Goal: Task Accomplishment & Management: Manage account settings

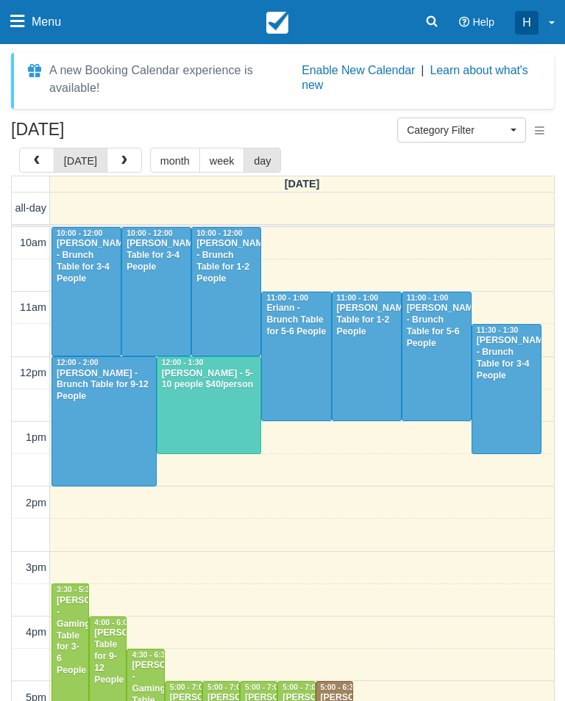
select select
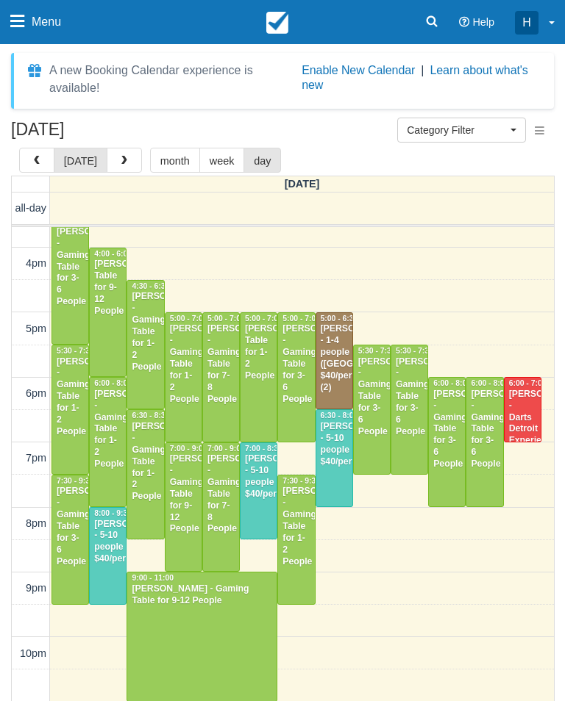
click at [119, 161] on span "button" at bounding box center [124, 161] width 10 height 10
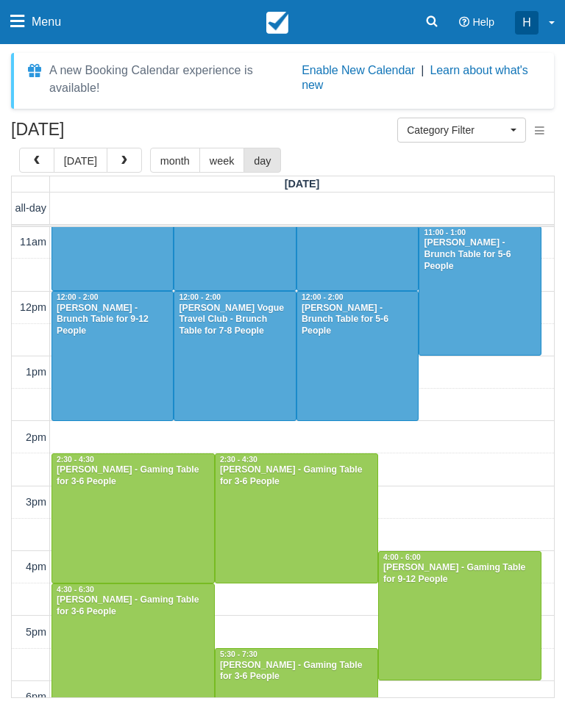
scroll to position [65, 0]
click at [41, 164] on span "button" at bounding box center [37, 161] width 10 height 10
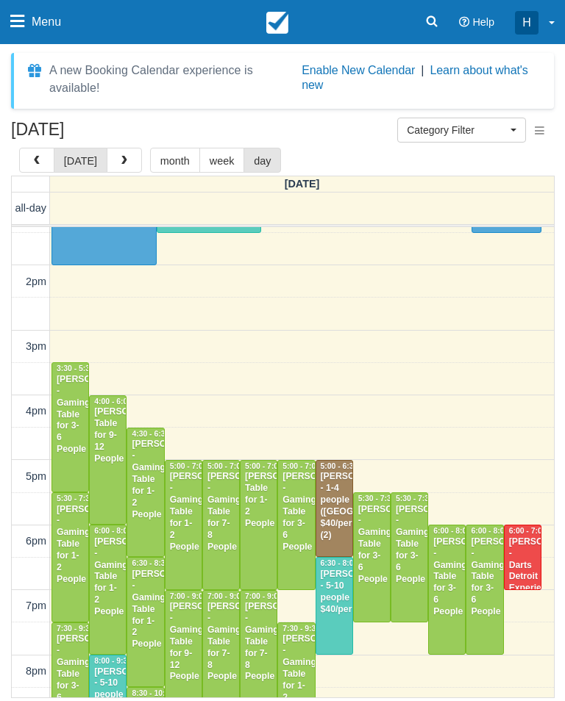
scroll to position [240, 0]
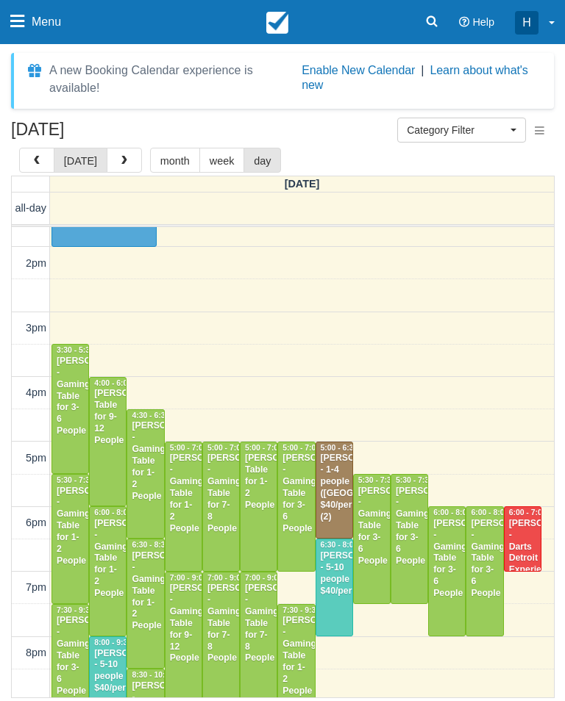
click at [186, 505] on div "Francine Copeland - Gaming Table for 1-2 People" at bounding box center [183, 494] width 29 height 82
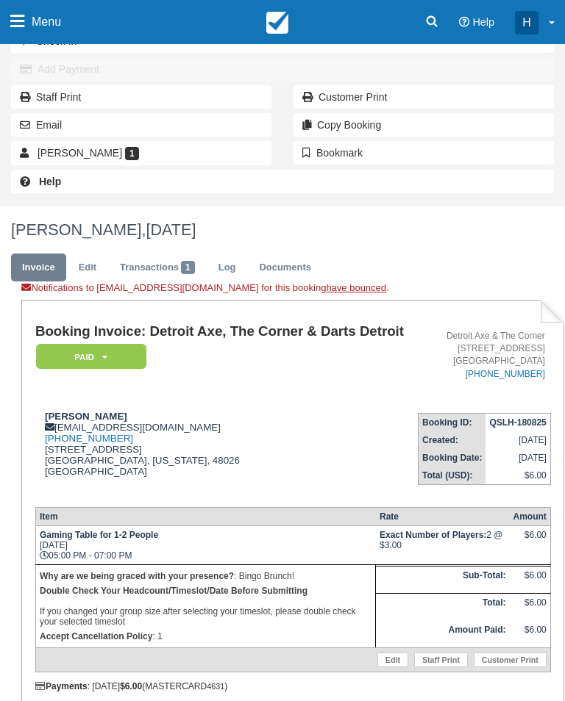
scroll to position [295, 0]
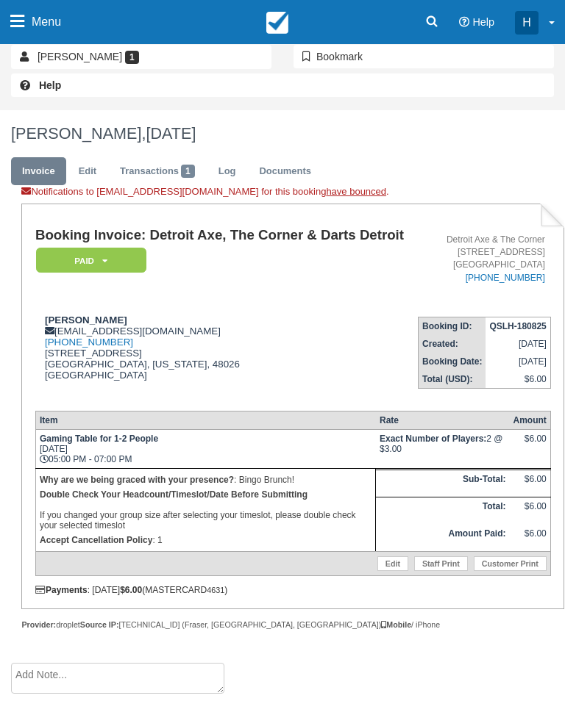
click at [382, 571] on link "Edit" at bounding box center [392, 564] width 31 height 15
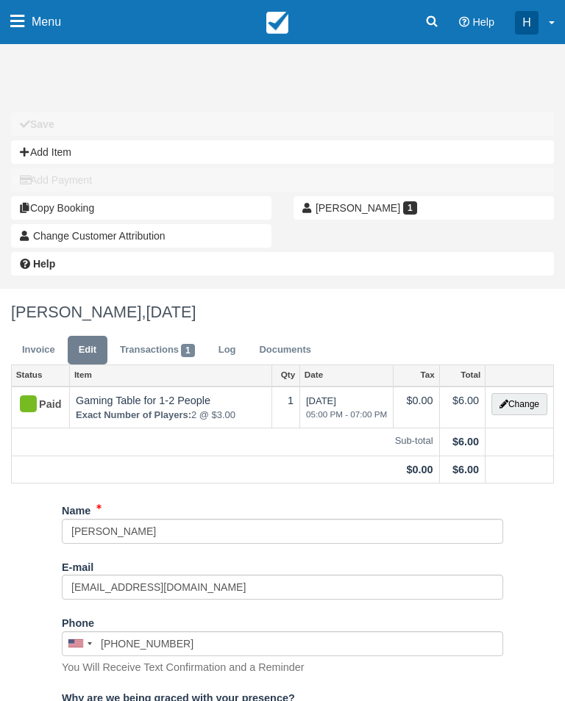
scroll to position [29, 0]
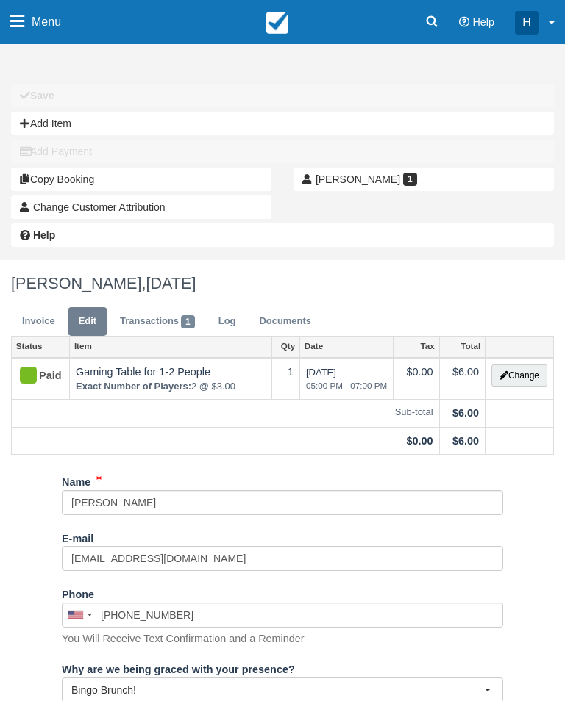
click at [529, 374] on button "Change" at bounding box center [519, 376] width 56 height 22
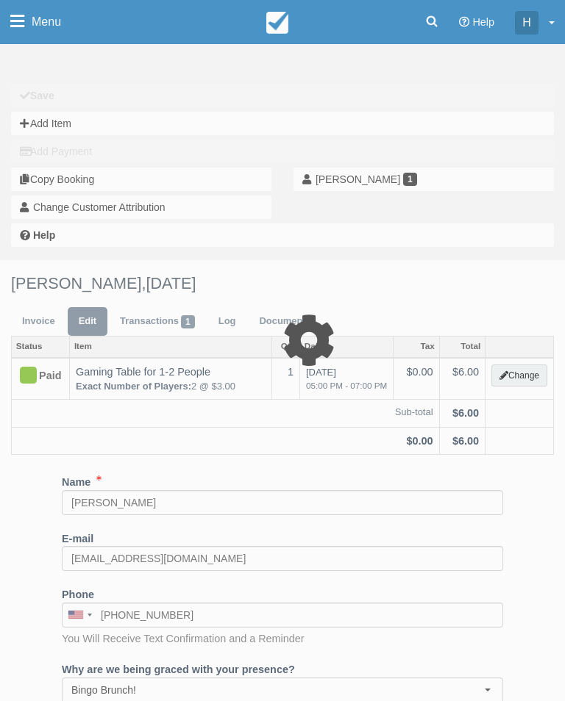
select select "6"
type input "6.00"
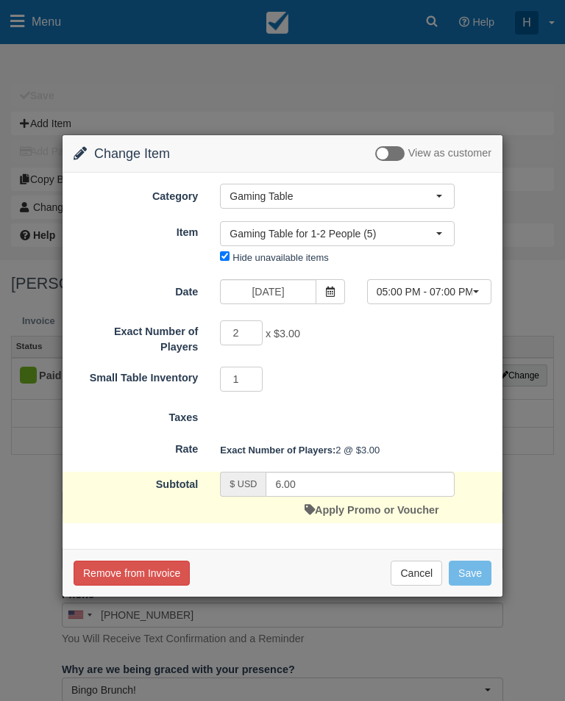
click at [333, 290] on icon at bounding box center [330, 292] width 10 height 10
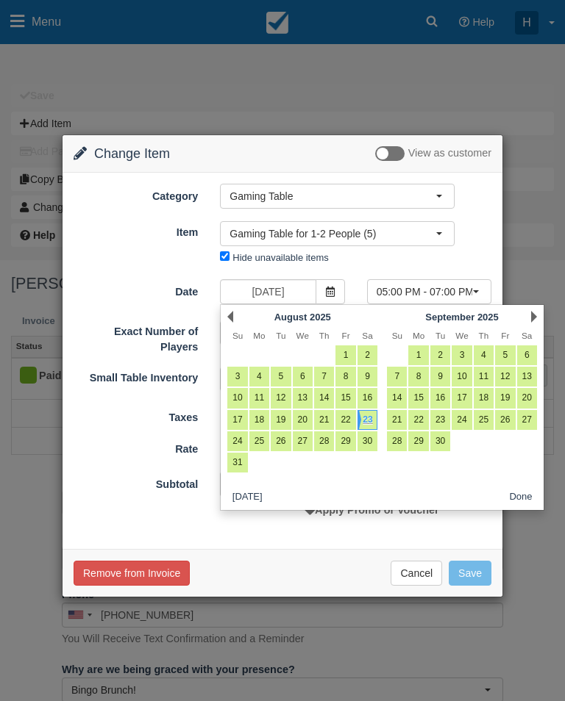
click at [401, 376] on link "7" at bounding box center [397, 377] width 20 height 20
type input "[DATE]"
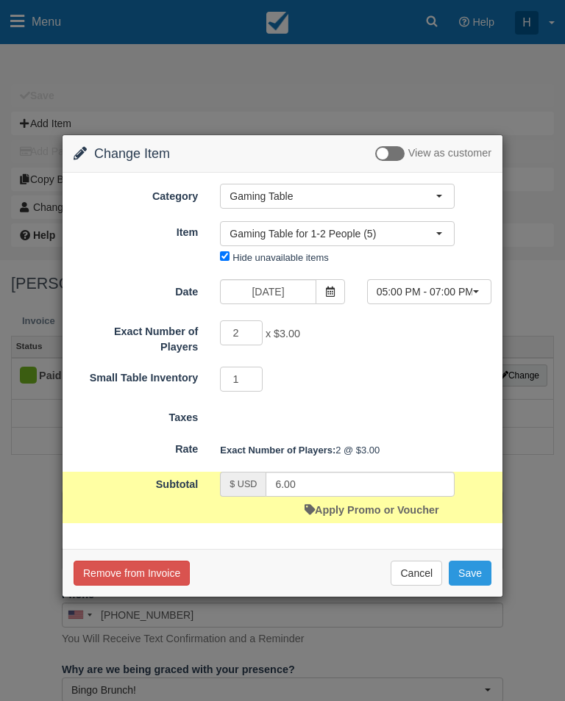
click at [470, 303] on button "05:00 PM - 07:00 PM" at bounding box center [429, 291] width 124 height 25
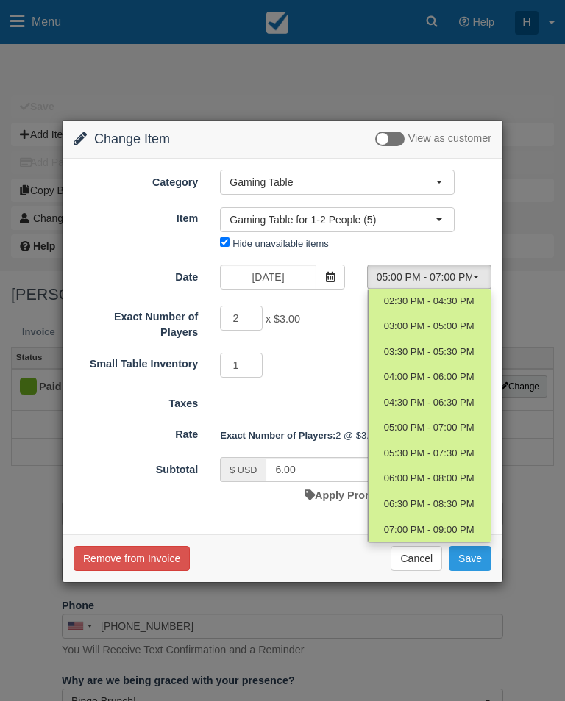
scroll to position [0, 0]
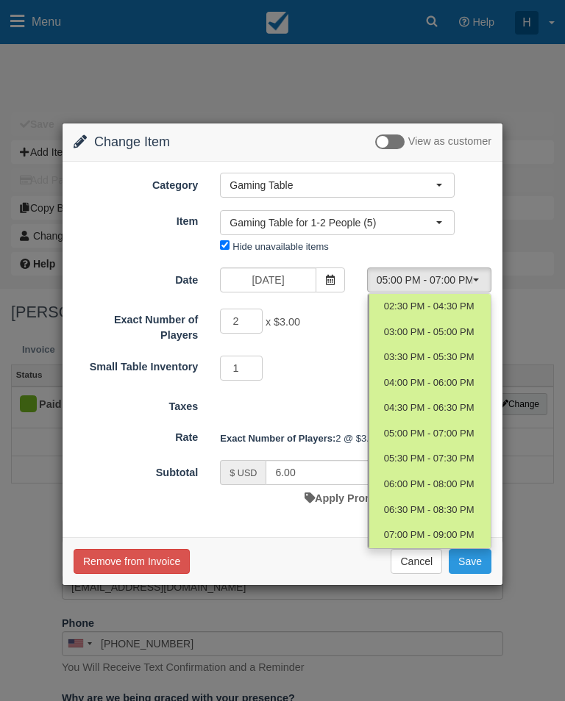
click at [449, 255] on div at bounding box center [282, 354] width 441 height 463
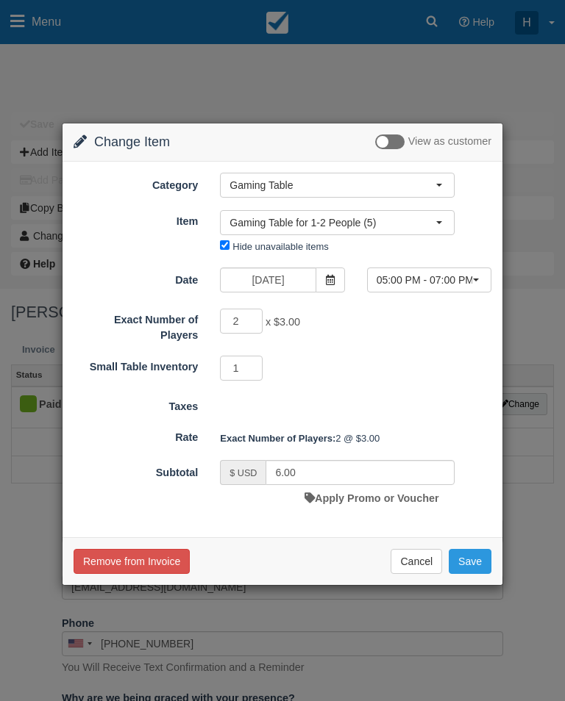
click at [458, 265] on form "Category Gaming Table Detroit Axe Food Packages Bingo Brunch Toast Transaction …" at bounding box center [283, 342] width 418 height 339
click at [339, 278] on span at bounding box center [329, 280] width 29 height 25
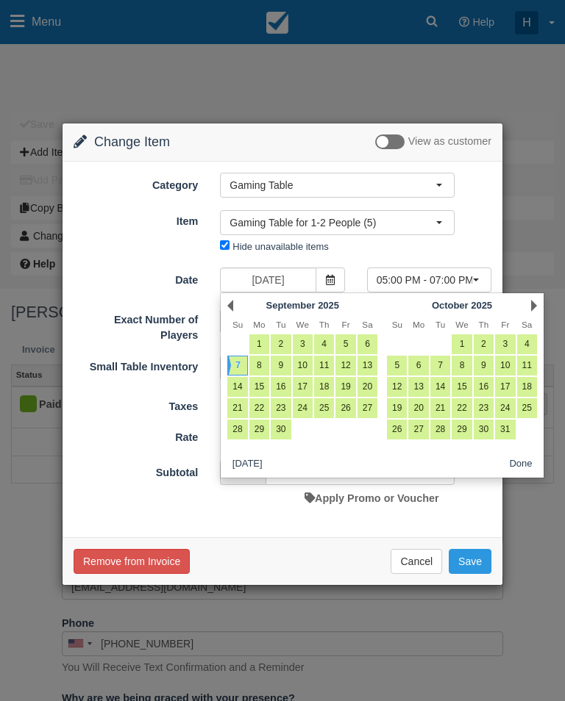
click at [474, 273] on button "05:00 PM - 07:00 PM" at bounding box center [429, 280] width 124 height 25
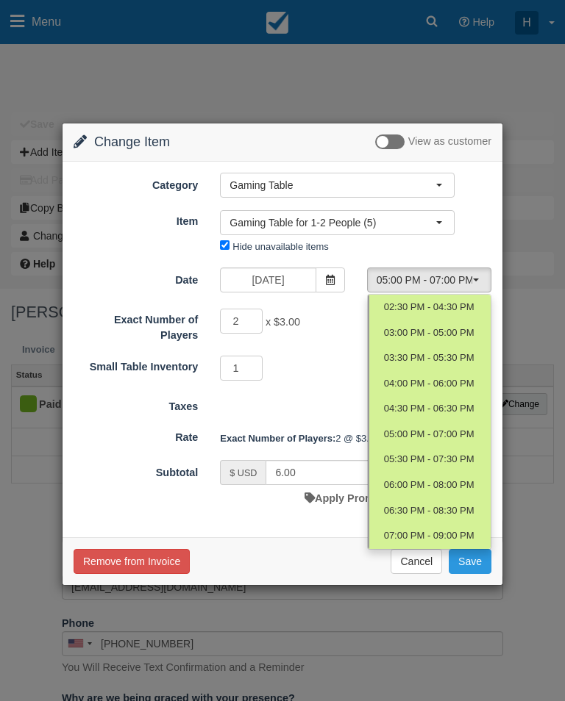
click at [434, 227] on div at bounding box center [282, 354] width 441 height 463
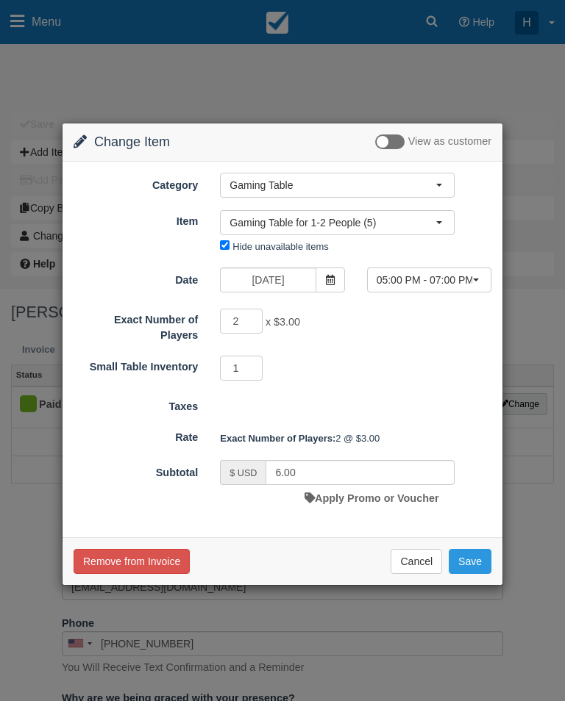
click at [434, 218] on span "Gaming Table for 1-2 People (5)" at bounding box center [332, 222] width 206 height 15
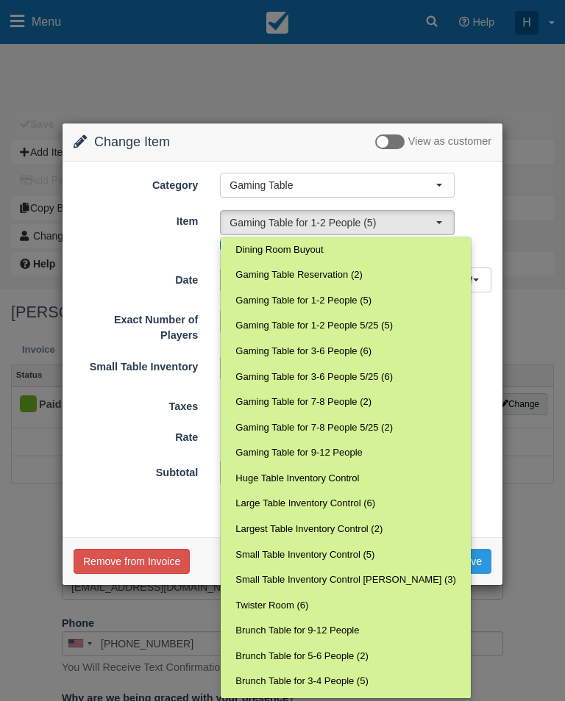
click at [467, 241] on div at bounding box center [282, 354] width 441 height 463
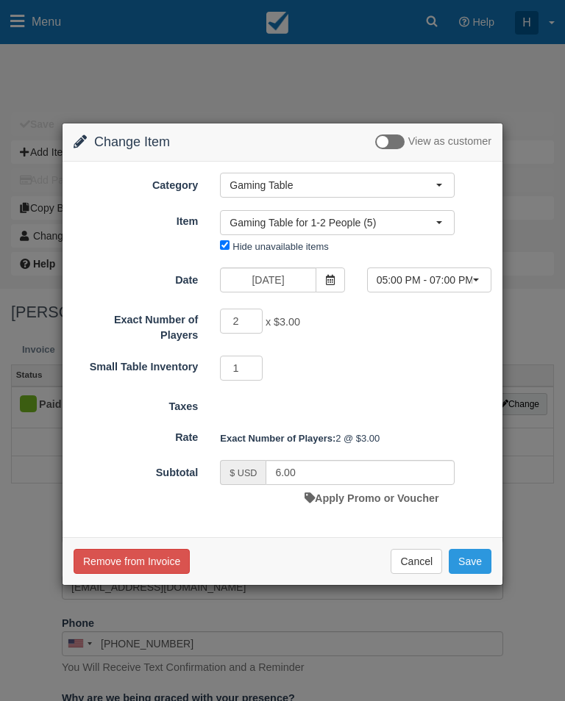
click at [457, 283] on span "05:00 PM - 07:00 PM" at bounding box center [424, 280] width 96 height 15
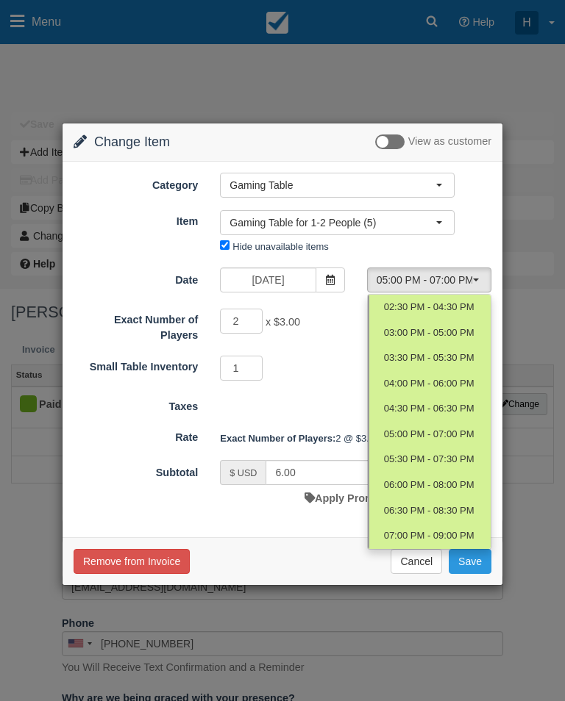
click at [326, 249] on div at bounding box center [282, 354] width 441 height 463
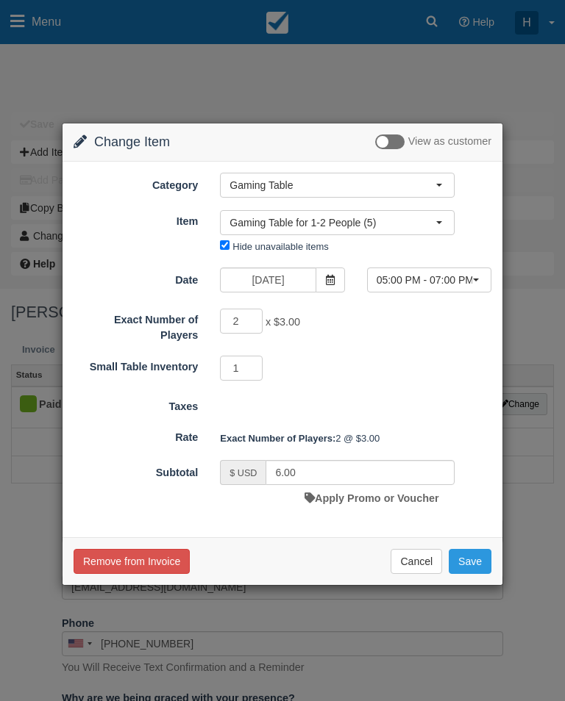
click at [420, 279] on span "05:00 PM - 07:00 PM" at bounding box center [424, 280] width 96 height 15
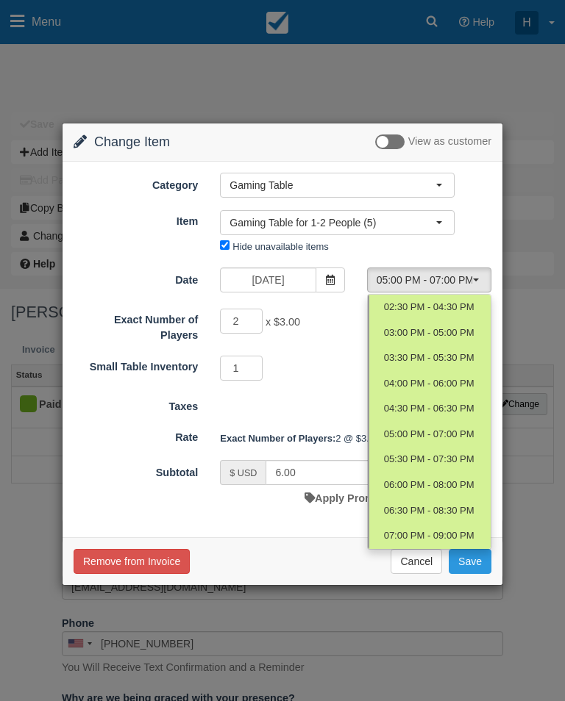
click at [377, 249] on div at bounding box center [282, 354] width 441 height 463
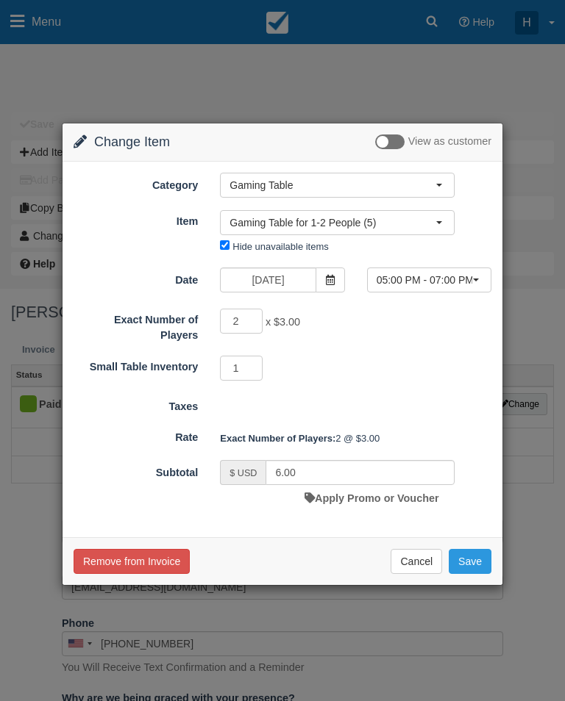
click at [223, 247] on input "Hide unavailable items" at bounding box center [225, 245] width 10 height 10
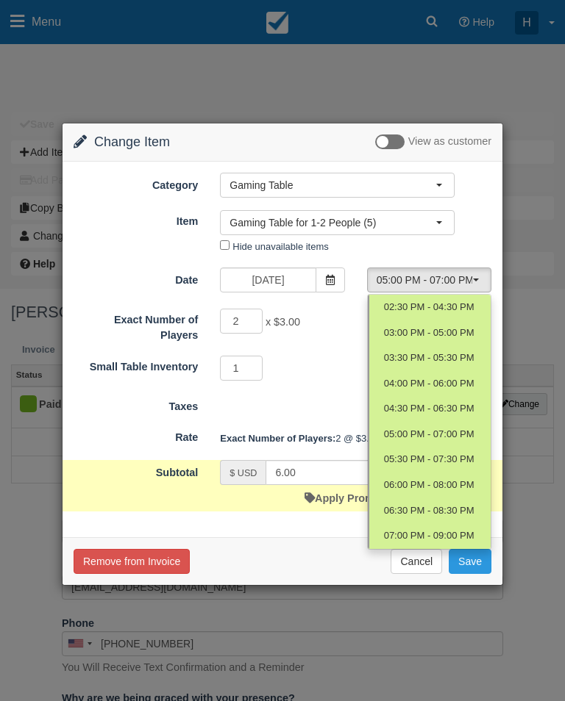
click at [322, 243] on div at bounding box center [282, 354] width 441 height 463
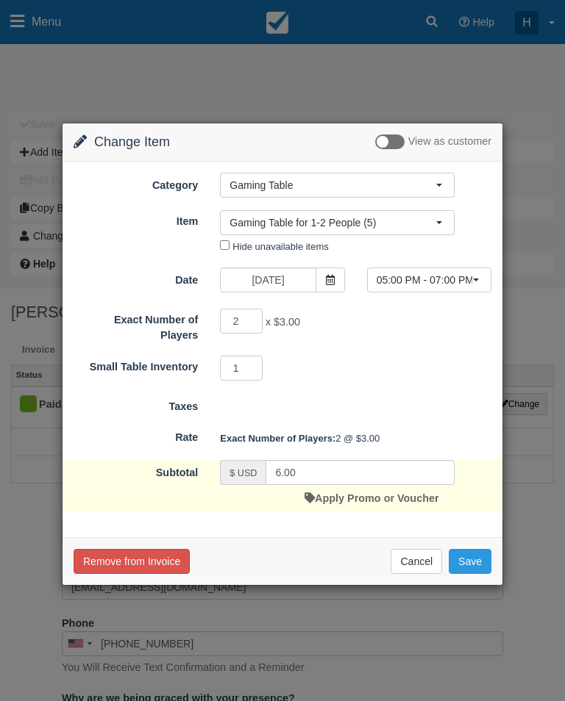
click at [224, 245] on input "Hide unavailable items" at bounding box center [225, 245] width 10 height 10
checkbox input "true"
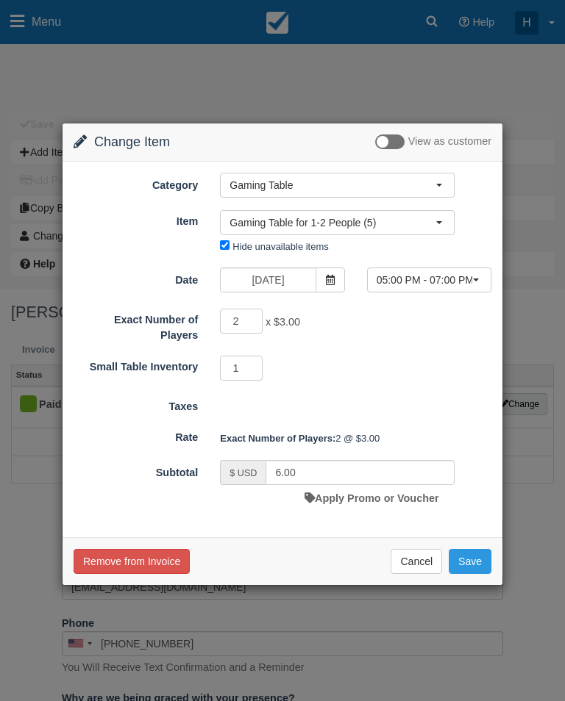
click at [517, 617] on div "Change Item Add Item View as customer Category Gaming Table Detroit Axe Food Pa…" at bounding box center [282, 350] width 565 height 701
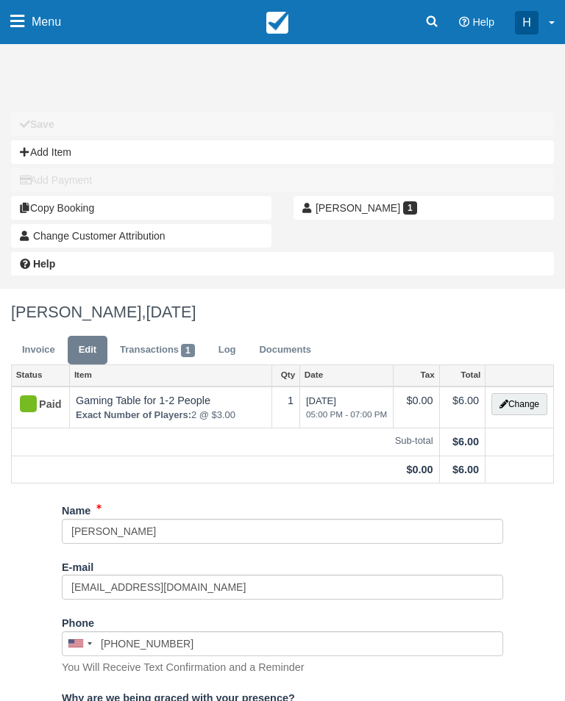
click at [518, 412] on button "Change" at bounding box center [519, 404] width 56 height 22
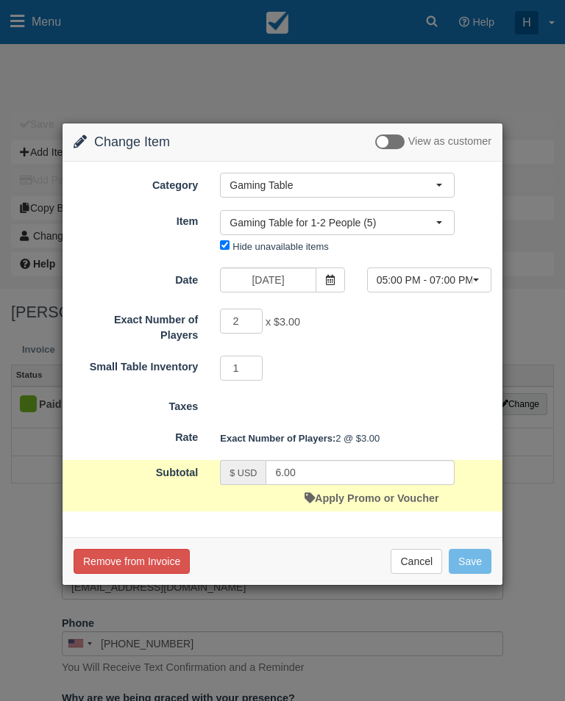
click at [332, 266] on form "Category Gaming Table Detroit Axe Food Packages Bingo Brunch Toast Transaction …" at bounding box center [283, 342] width 418 height 339
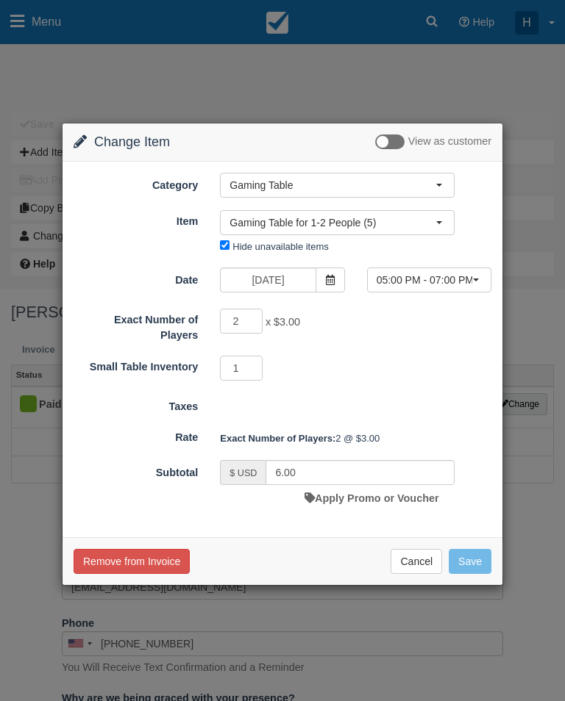
click at [340, 285] on span at bounding box center [329, 280] width 29 height 25
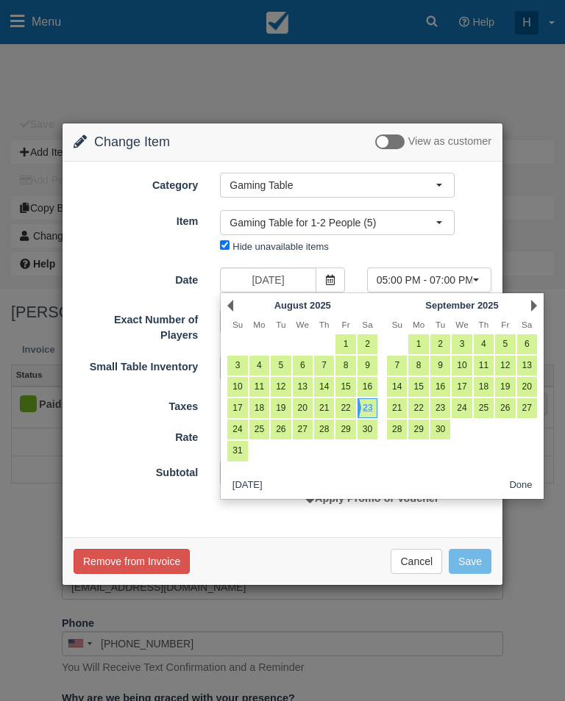
click at [444, 245] on div "Nothing selected Gaming Table for 1-2 People (5) Dining Room Buyout Gaming Tabl…" at bounding box center [337, 234] width 257 height 49
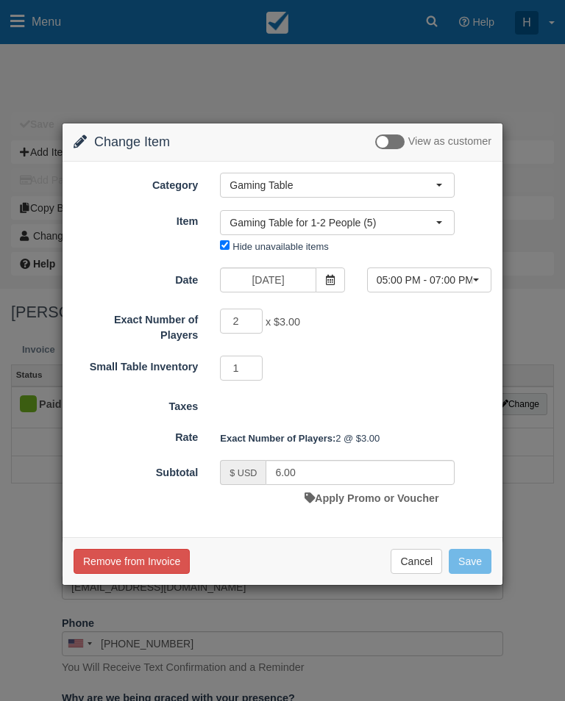
click at [455, 282] on span "05:00 PM - 07:00 PM" at bounding box center [424, 280] width 96 height 15
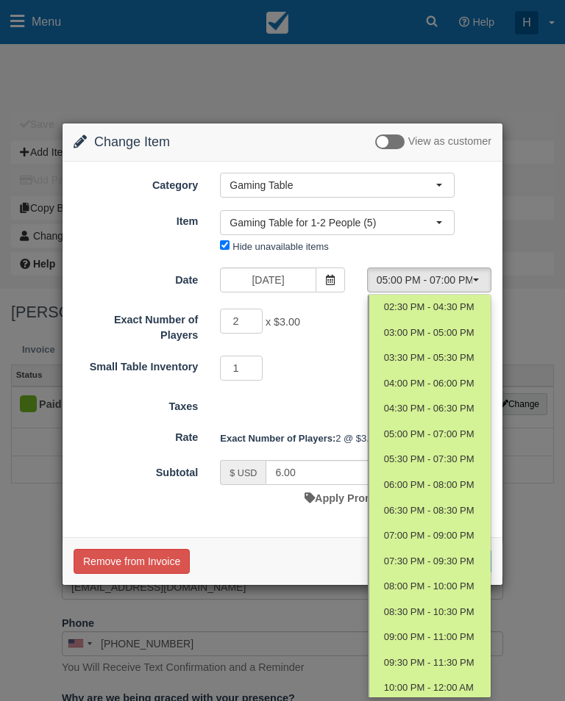
click at [344, 413] on div at bounding box center [282, 354] width 441 height 463
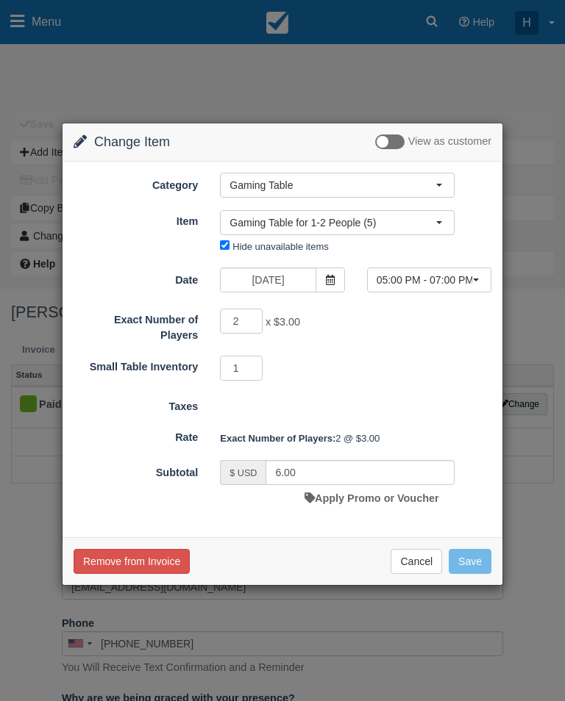
click at [327, 293] on div "[DATE]" at bounding box center [282, 282] width 146 height 29
click at [328, 277] on icon at bounding box center [330, 280] width 10 height 10
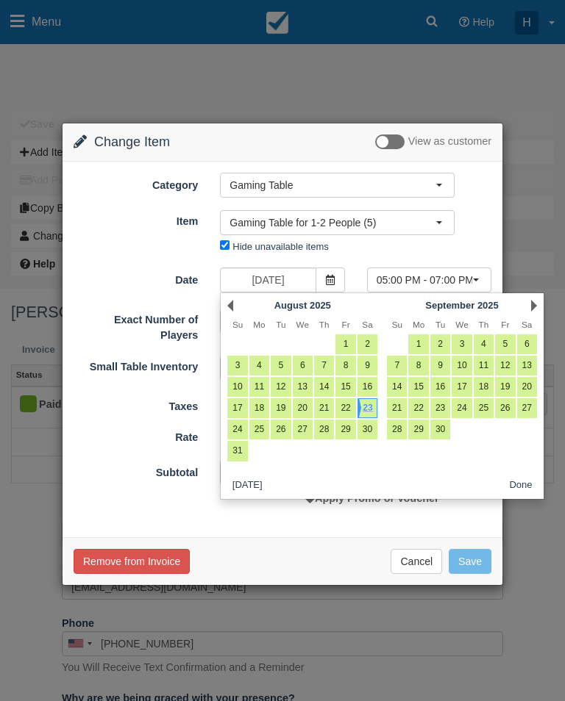
click at [326, 285] on span at bounding box center [329, 280] width 29 height 25
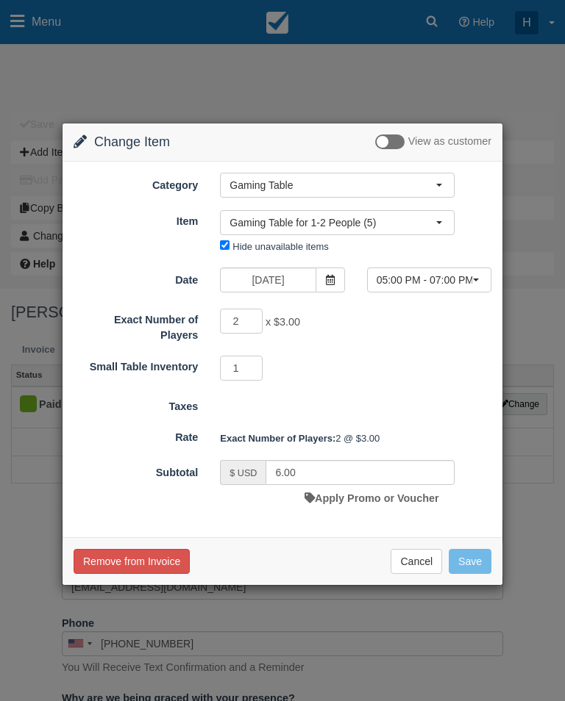
click at [340, 285] on span at bounding box center [329, 280] width 29 height 25
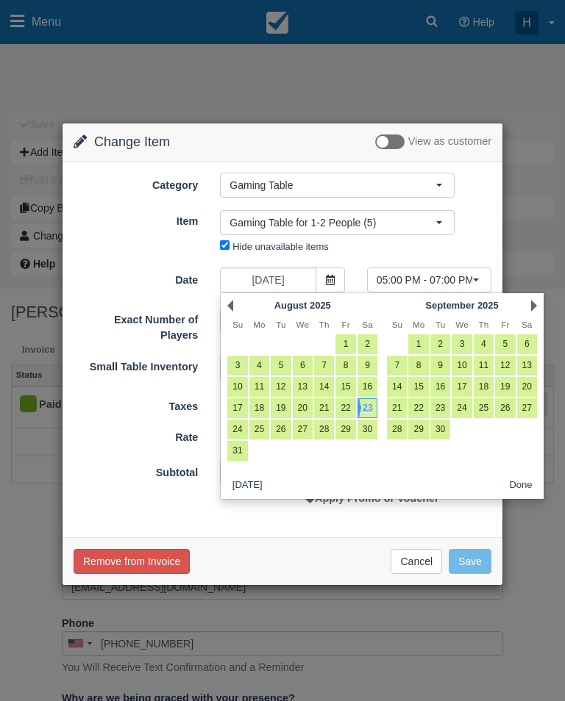
click at [403, 365] on link "7" at bounding box center [397, 366] width 20 height 20
type input "[DATE]"
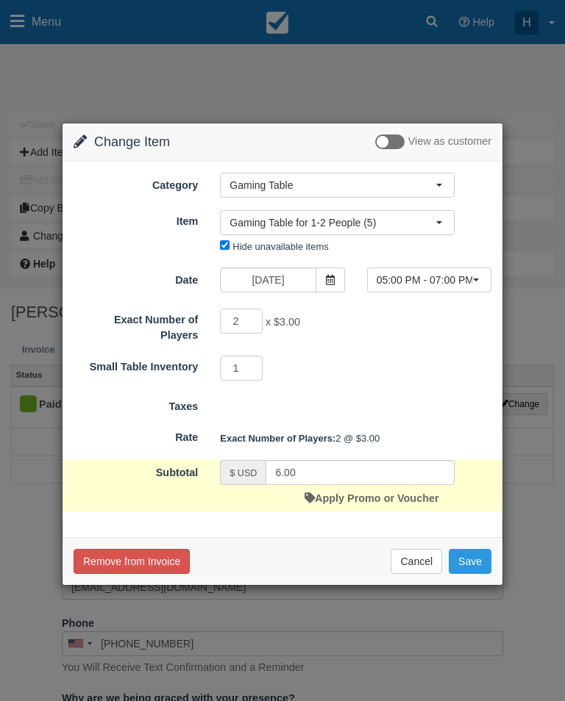
click at [466, 277] on span "05:00 PM - 07:00 PM" at bounding box center [424, 280] width 96 height 15
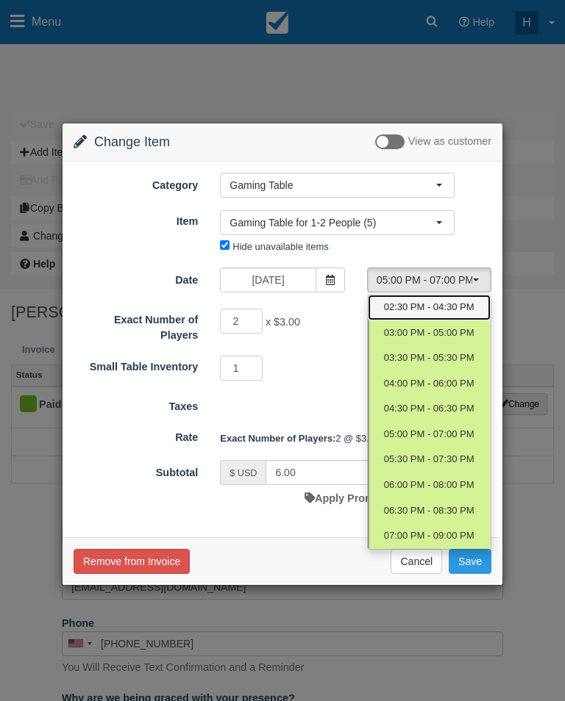
click at [437, 303] on span "02:30 PM - 04:30 PM" at bounding box center [429, 308] width 90 height 14
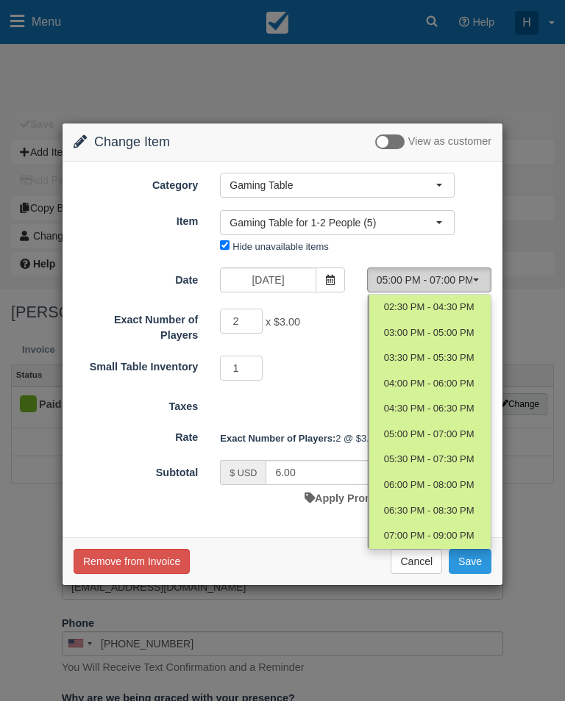
select select "0"
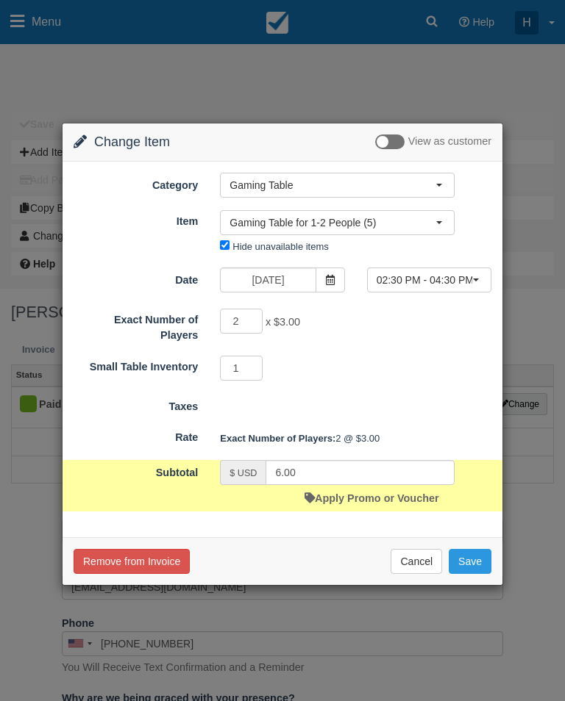
click at [475, 551] on button "Save" at bounding box center [470, 561] width 43 height 25
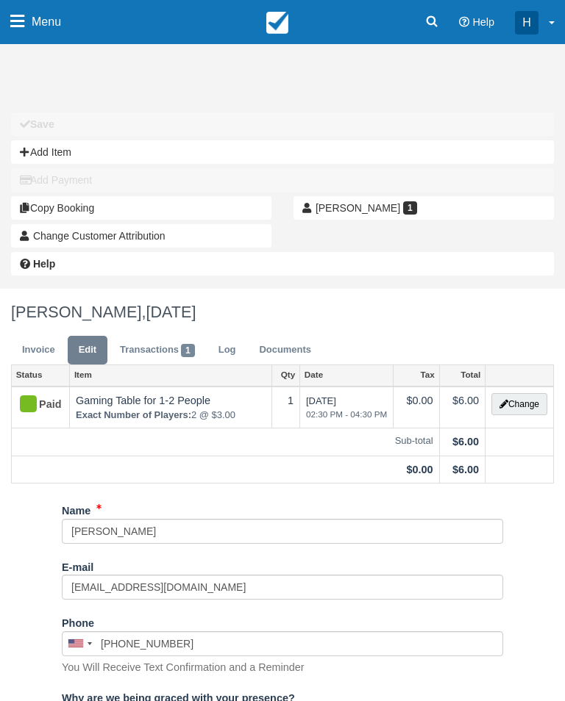
click at [519, 404] on button "Change" at bounding box center [519, 404] width 56 height 22
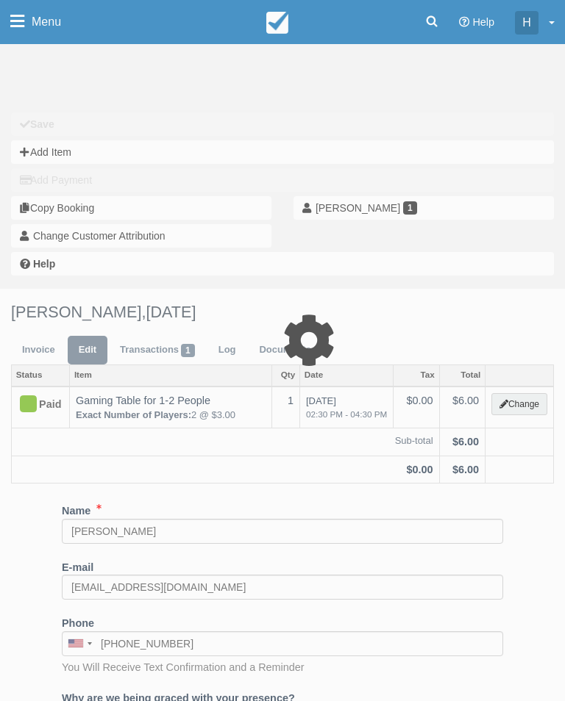
select select "6"
type input "6.00"
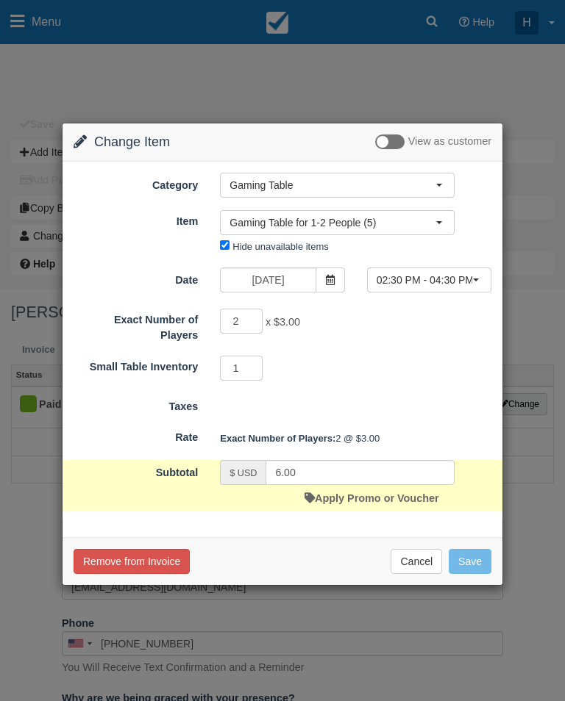
click at [343, 179] on span "Gaming Table" at bounding box center [332, 185] width 206 height 15
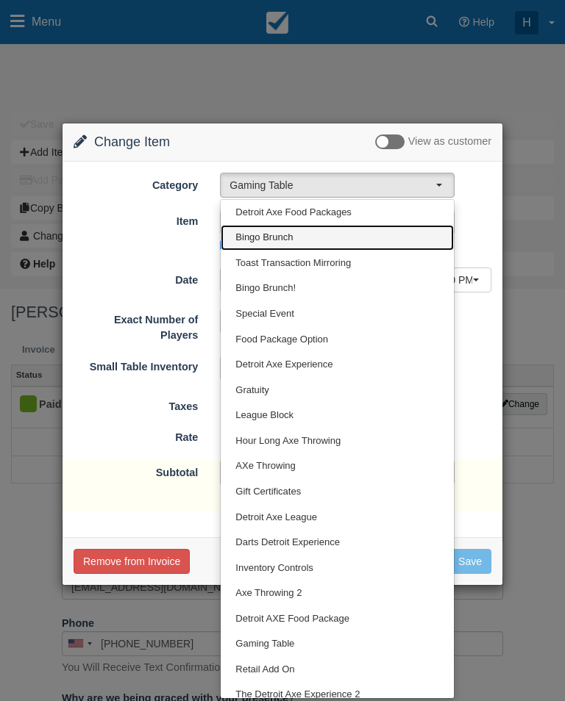
click at [332, 231] on link "Bingo Brunch" at bounding box center [337, 238] width 233 height 26
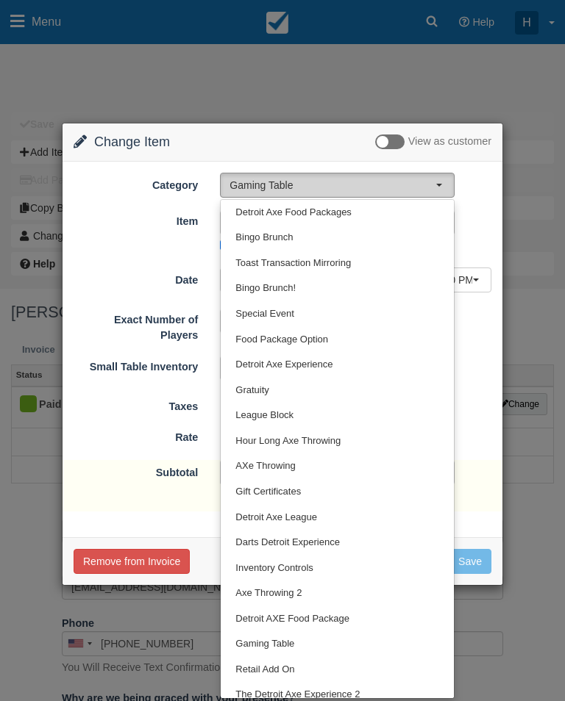
select select "55"
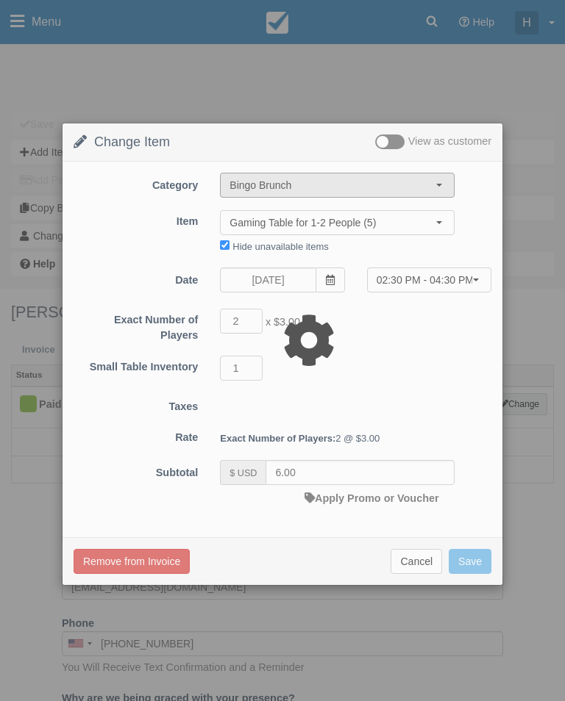
type input "0.00"
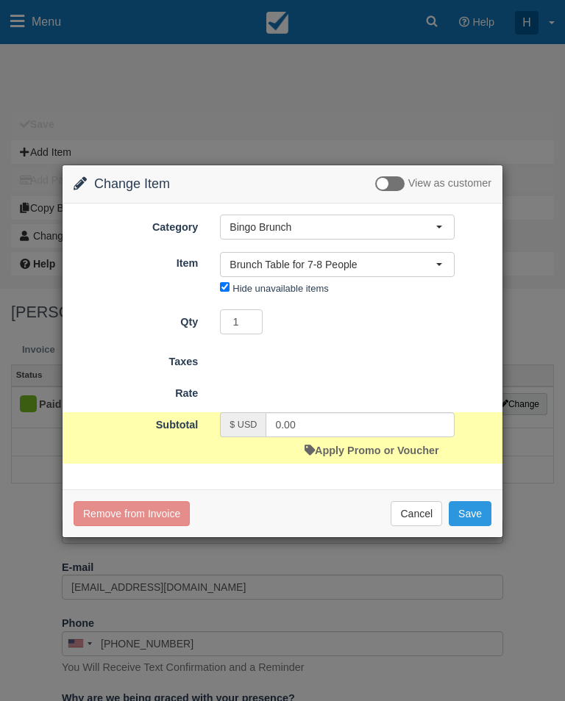
click at [393, 257] on span "Brunch Table for 7-8 People" at bounding box center [332, 264] width 206 height 15
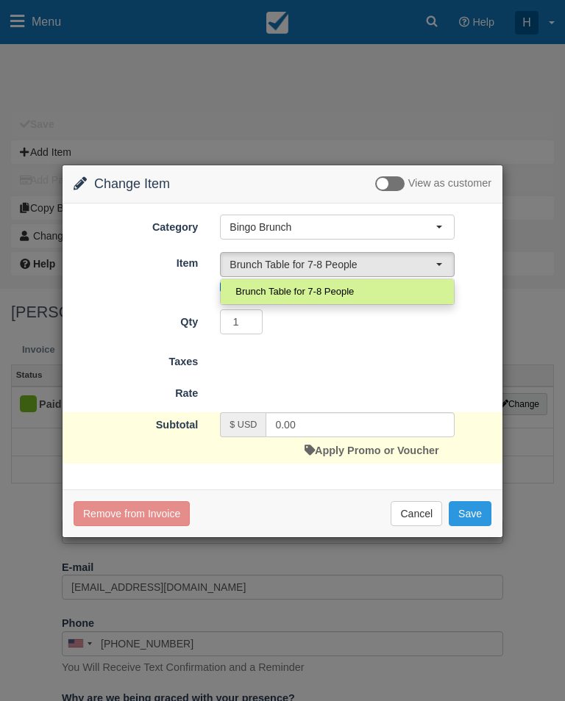
click at [388, 261] on div at bounding box center [282, 352] width 441 height 374
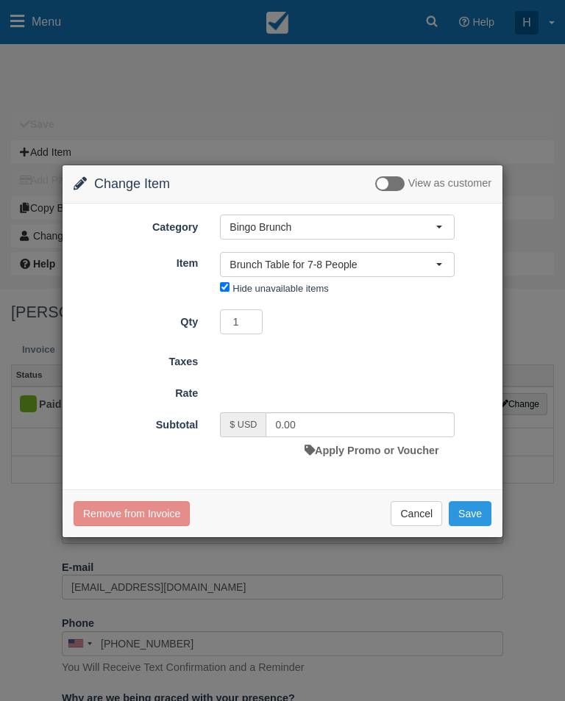
click at [364, 263] on span "Brunch Table for 7-8 People" at bounding box center [332, 264] width 206 height 15
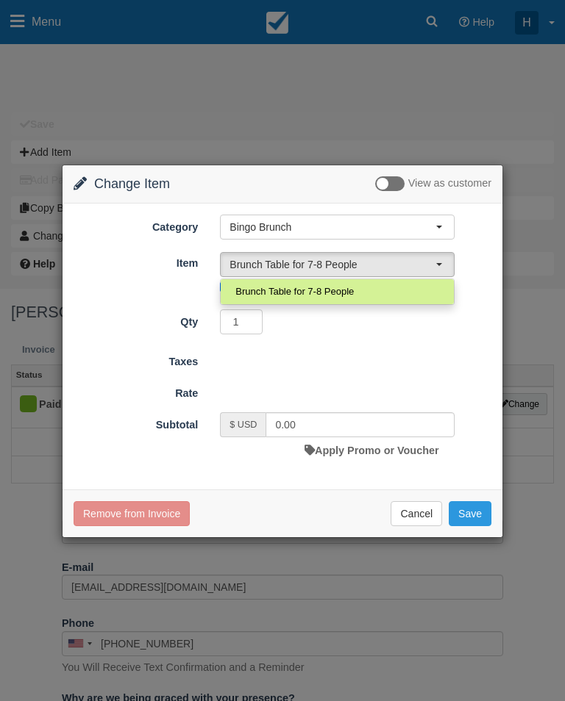
click at [368, 341] on div at bounding box center [282, 352] width 441 height 374
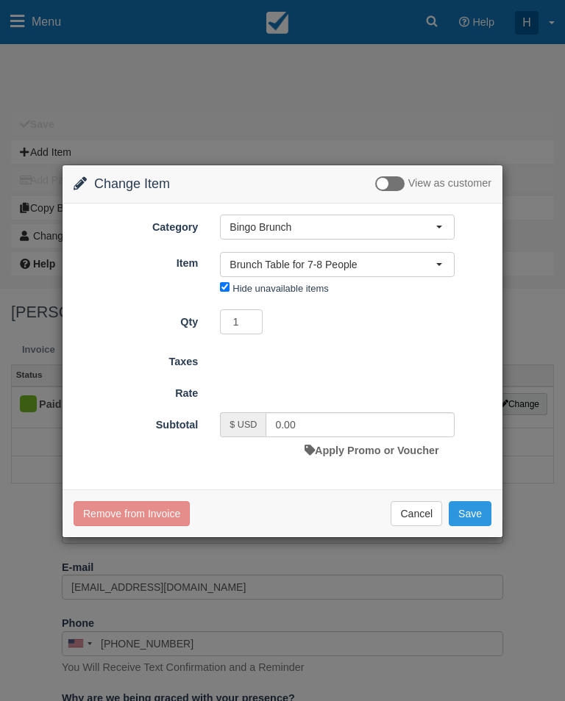
click at [415, 524] on button "Cancel" at bounding box center [415, 513] width 51 height 25
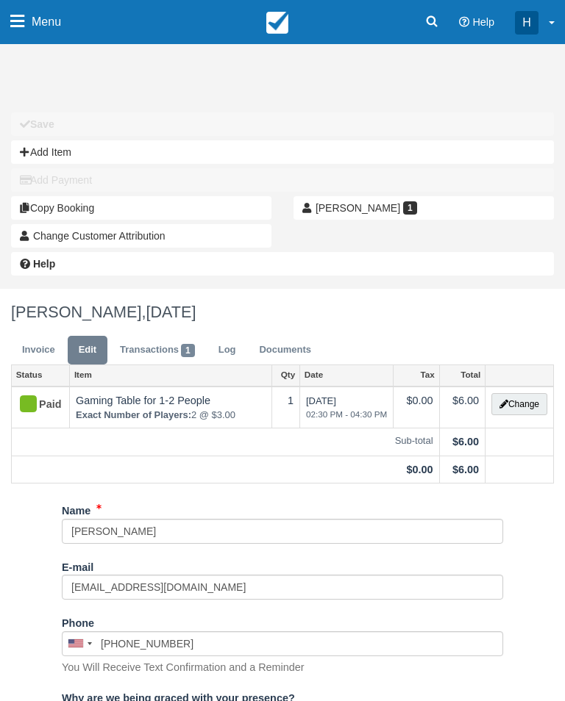
click at [525, 410] on button "Change" at bounding box center [519, 404] width 56 height 22
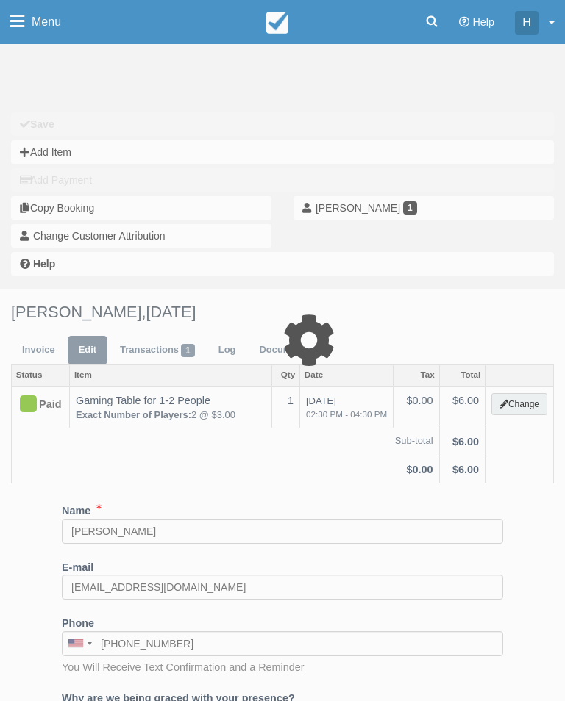
select select "6"
type input "6.00"
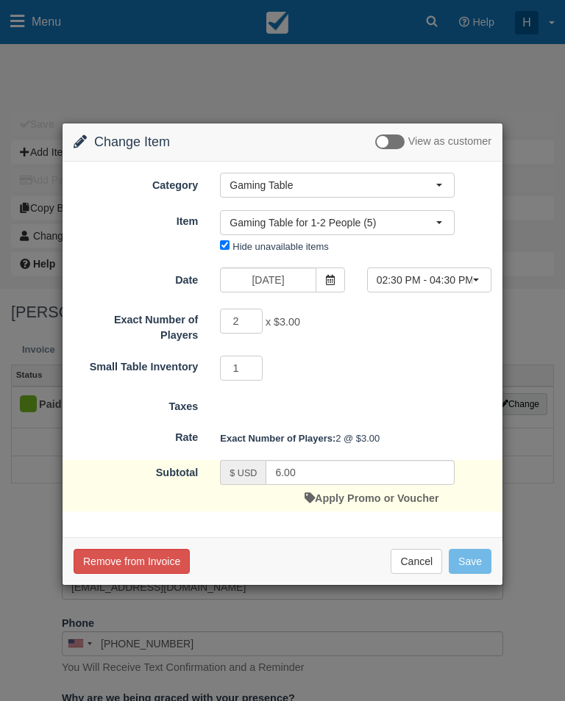
click at [378, 178] on span "Gaming Table" at bounding box center [332, 185] width 206 height 15
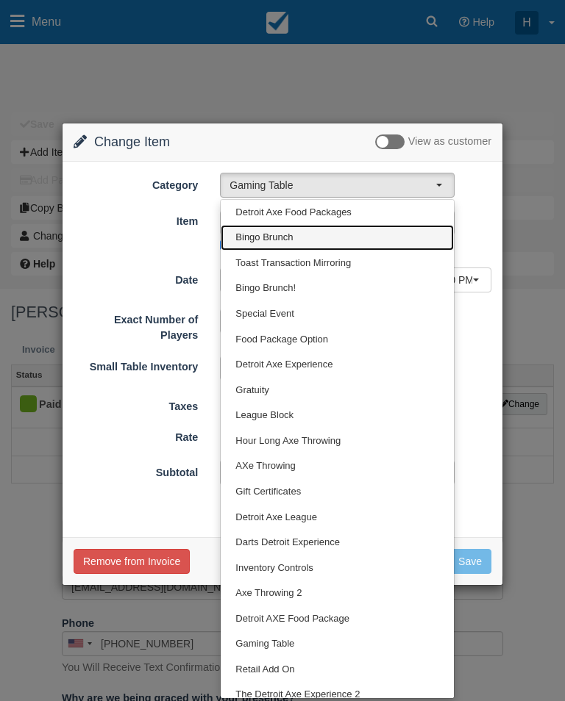
click at [351, 236] on link "Bingo Brunch" at bounding box center [337, 238] width 233 height 26
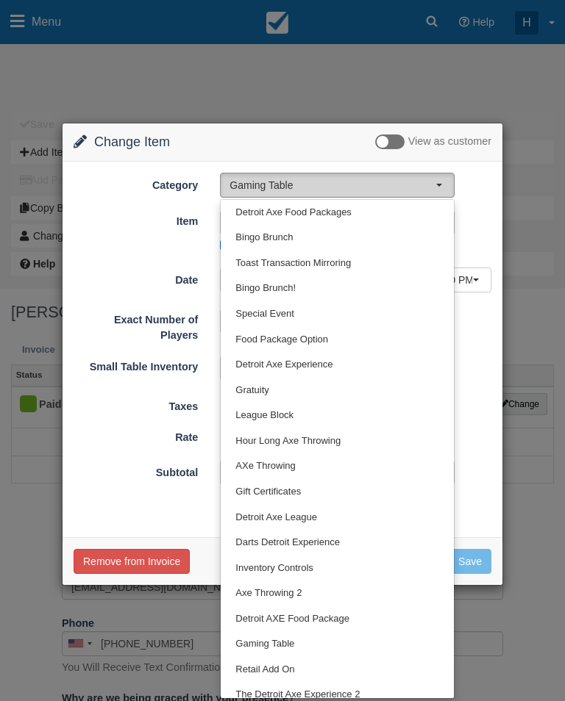
select select "55"
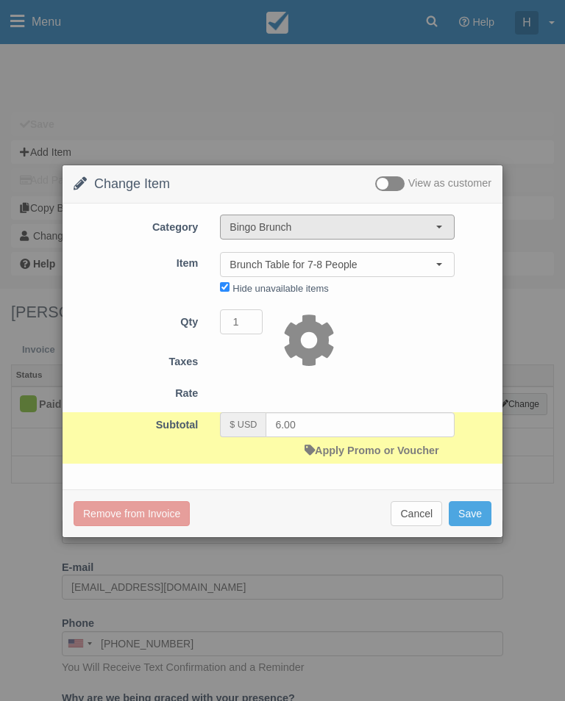
type input "0.00"
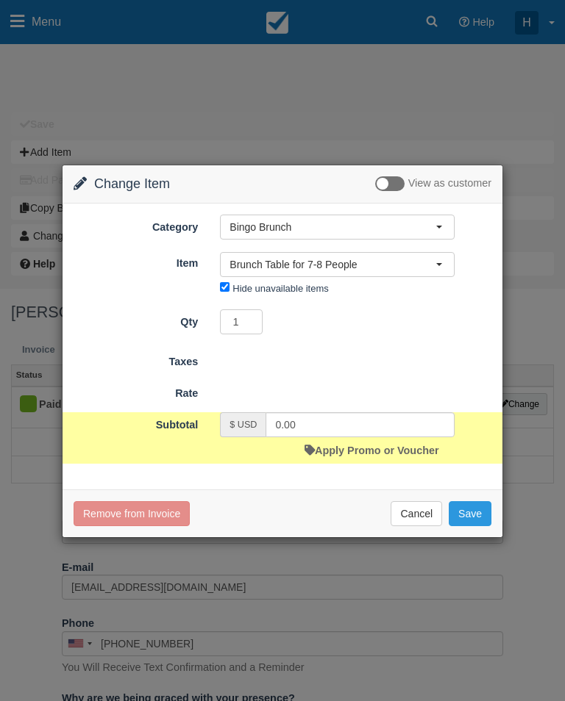
click at [425, 256] on button "Brunch Table for 7-8 People" at bounding box center [337, 264] width 235 height 25
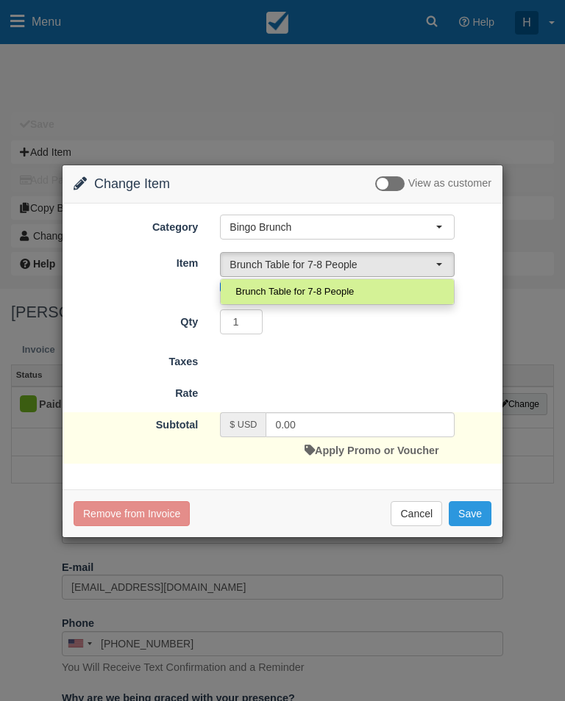
click at [479, 357] on div at bounding box center [282, 352] width 441 height 374
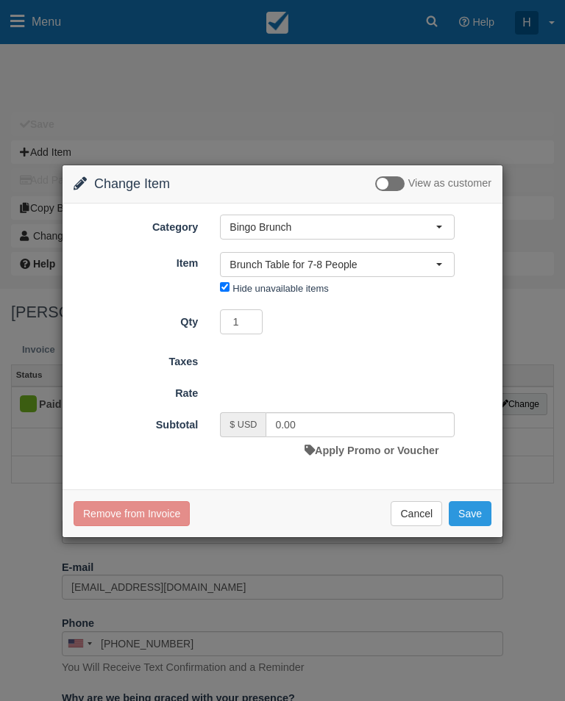
click at [434, 262] on span "Brunch Table for 7-8 People" at bounding box center [332, 264] width 206 height 15
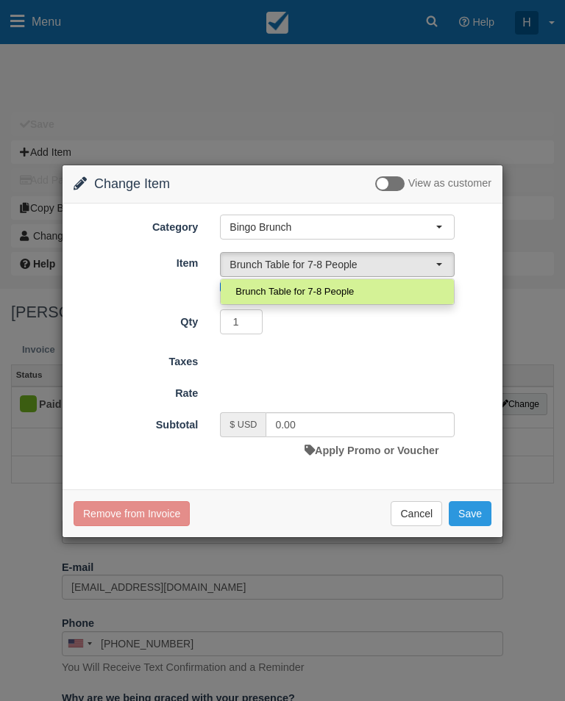
click at [469, 354] on div at bounding box center [282, 352] width 441 height 374
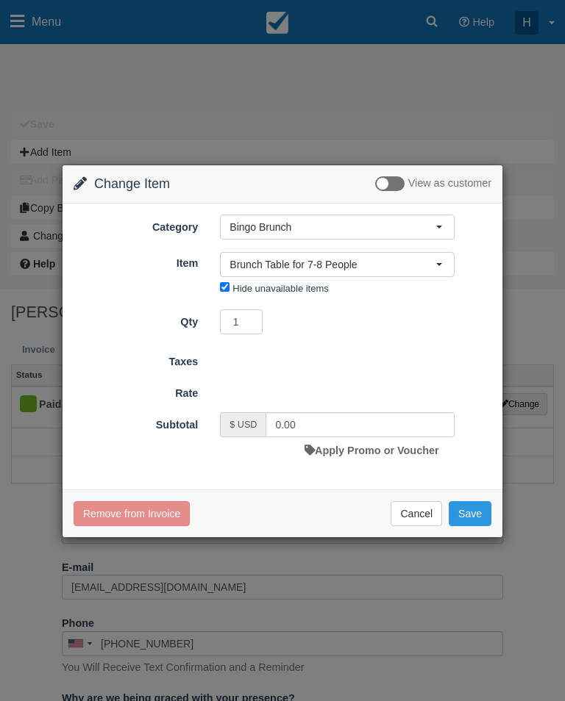
click at [426, 507] on button "Cancel" at bounding box center [415, 513] width 51 height 25
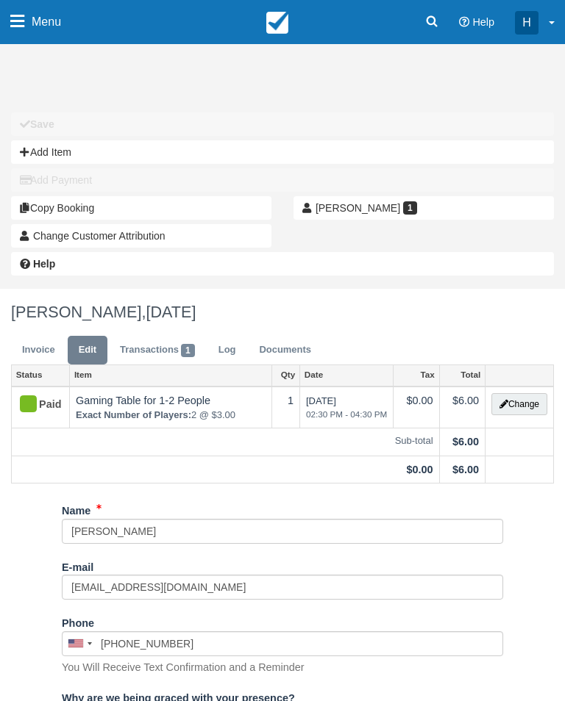
click at [389, 211] on span "[PERSON_NAME]" at bounding box center [357, 208] width 85 height 12
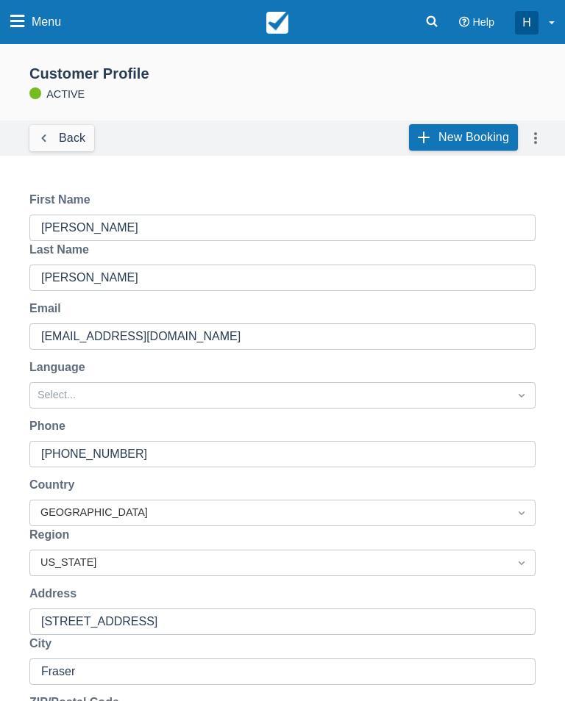
click at [463, 104] on div "Customer Profile ACTIVE" at bounding box center [282, 87] width 565 height 68
click at [453, 126] on link "New Booking" at bounding box center [463, 137] width 109 height 26
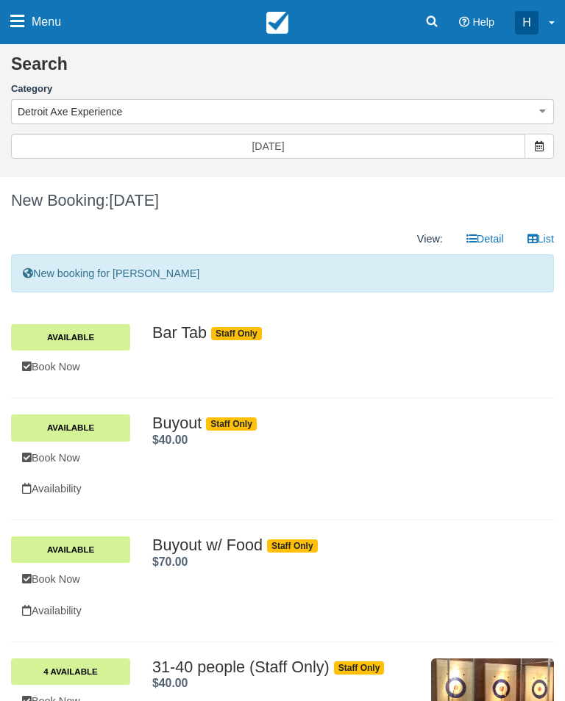
click at [367, 101] on button "Detroit Axe Experience" at bounding box center [282, 111] width 543 height 25
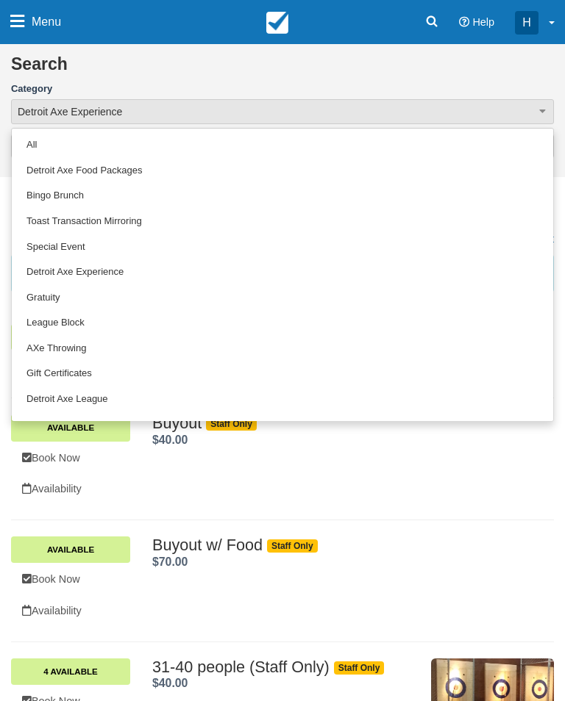
click at [111, 193] on link "Bingo Brunch" at bounding box center [282, 196] width 541 height 26
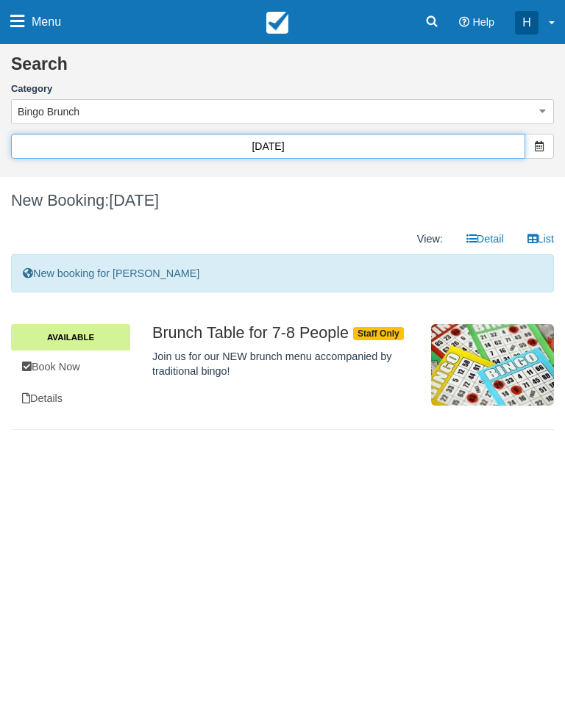
click at [347, 134] on input "08/23/25" at bounding box center [268, 146] width 514 height 25
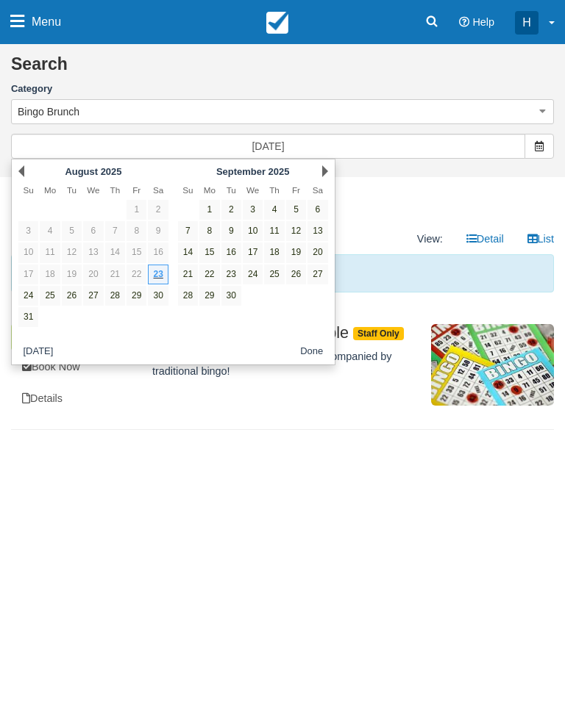
click at [189, 229] on link "7" at bounding box center [188, 231] width 20 height 20
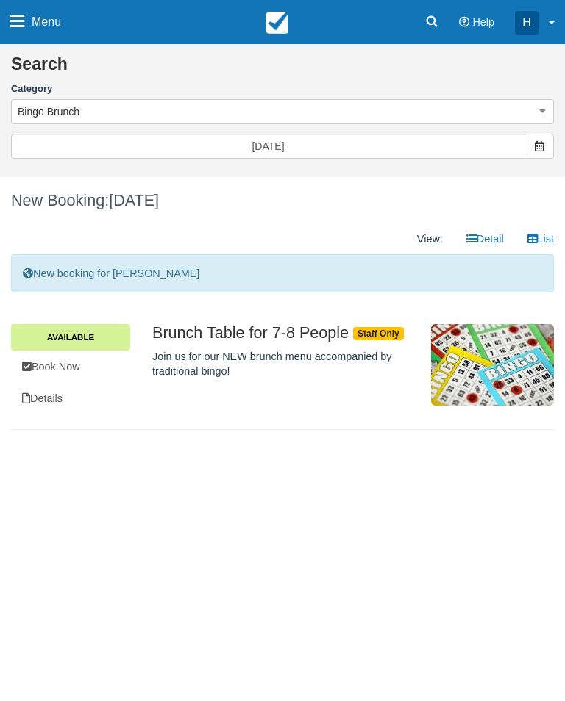
click at [536, 138] on span at bounding box center [538, 146] width 29 height 25
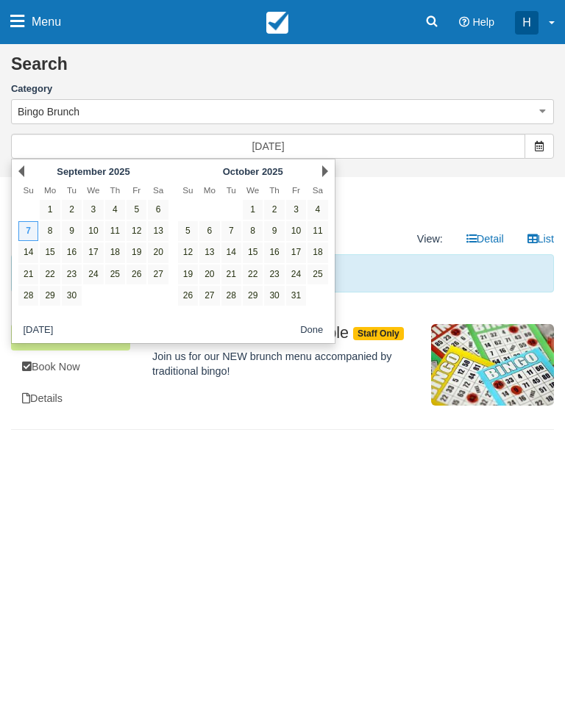
click at [162, 202] on link "6" at bounding box center [158, 210] width 20 height 20
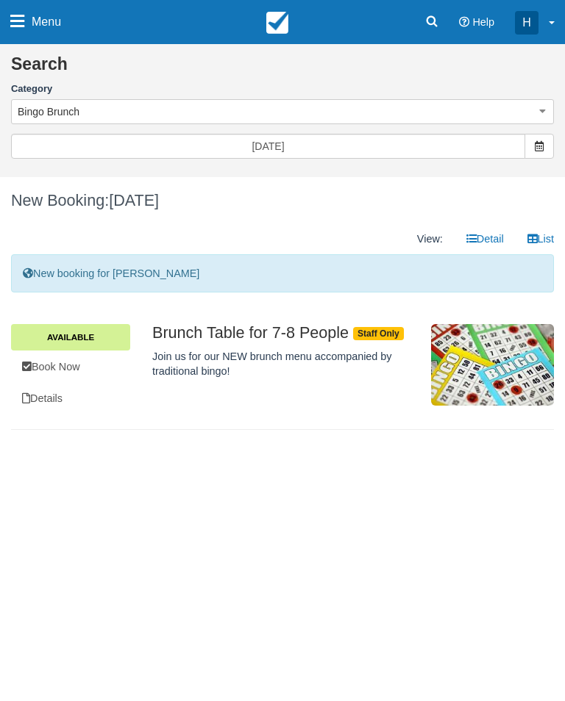
click at [543, 146] on icon at bounding box center [539, 146] width 10 height 10
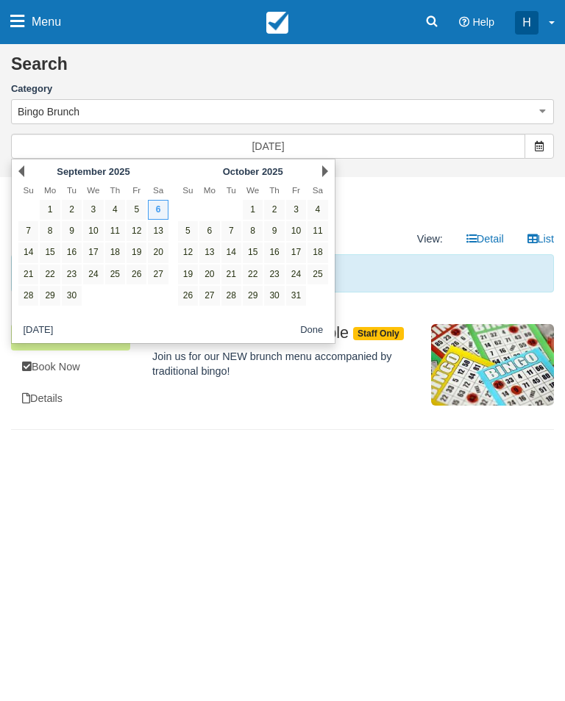
click at [181, 233] on link "5" at bounding box center [188, 231] width 20 height 20
type input "10/05/25"
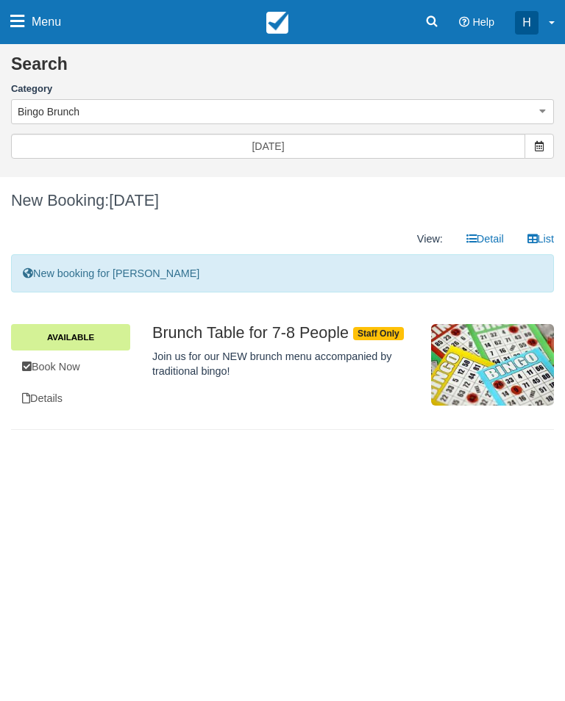
click at [43, 122] on button "Bingo Brunch" at bounding box center [282, 111] width 543 height 25
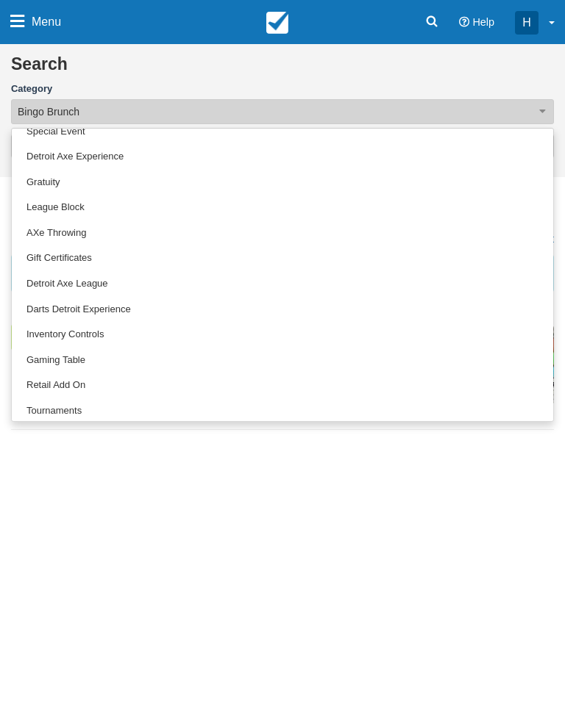
scroll to position [115, 0]
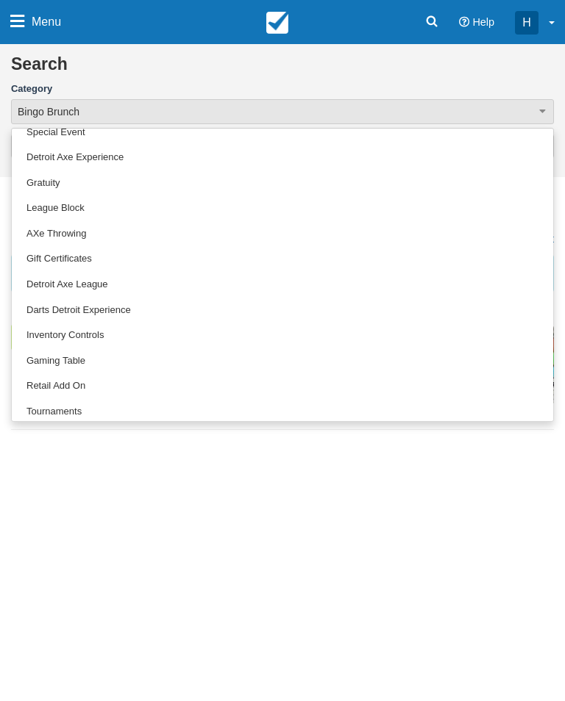
click at [390, 365] on link "Gaming Table" at bounding box center [282, 362] width 541 height 26
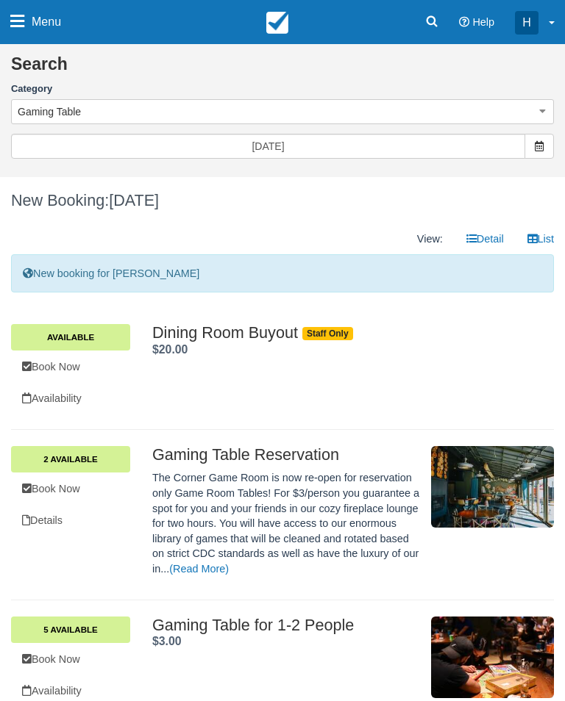
click at [43, 117] on span "Gaming Table" at bounding box center [49, 111] width 63 height 15
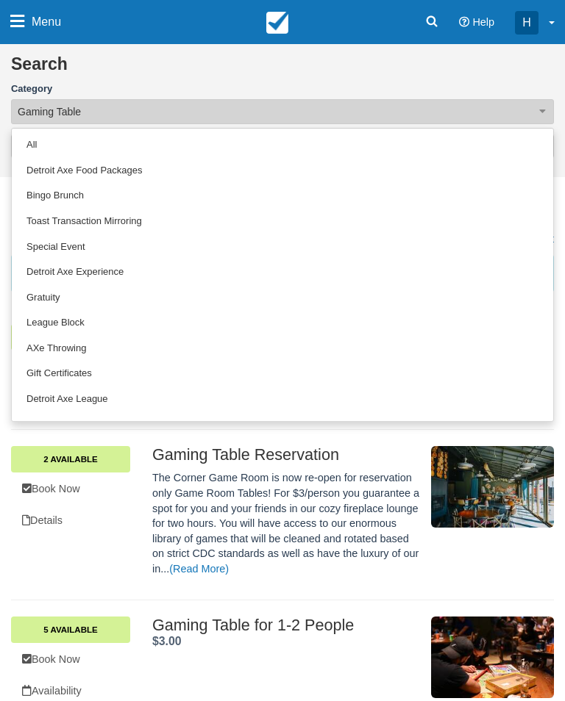
scroll to position [0, 0]
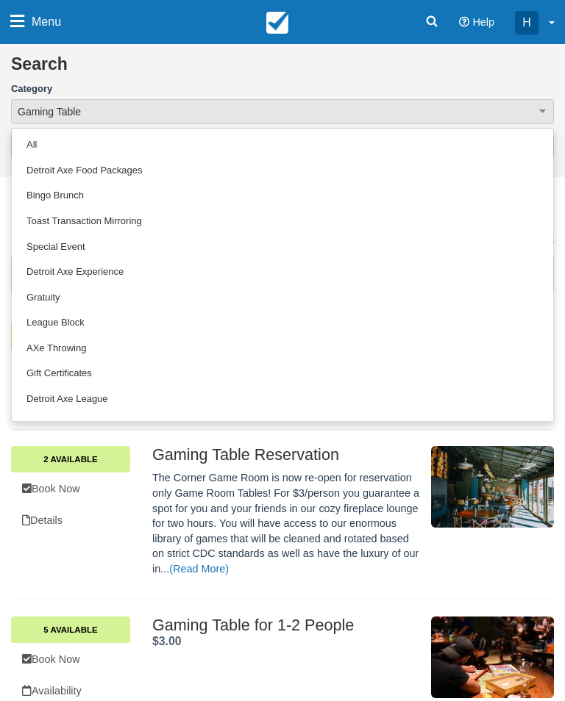
click at [80, 199] on link "Bingo Brunch" at bounding box center [282, 196] width 541 height 26
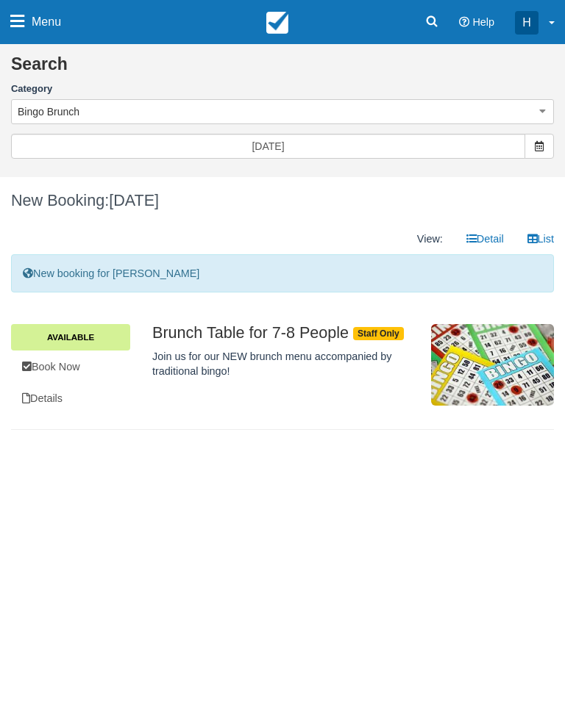
click at [23, 29] on icon at bounding box center [17, 21] width 14 height 16
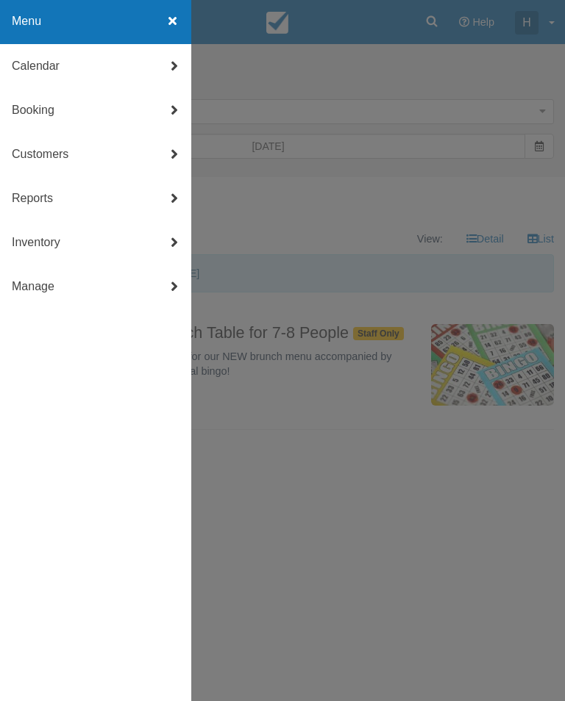
click at [49, 70] on link "Calendar" at bounding box center [95, 66] width 191 height 44
click at [24, 63] on link "Customer" at bounding box center [95, 66] width 191 height 44
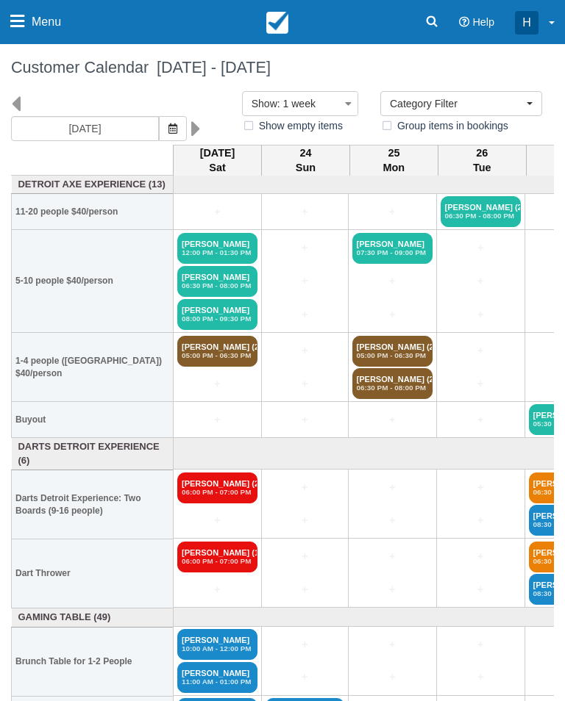
select select
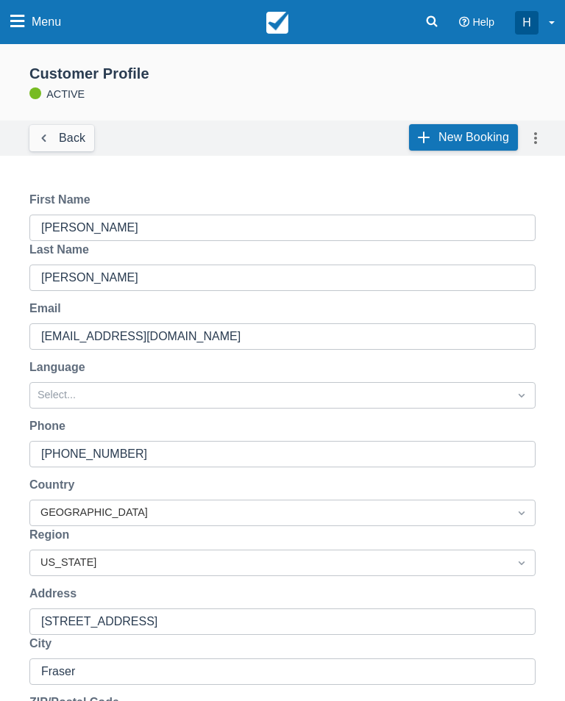
click at [481, 142] on link "New Booking" at bounding box center [463, 137] width 109 height 26
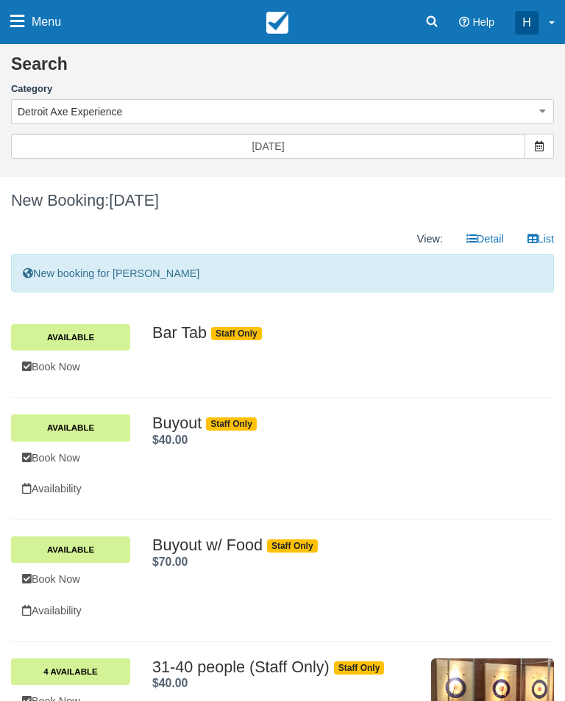
click at [493, 111] on button "Detroit Axe Experience" at bounding box center [282, 111] width 543 height 25
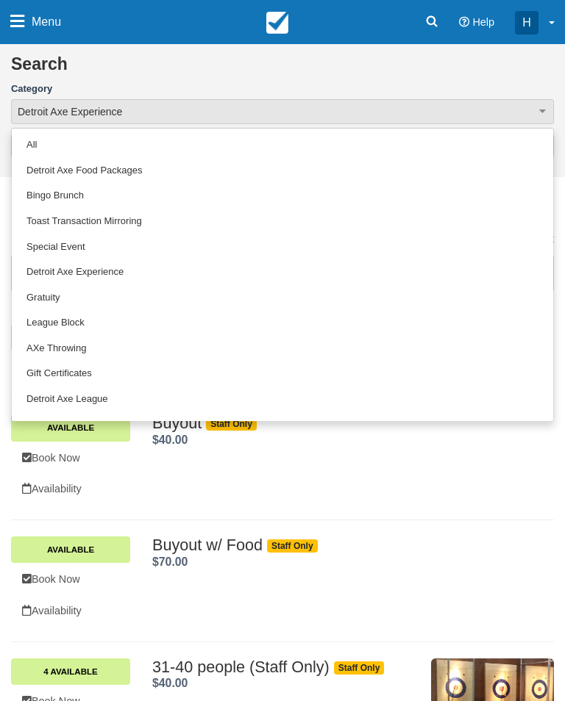
click at [353, 189] on link "Bingo Brunch" at bounding box center [282, 196] width 541 height 26
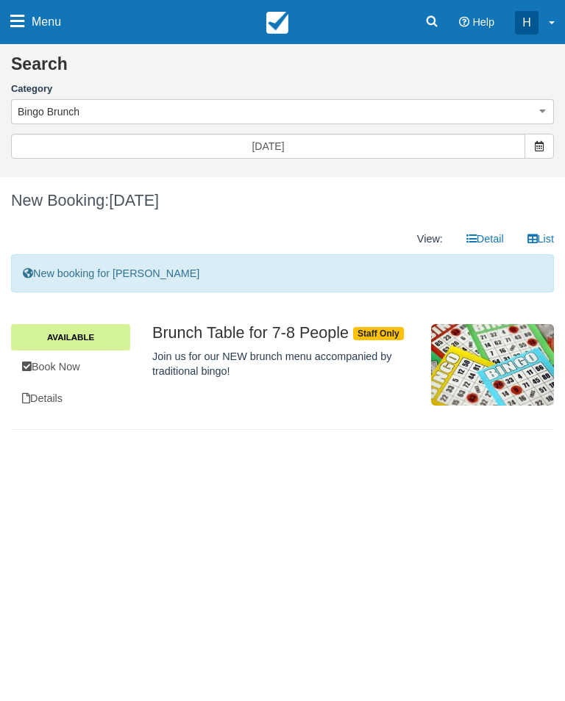
click at [528, 154] on span at bounding box center [538, 146] width 29 height 25
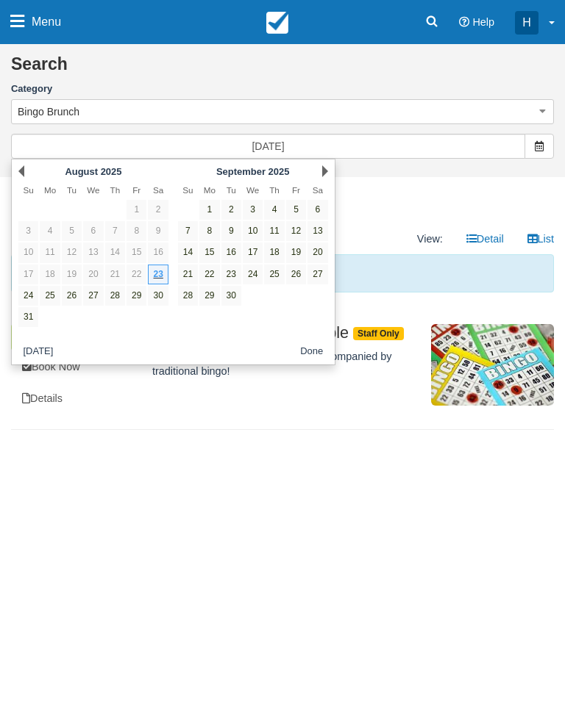
click at [185, 229] on link "7" at bounding box center [188, 231] width 20 height 20
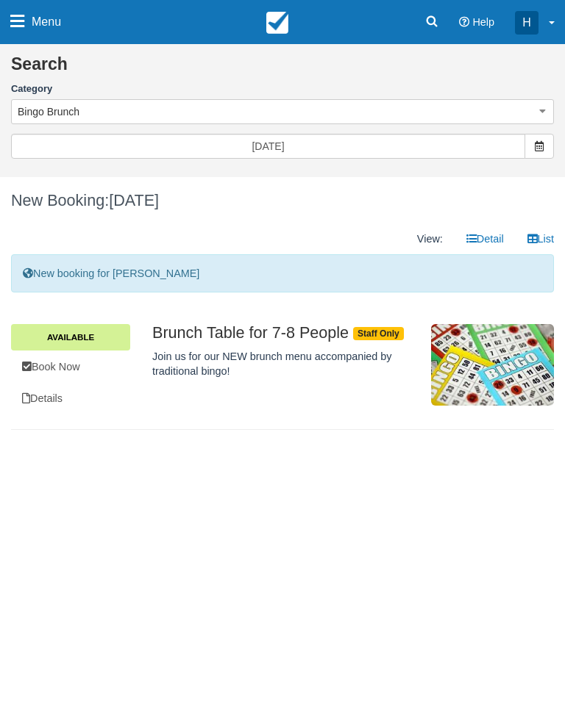
click at [540, 147] on icon at bounding box center [539, 146] width 10 height 10
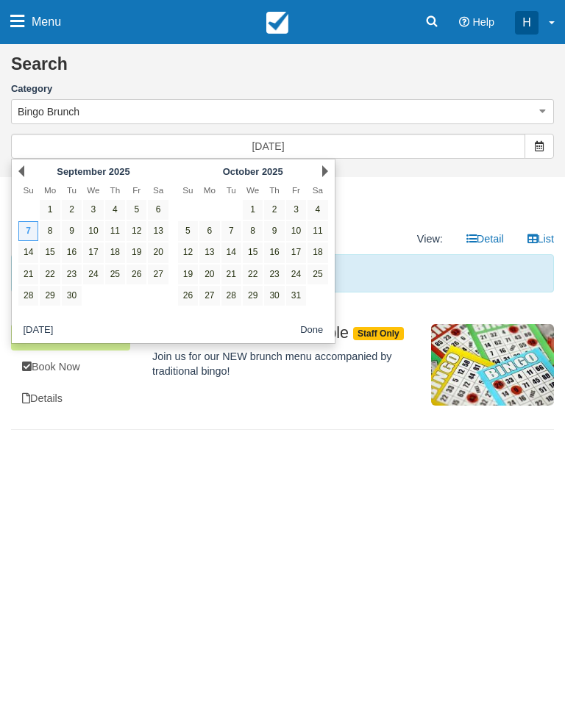
click at [311, 224] on link "11" at bounding box center [317, 231] width 20 height 20
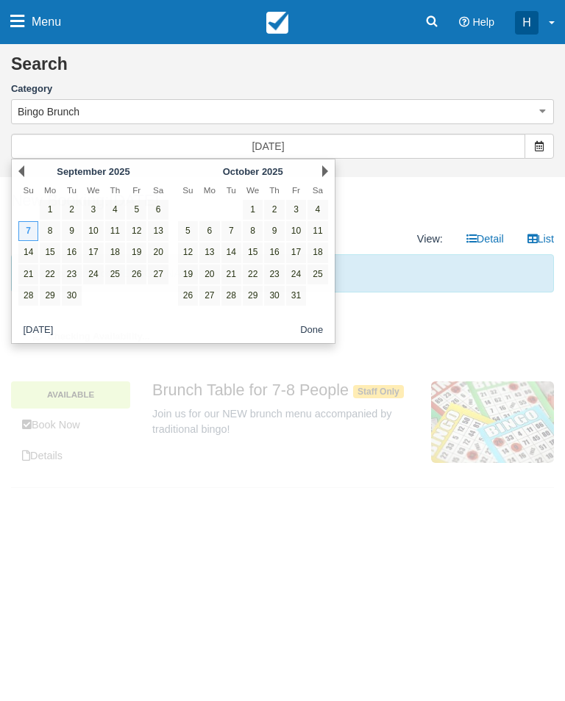
type input "[DATE]"
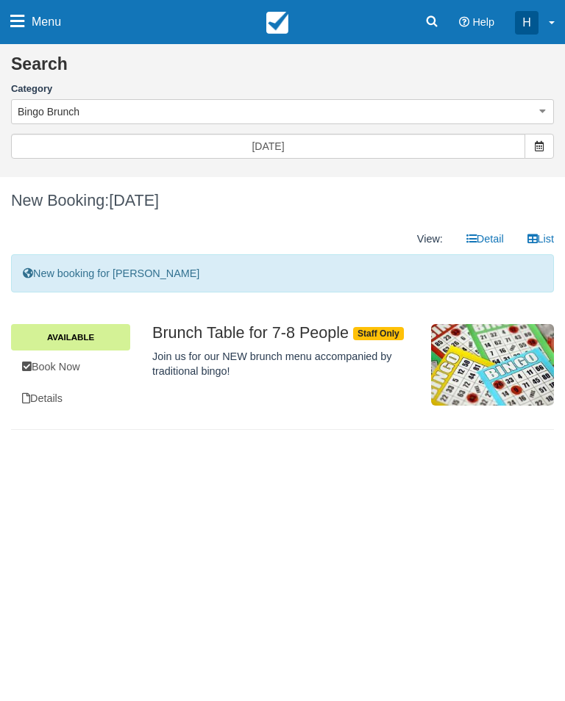
click at [552, 118] on button "Bingo Brunch" at bounding box center [282, 111] width 543 height 25
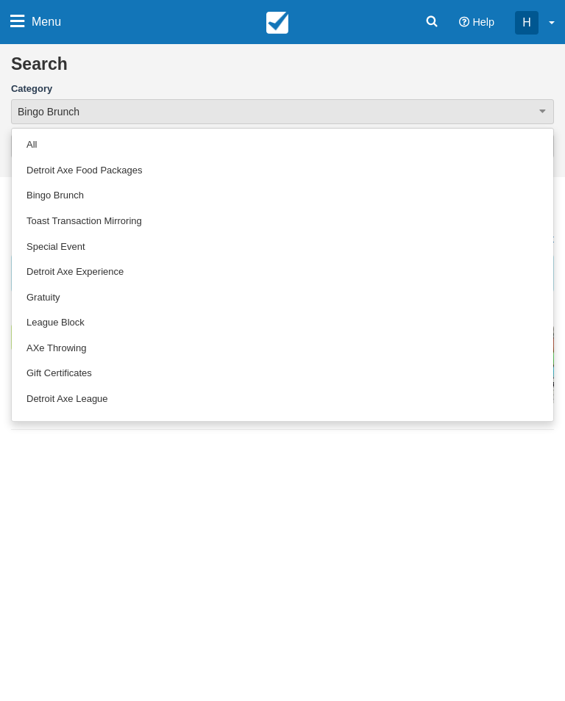
click at [541, 116] on div at bounding box center [282, 350] width 565 height 701
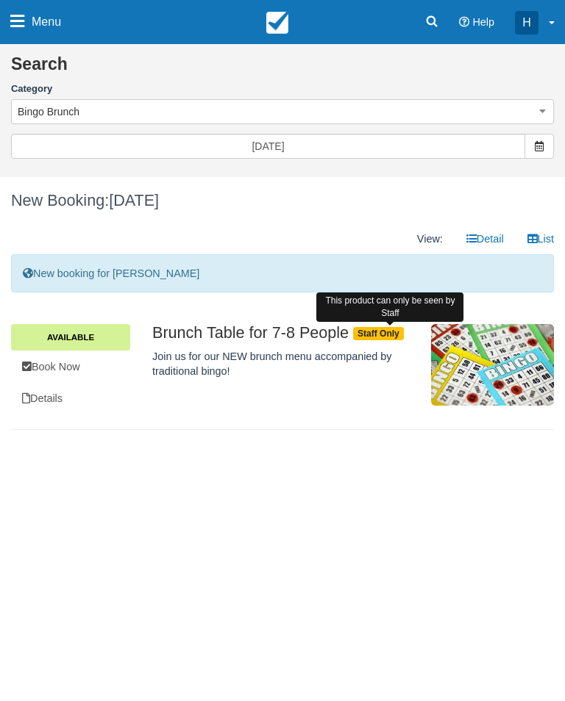
click at [404, 337] on span "Staff Only" at bounding box center [378, 333] width 51 height 13
click at [245, 379] on div "Brunch Table for 7-8 People . Staff Only This product can only be seen by Staff…" at bounding box center [286, 355] width 268 height 62
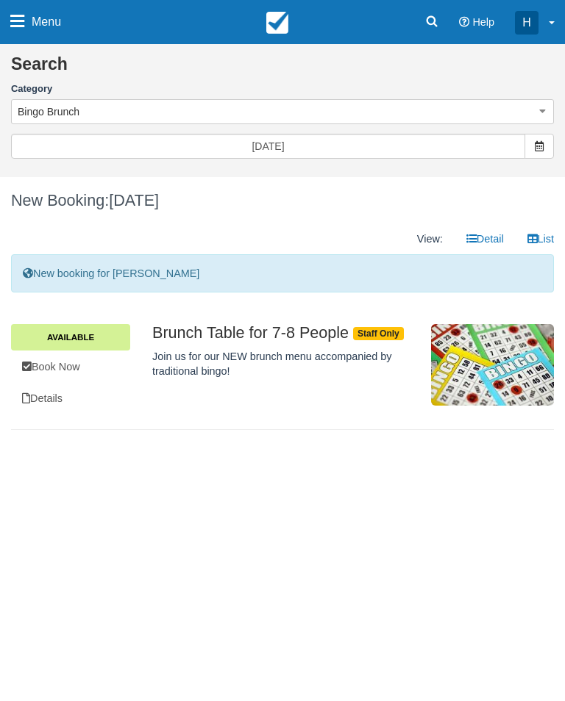
click at [222, 344] on div "Join us for our NEW brunch menu accompanied by traditional bingo!" at bounding box center [286, 360] width 268 height 37
click at [404, 327] on span "Staff Only" at bounding box center [378, 333] width 51 height 13
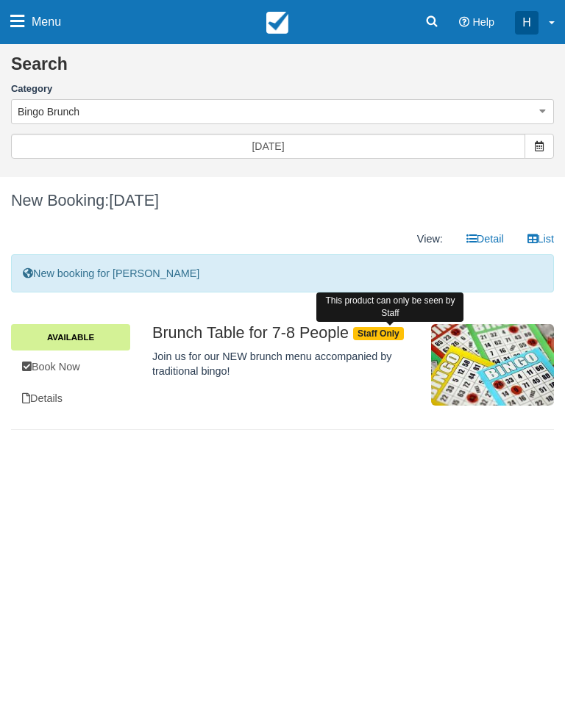
click at [406, 377] on div "Brunch Table for 7-8 People . Staff Only This product can only be seen by Staff…" at bounding box center [286, 355] width 268 height 62
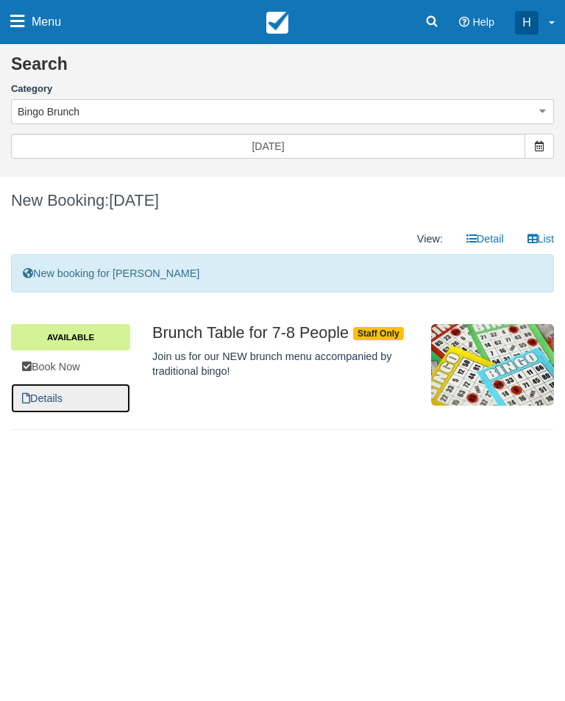
click at [52, 404] on link "Details" at bounding box center [70, 399] width 119 height 30
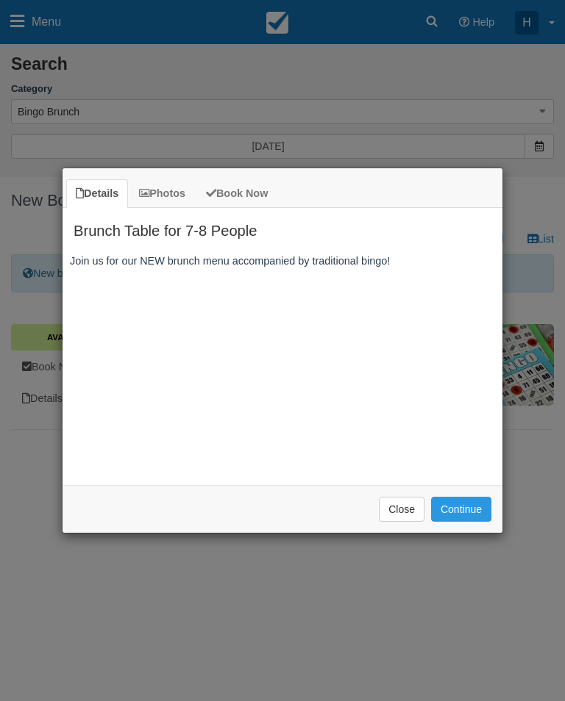
click at [262, 196] on link "Book Now" at bounding box center [236, 193] width 81 height 29
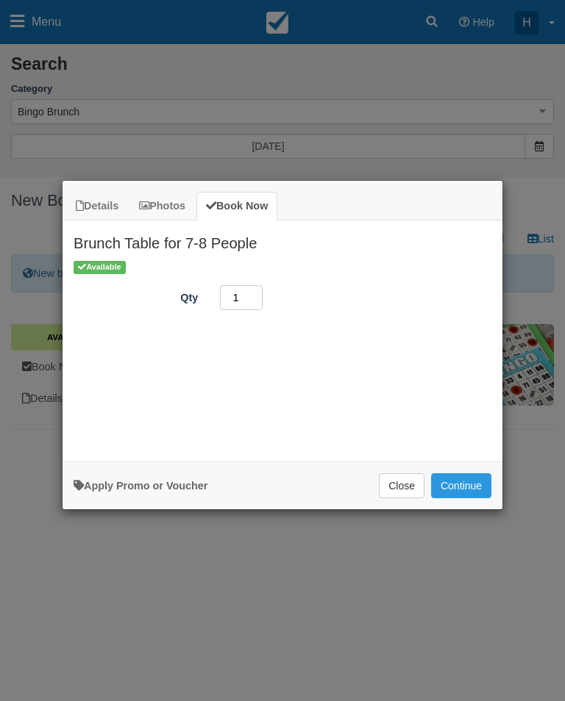
click at [249, 298] on input "1" at bounding box center [241, 297] width 43 height 25
click at [542, 374] on div "Details Photos Book Now Brunch Table for 7-8 People Join us for our NEW brunch …" at bounding box center [282, 350] width 565 height 701
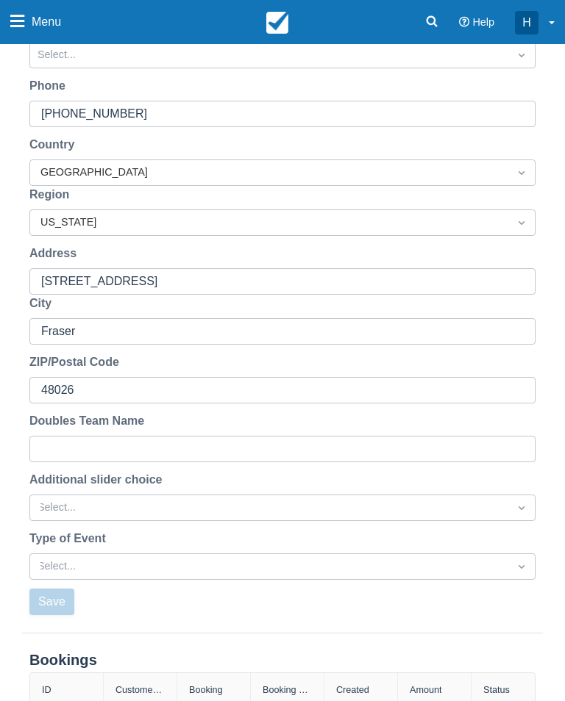
scroll to position [446, 0]
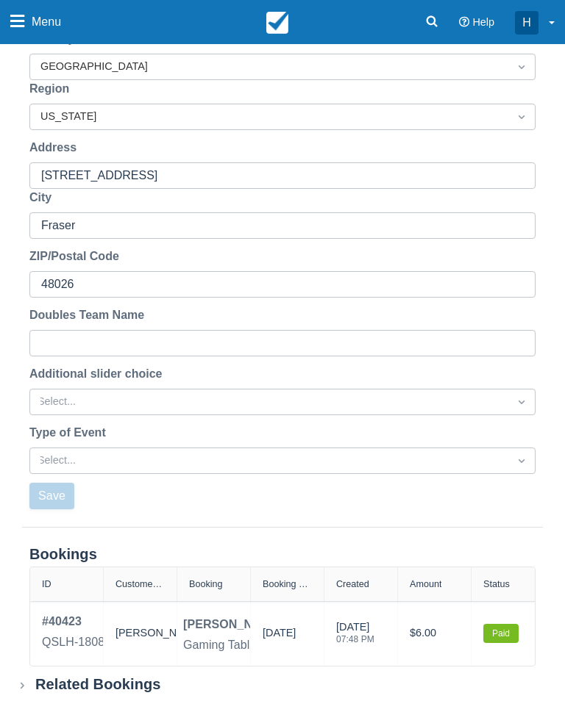
click at [89, 633] on link "# 40423 QSLH-180825" at bounding box center [80, 633] width 76 height 41
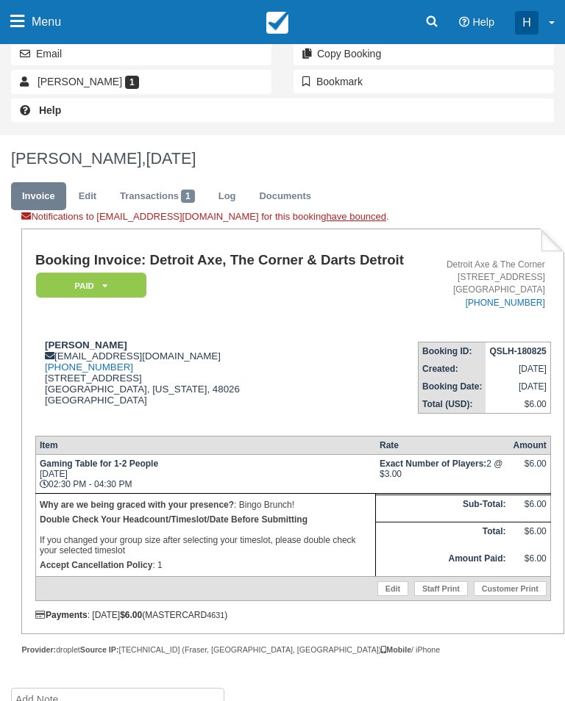
scroll to position [265, 0]
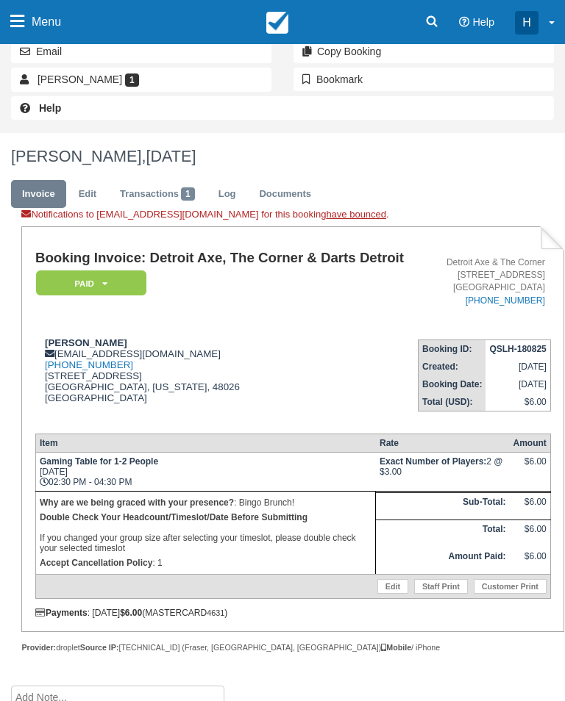
click at [393, 594] on link "Edit" at bounding box center [392, 586] width 31 height 15
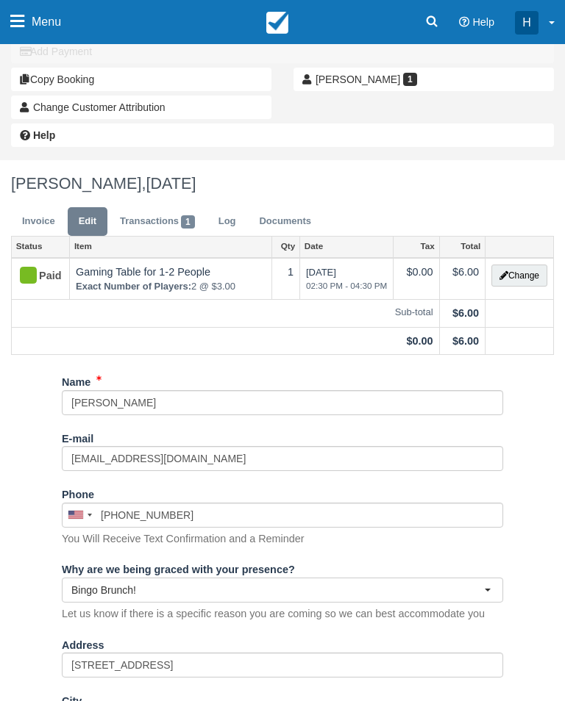
scroll to position [125, 0]
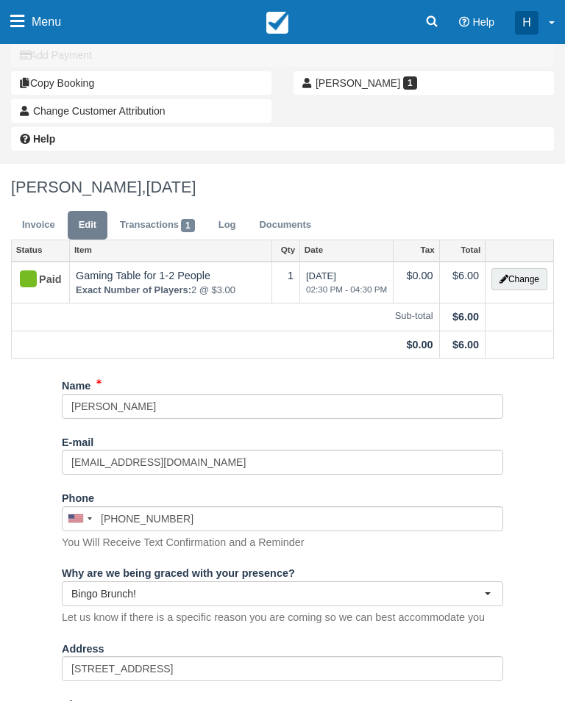
click at [520, 290] on button "Change" at bounding box center [519, 279] width 56 height 22
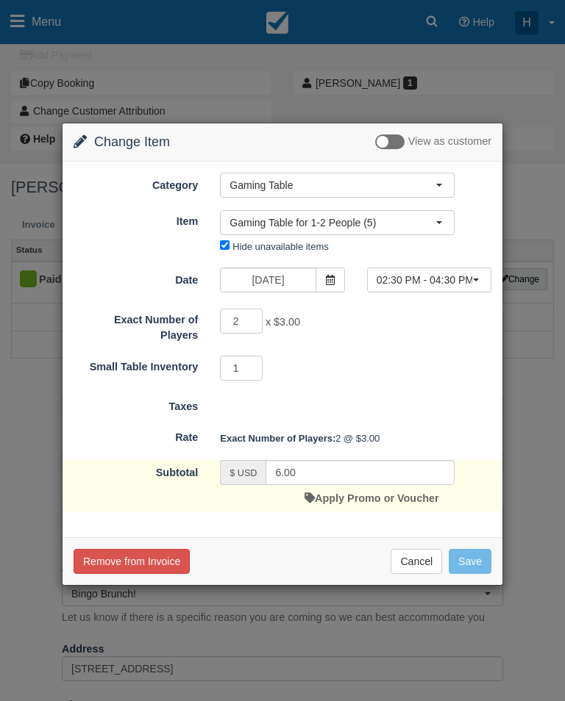
click at [454, 229] on button "Gaming Table for 1-2 People (5)" at bounding box center [337, 222] width 235 height 25
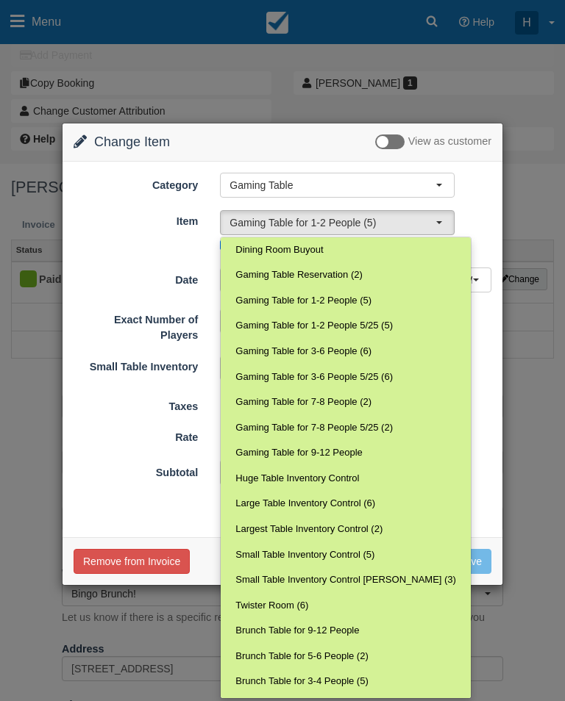
click at [515, 244] on div "Change Item Add Item View as customer Category Gaming Table Detroit Axe Food Pa…" at bounding box center [282, 350] width 565 height 701
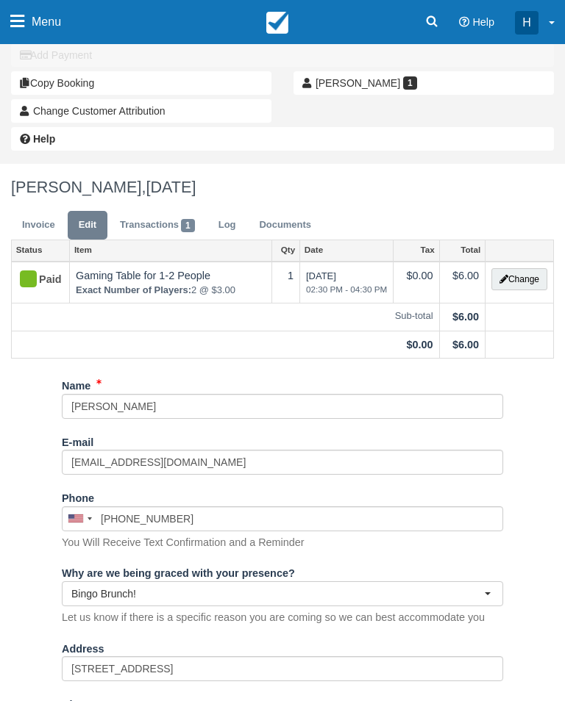
click at [518, 288] on button "Change" at bounding box center [519, 279] width 56 height 22
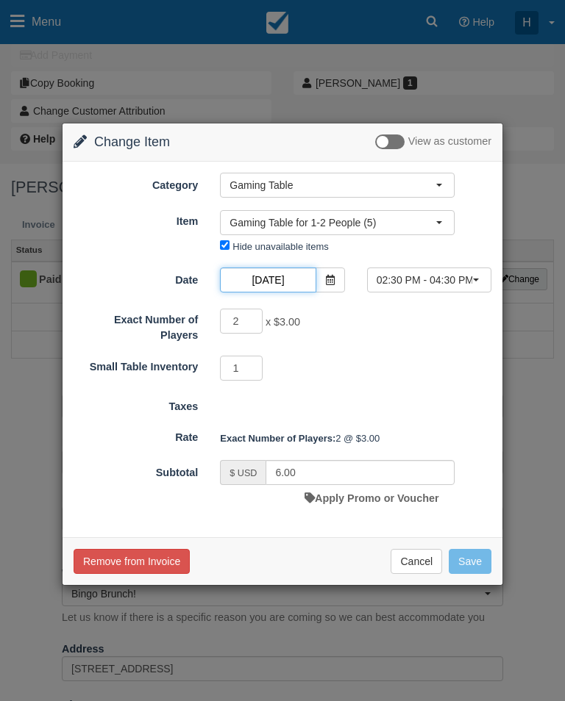
click at [299, 285] on input "09/07/25" at bounding box center [268, 280] width 96 height 25
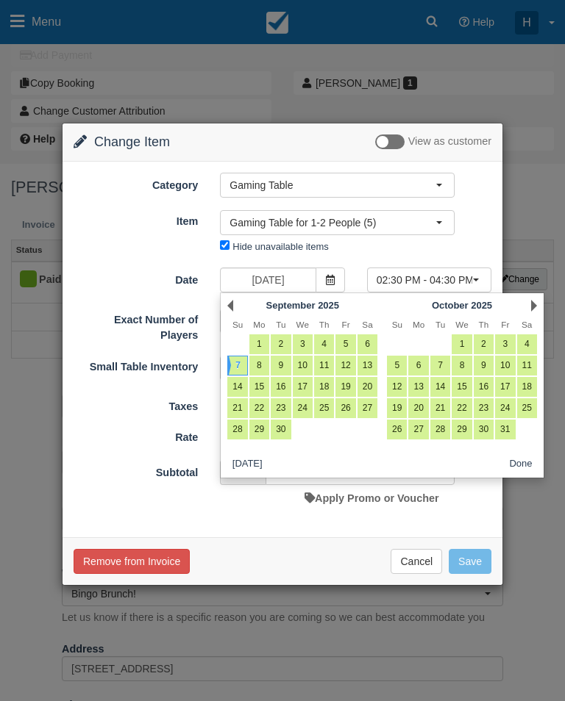
click at [443, 187] on button "Gaming Table" at bounding box center [337, 185] width 235 height 25
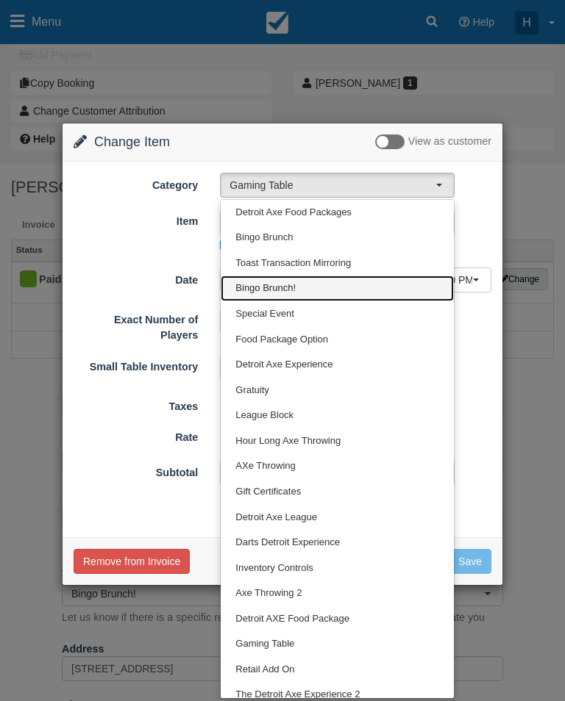
click at [307, 287] on link "Bingo Brunch!" at bounding box center [337, 289] width 233 height 26
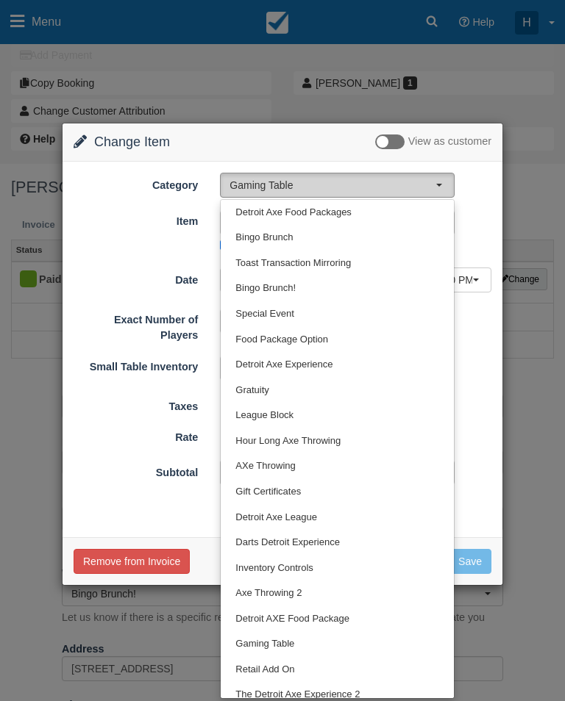
select select "53"
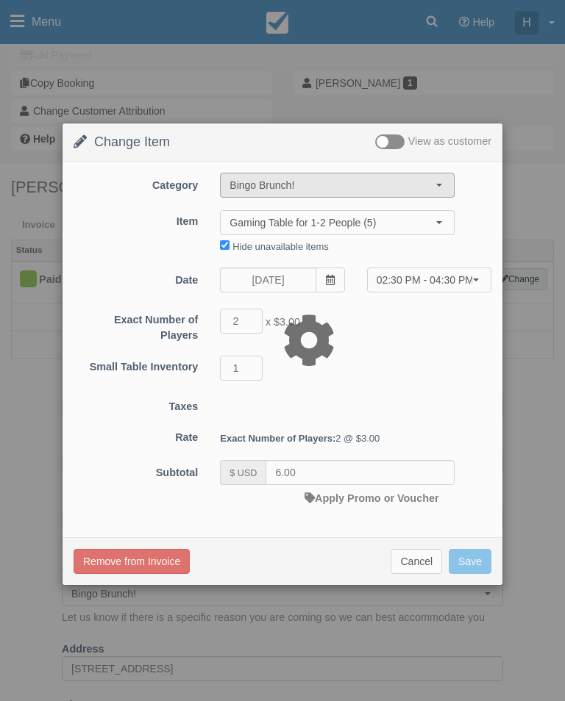
type input "0.00"
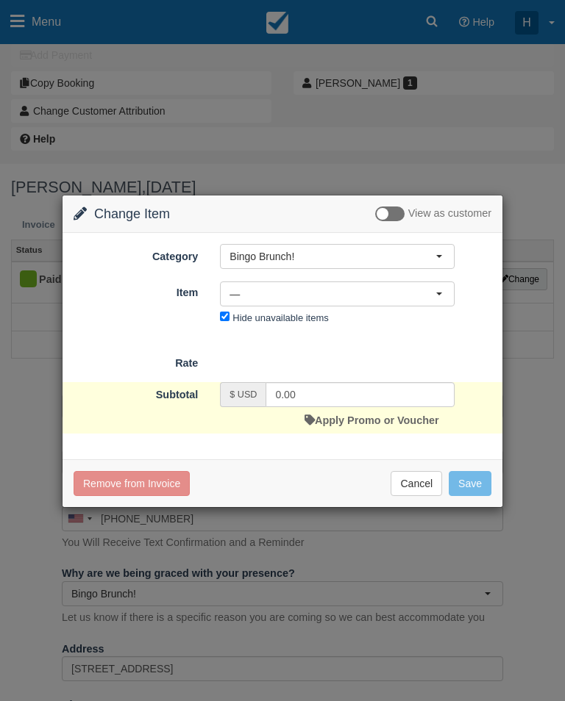
click at [443, 288] on button "—" at bounding box center [337, 294] width 235 height 25
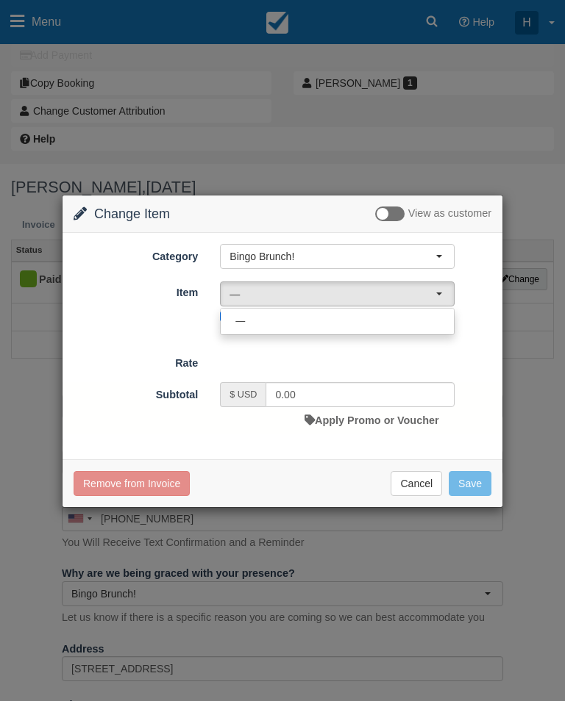
click at [449, 299] on div at bounding box center [282, 351] width 441 height 313
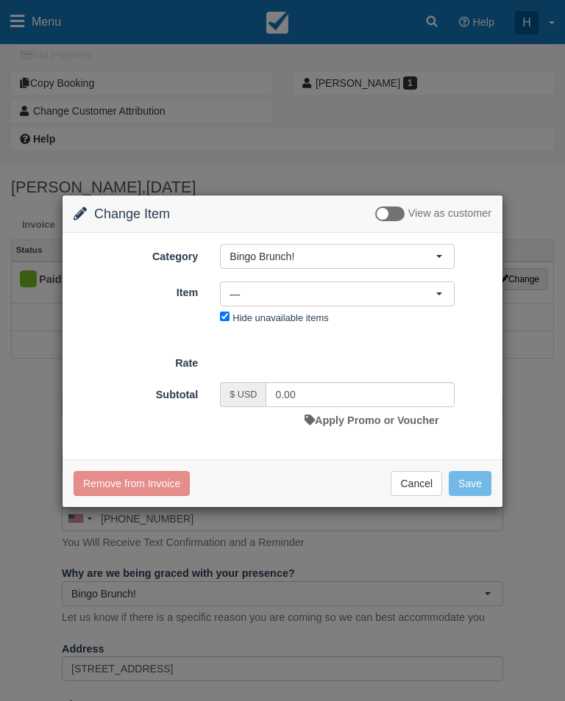
click at [425, 490] on button "Cancel" at bounding box center [415, 483] width 51 height 25
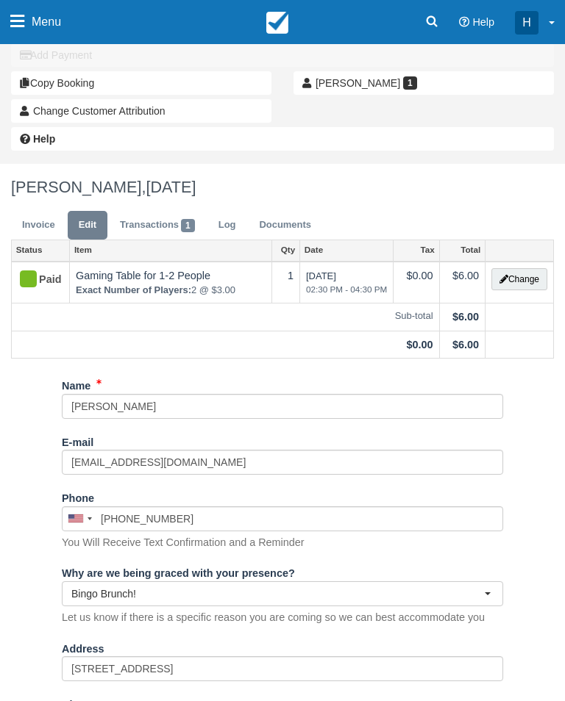
click at [529, 280] on button "Change" at bounding box center [519, 279] width 56 height 22
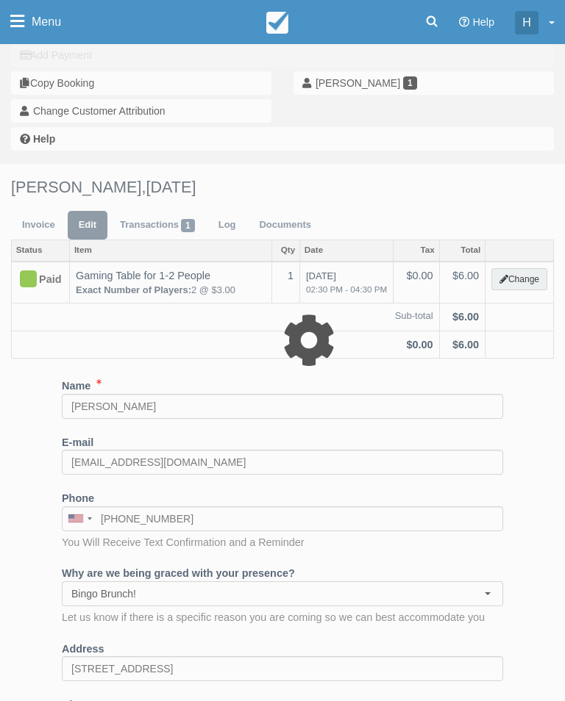
select select "6"
type input "6.00"
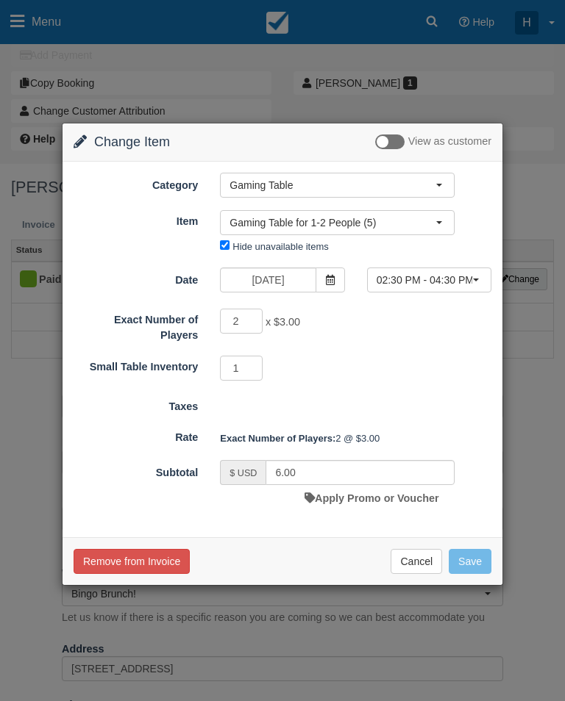
click at [465, 276] on span "02:30 PM - 04:30 PM" at bounding box center [424, 280] width 96 height 15
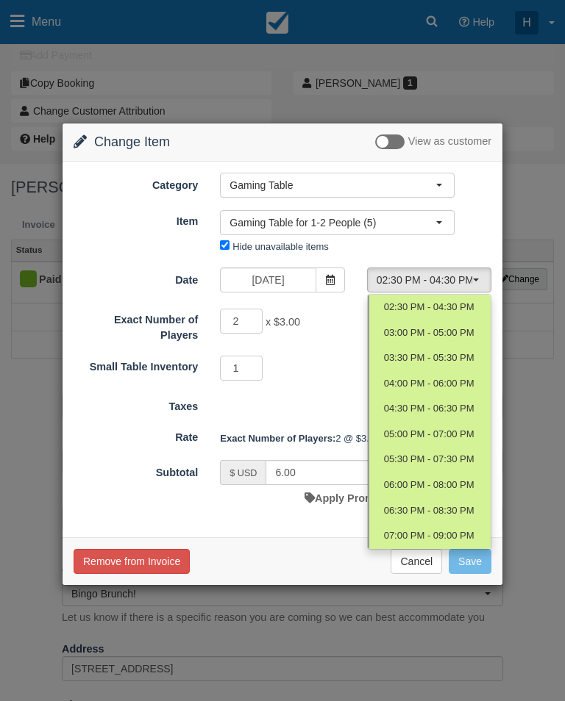
click at [491, 283] on div at bounding box center [282, 354] width 441 height 463
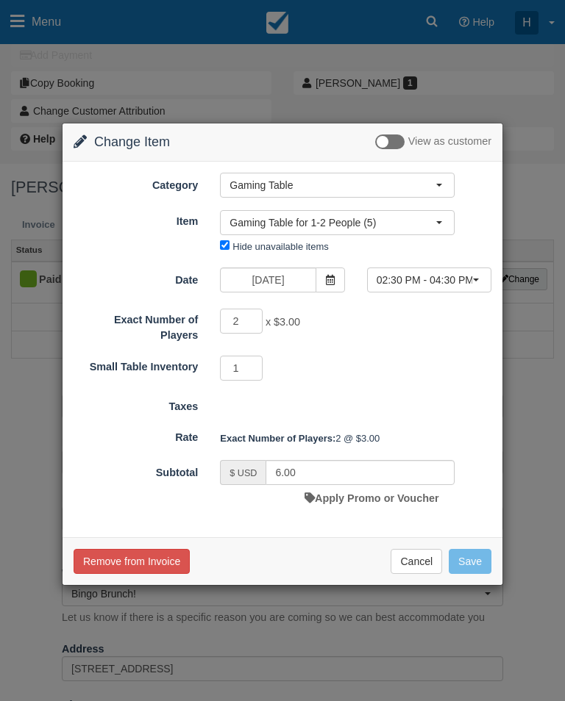
click at [334, 275] on icon at bounding box center [330, 280] width 10 height 10
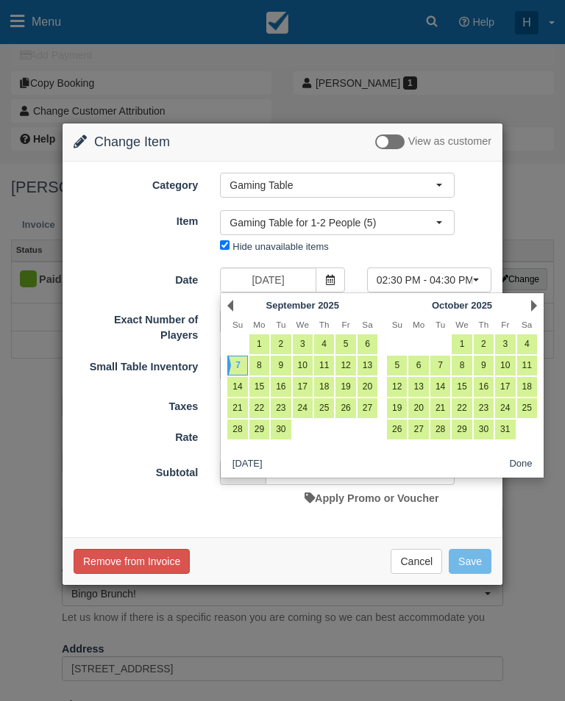
click at [380, 254] on div "Nothing selected Gaming Table for 1-2 People (5) Dining Room Buyout Gaming Tabl…" at bounding box center [337, 234] width 257 height 49
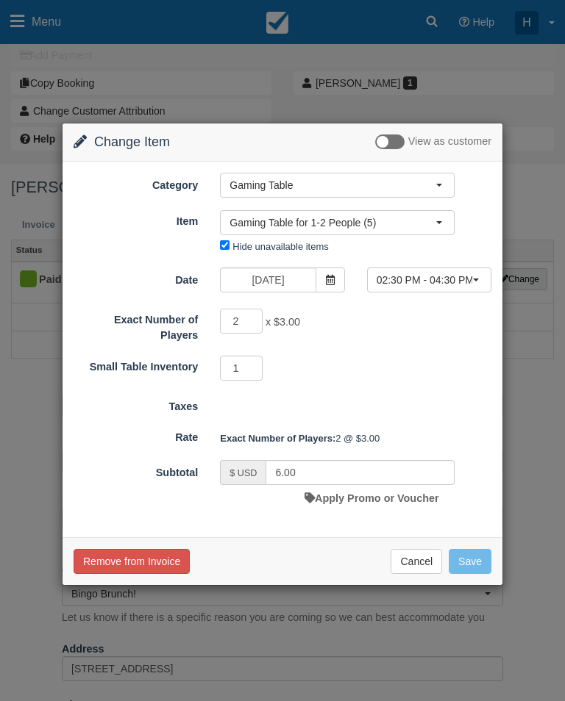
click at [446, 180] on button "Gaming Table" at bounding box center [337, 185] width 235 height 25
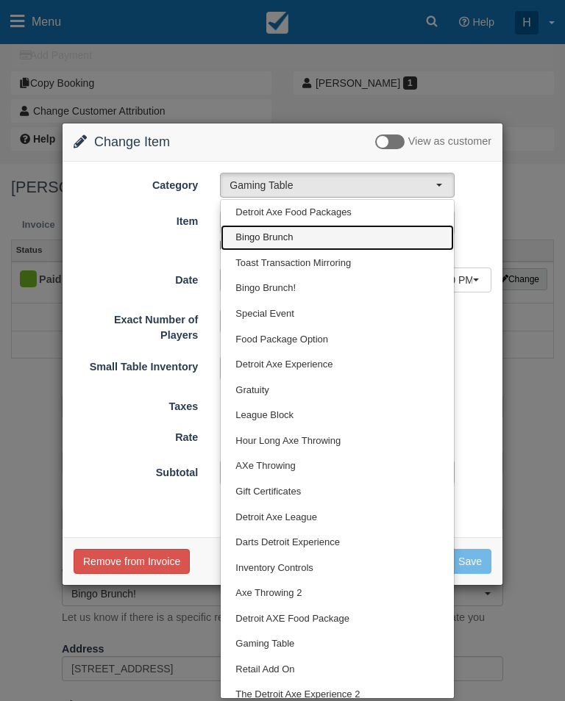
click at [285, 240] on span "Bingo Brunch" at bounding box center [263, 238] width 57 height 14
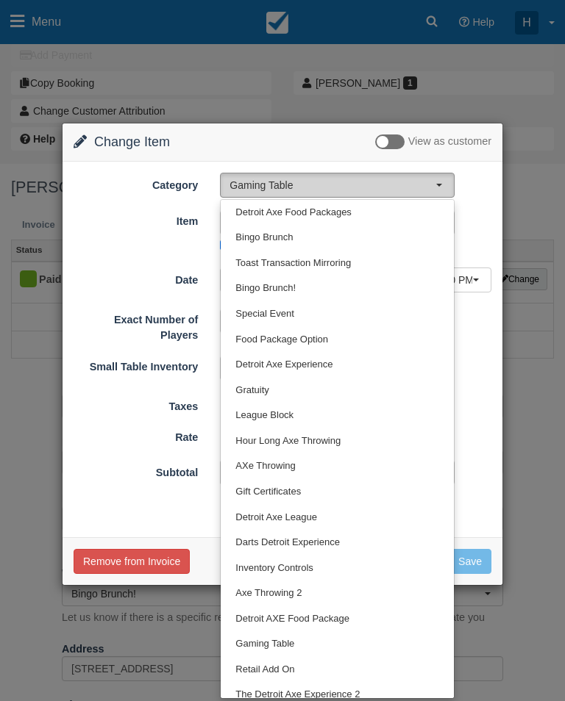
select select "55"
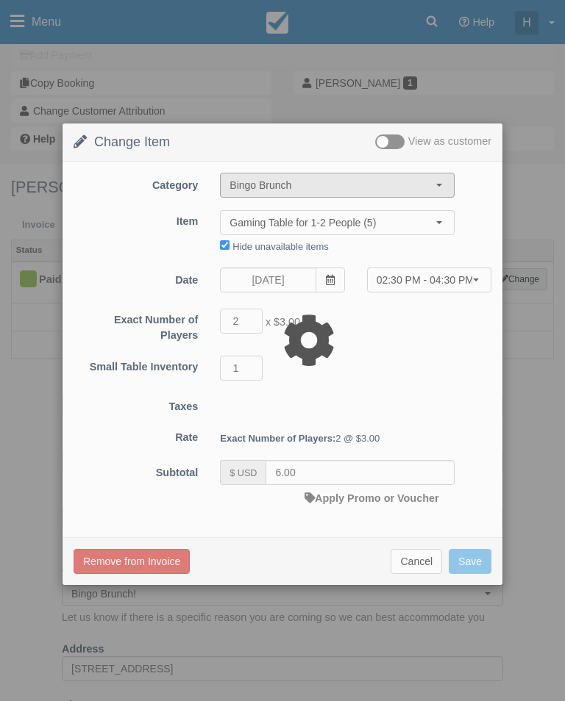
type input "0.00"
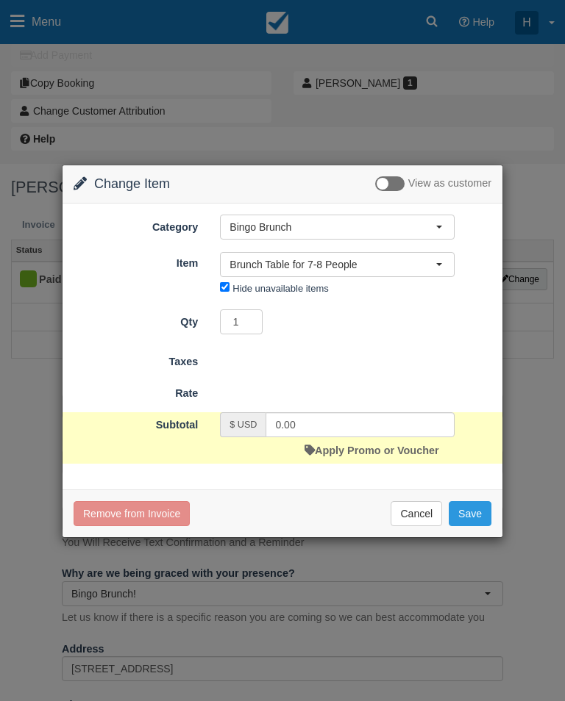
click at [448, 271] on button "Brunch Table for 7-8 People" at bounding box center [337, 264] width 235 height 25
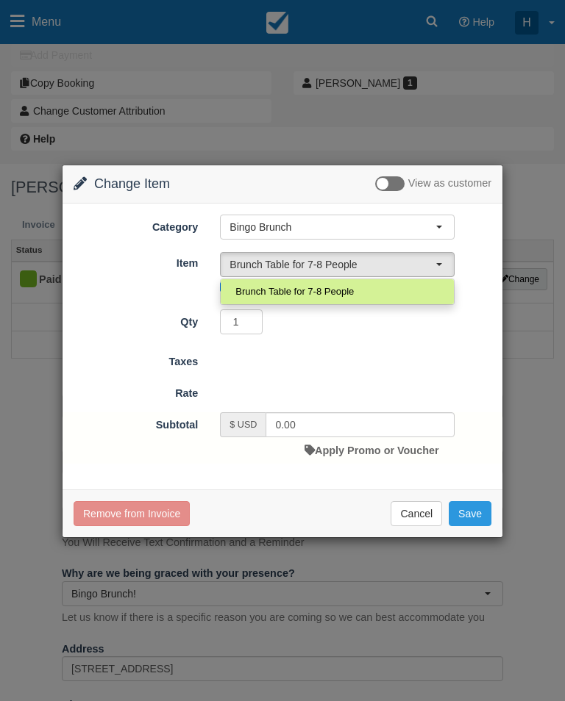
click at [449, 264] on div at bounding box center [282, 352] width 441 height 374
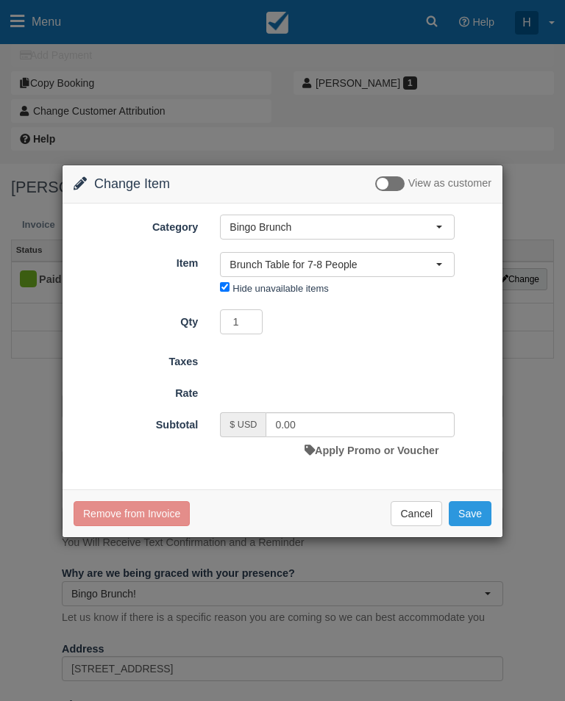
click at [443, 265] on button "Brunch Table for 7-8 People" at bounding box center [337, 264] width 235 height 25
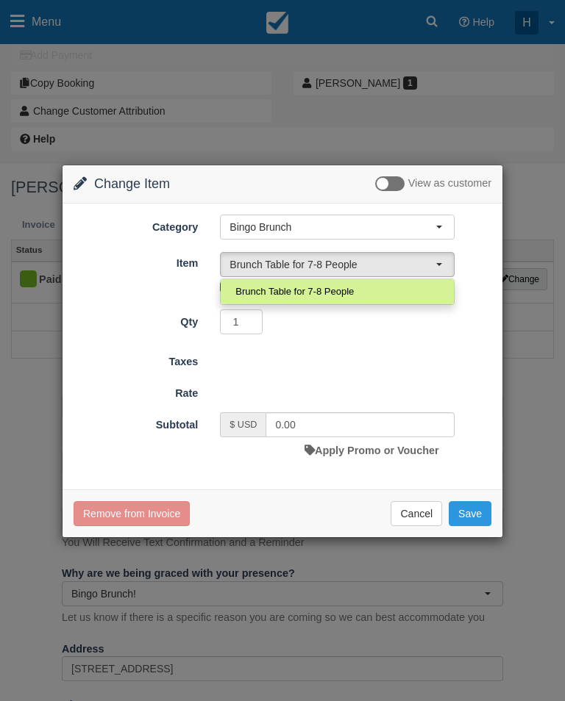
click at [446, 266] on div at bounding box center [282, 352] width 441 height 374
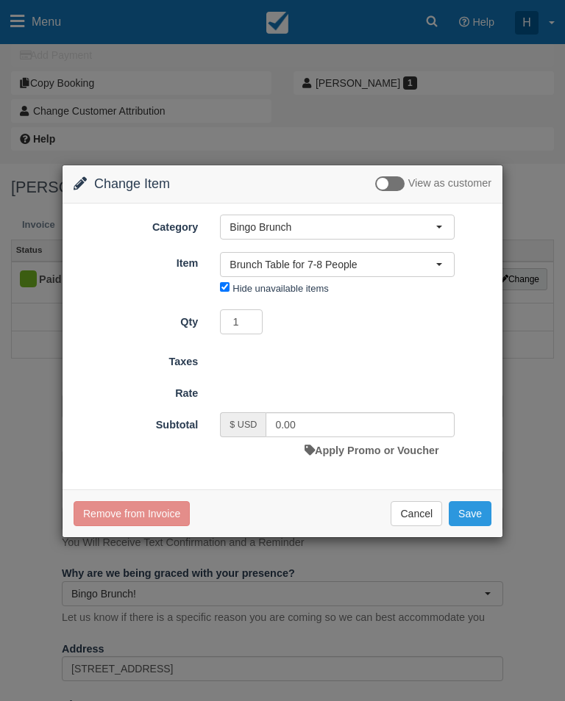
click at [85, 187] on icon at bounding box center [80, 182] width 13 height 13
click at [77, 179] on icon at bounding box center [80, 182] width 13 height 13
click at [534, 289] on div "Change Item Add Item View as customer Category Bingo Brunch Detroit Axe Food Pa…" at bounding box center [282, 350] width 565 height 701
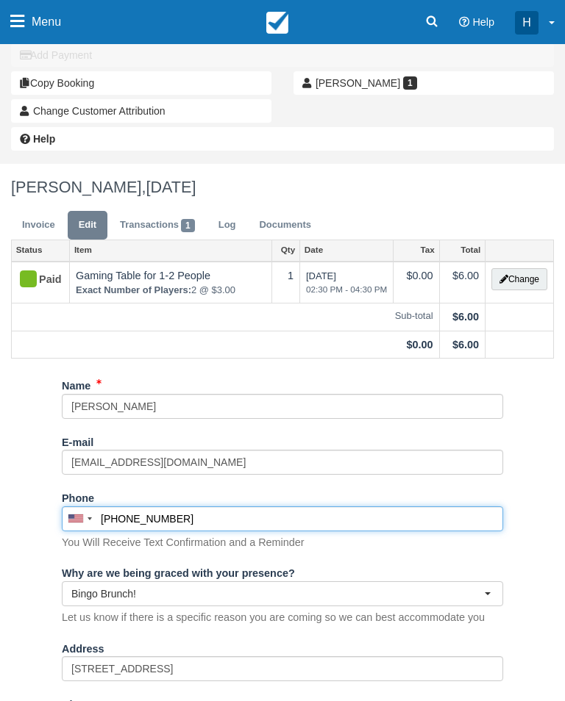
click at [418, 521] on input "(586) 864-4900" at bounding box center [282, 519] width 441 height 25
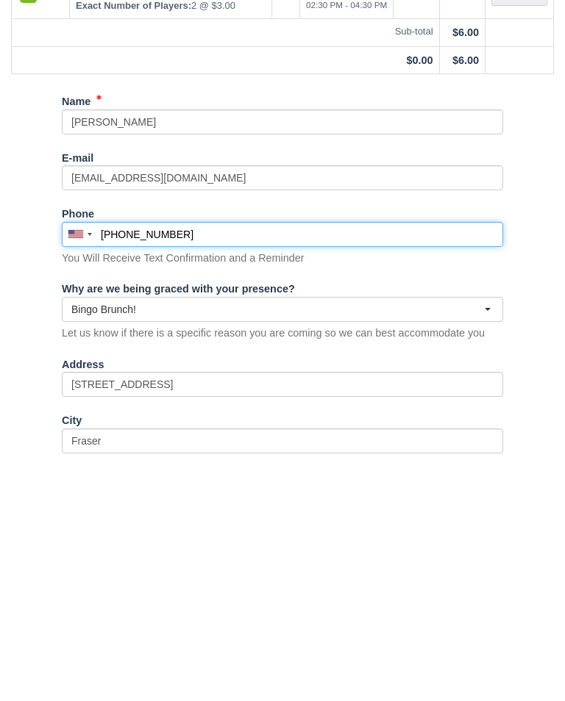
scroll to position [119, 0]
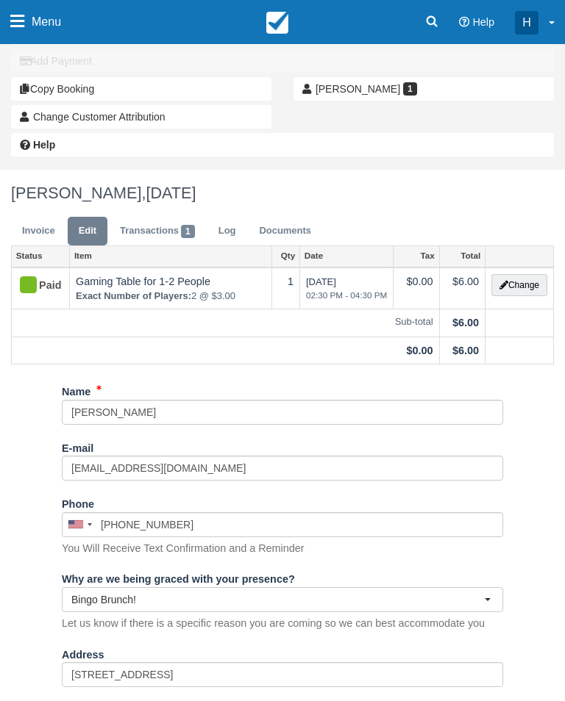
click at [535, 291] on button "Change" at bounding box center [519, 285] width 56 height 22
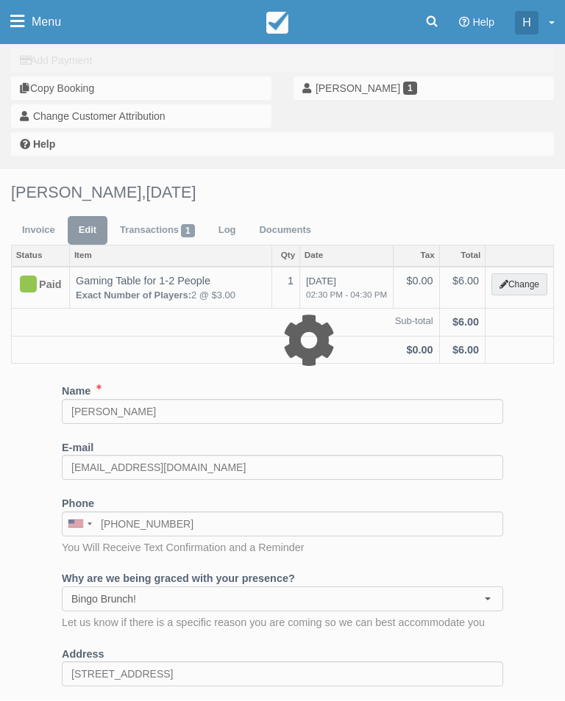
scroll to position [120, 0]
select select "6"
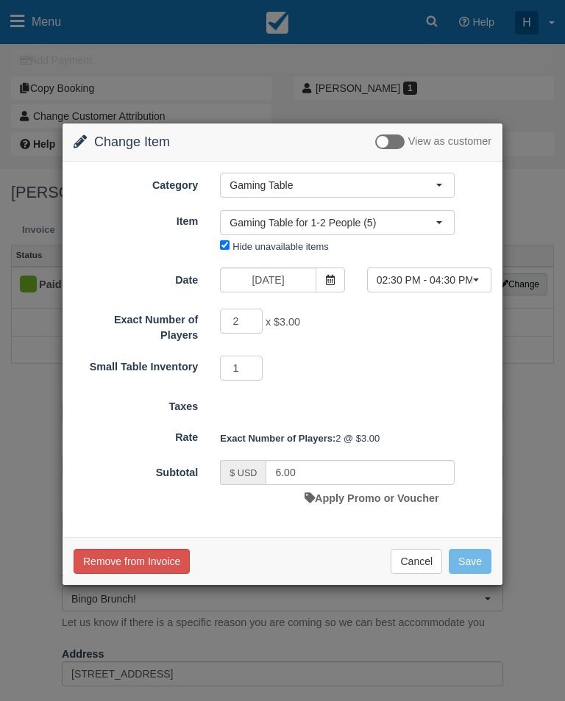
click at [476, 282] on button "02:30 PM - 04:30 PM" at bounding box center [429, 280] width 124 height 25
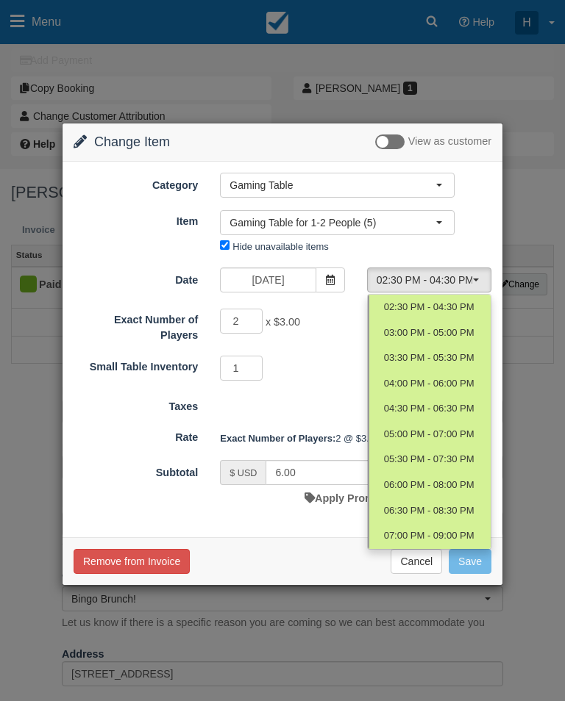
click at [484, 280] on div at bounding box center [282, 354] width 441 height 463
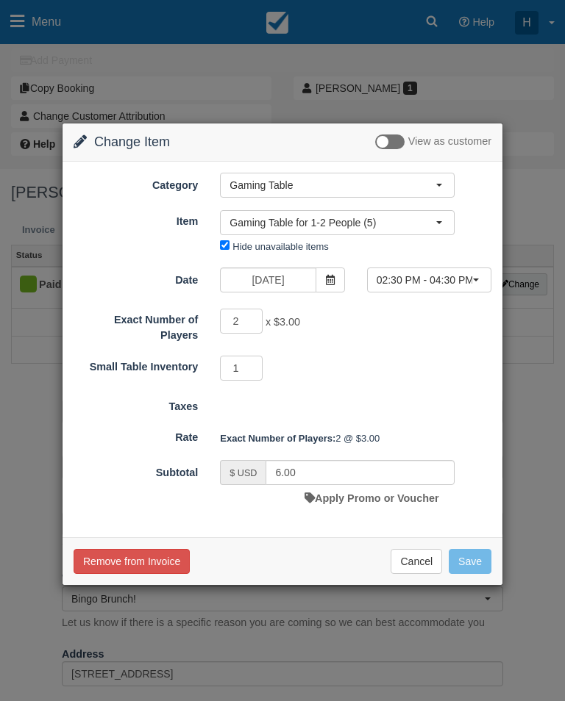
click at [422, 181] on span "Gaming Table" at bounding box center [332, 185] width 206 height 15
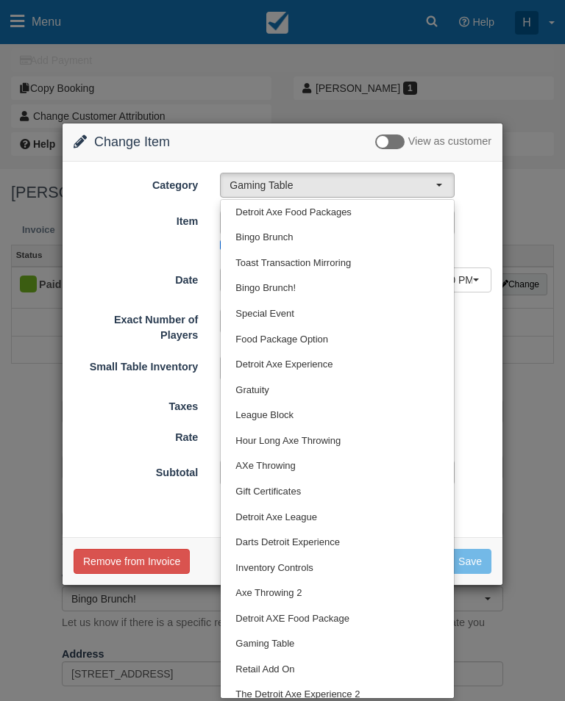
click at [452, 183] on div at bounding box center [282, 354] width 441 height 463
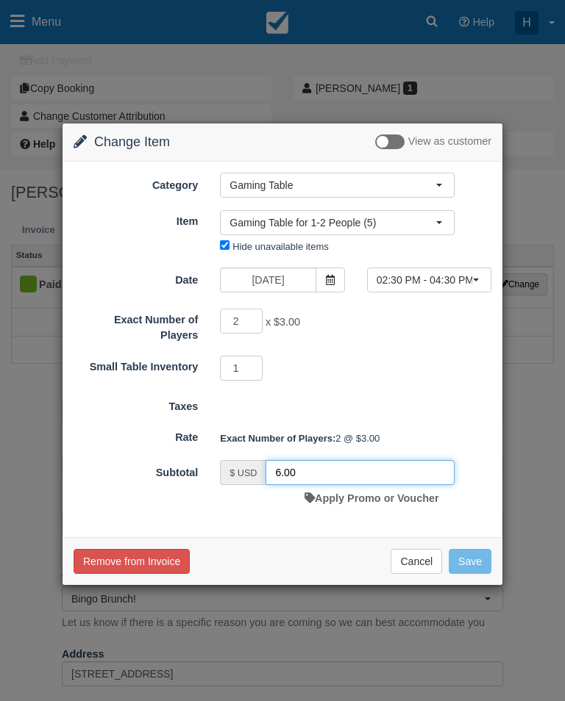
click at [426, 460] on input "6.00" at bounding box center [359, 472] width 189 height 25
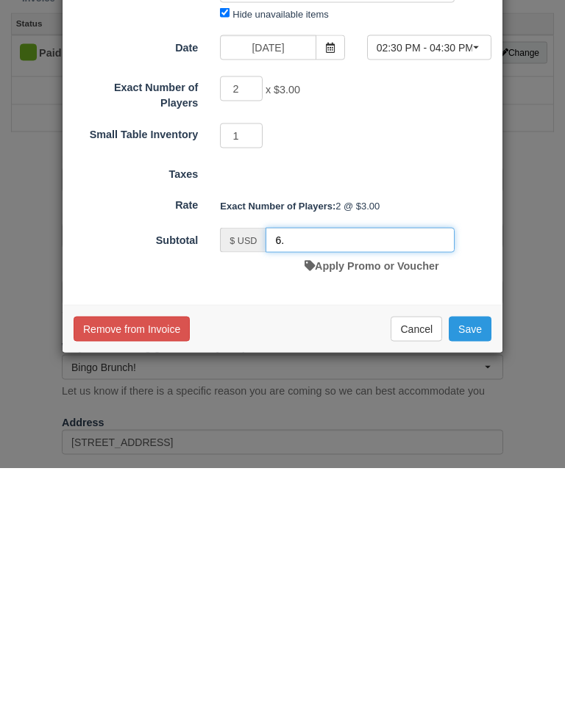
type input "6"
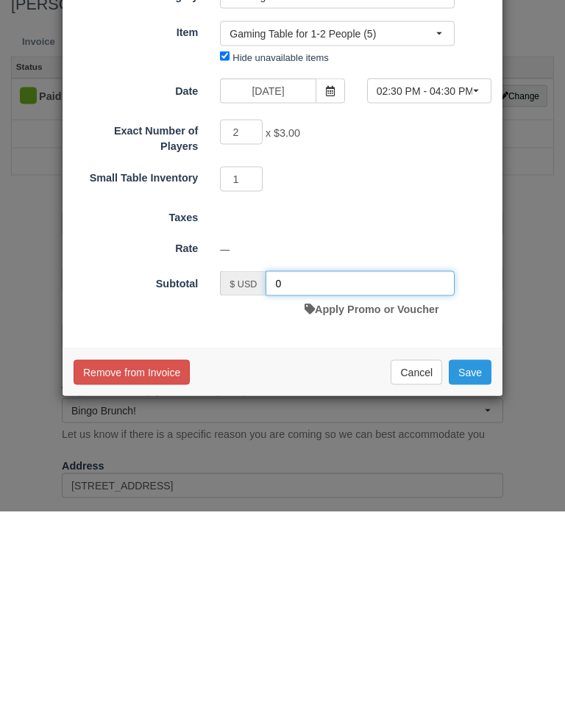
type input "0"
click at [426, 227] on form "Category Gaming Table Detroit Axe Food Packages Bingo Brunch Toast Transaction …" at bounding box center [283, 342] width 418 height 339
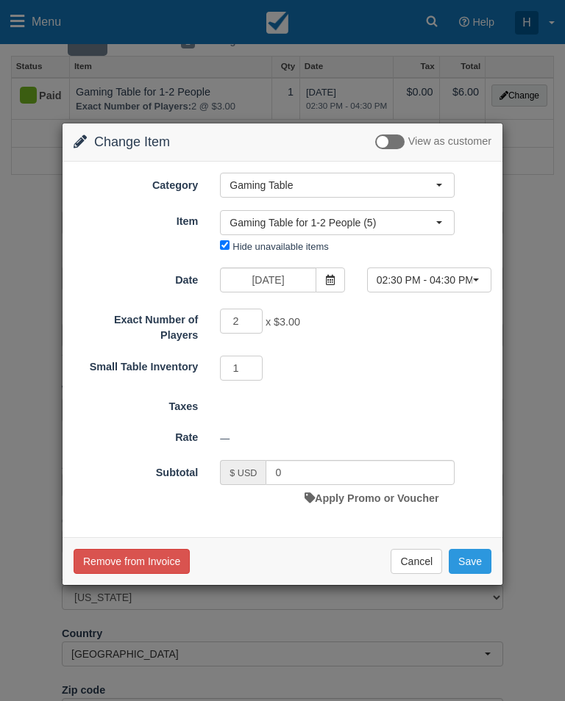
click at [454, 224] on button "Gaming Table for 1-2 People (5)" at bounding box center [337, 222] width 235 height 25
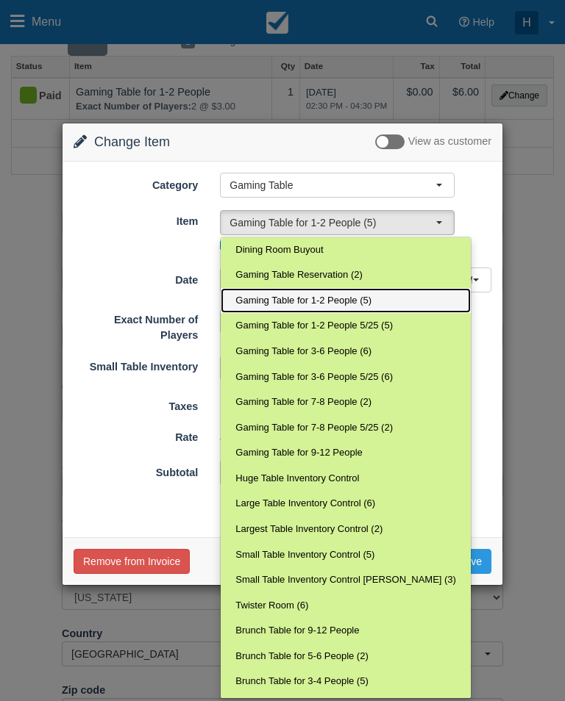
click at [394, 299] on link "Gaming Table for 1-2 People (5)" at bounding box center [346, 301] width 250 height 26
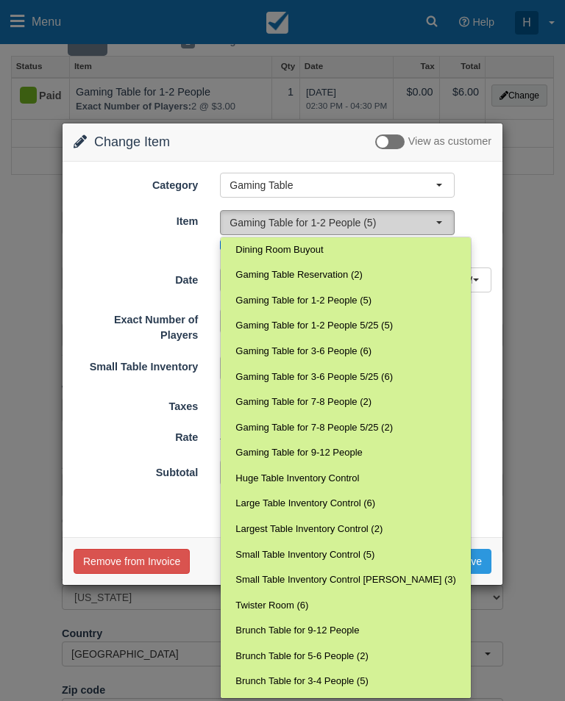
select select "28"
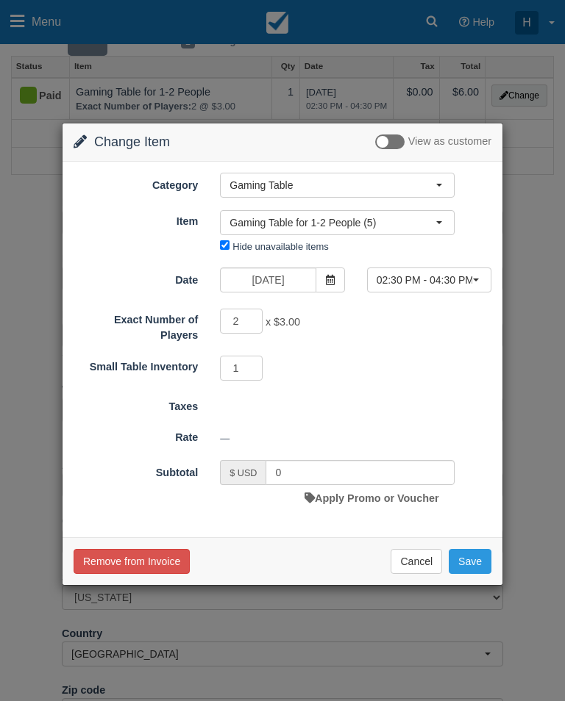
click at [446, 191] on button "Gaming Table" at bounding box center [337, 185] width 235 height 25
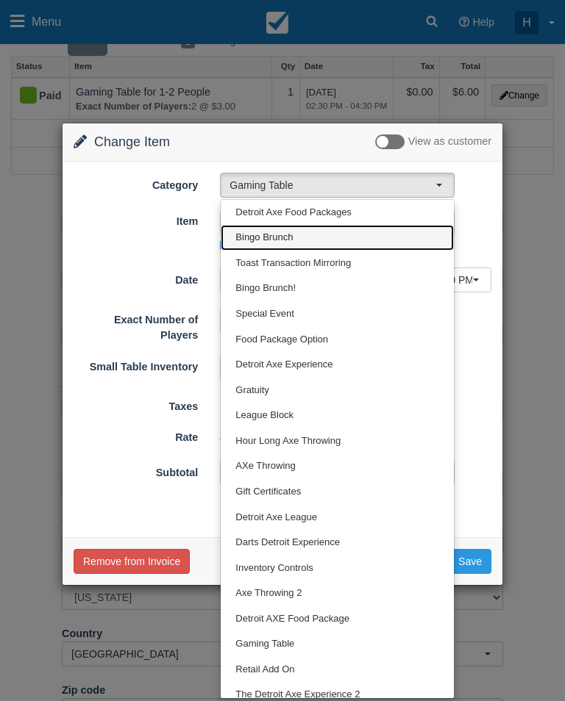
click at [289, 237] on span "Bingo Brunch" at bounding box center [263, 238] width 57 height 14
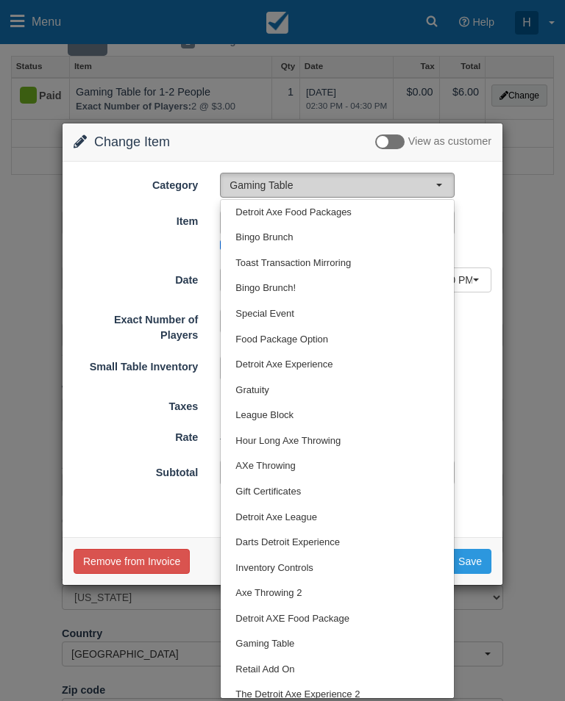
select select "55"
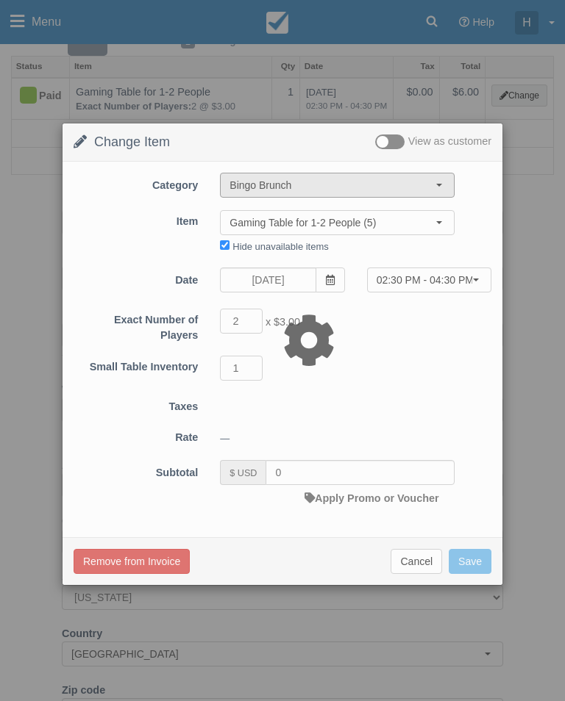
type input "0.00"
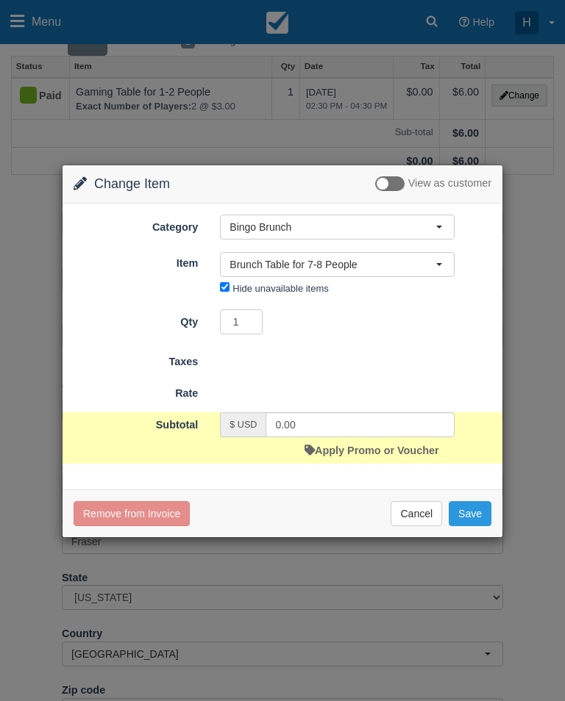
click at [443, 268] on button "Brunch Table for 7-8 People" at bounding box center [337, 264] width 235 height 25
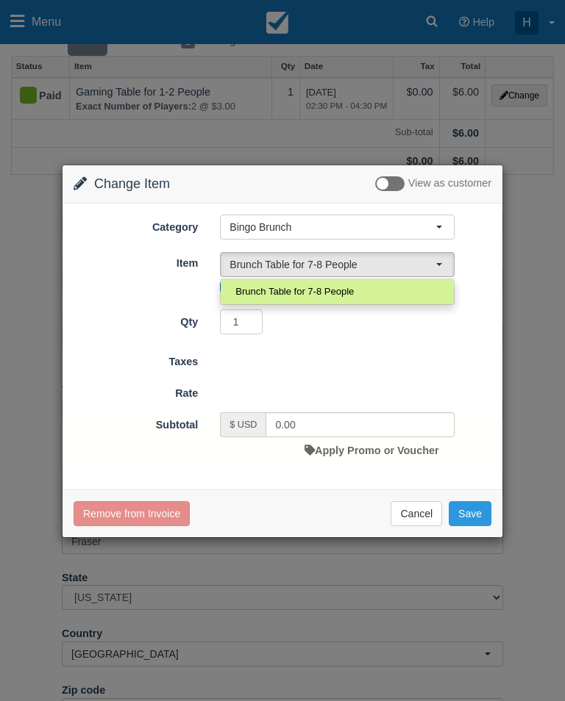
click at [439, 337] on div at bounding box center [282, 352] width 441 height 374
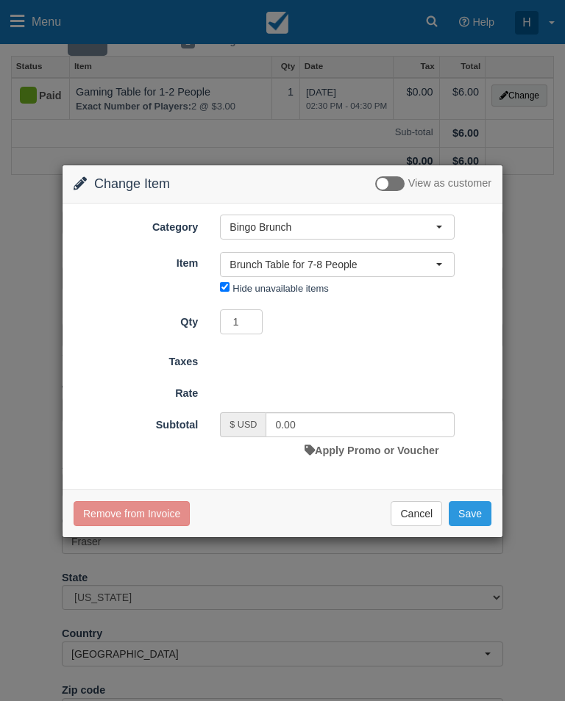
click at [54, 97] on div "Change Item Add Item View as customer Category Bingo Brunch Detroit Axe Food Pa…" at bounding box center [282, 350] width 565 height 701
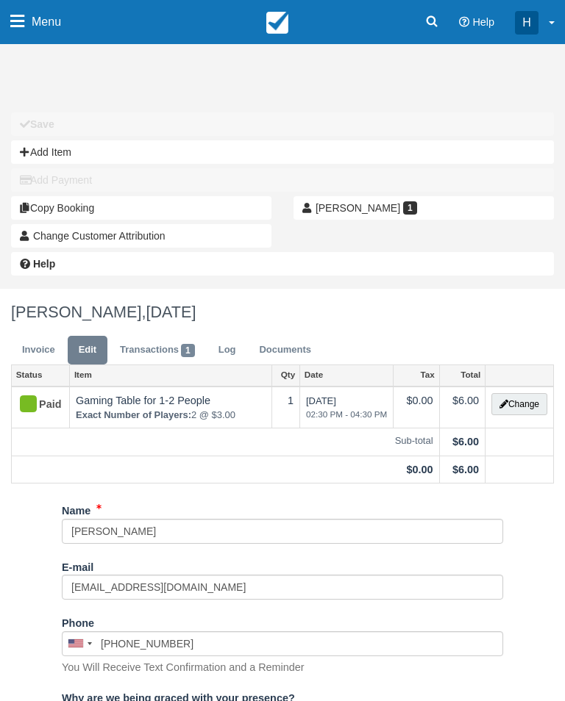
scroll to position [1, 0]
click at [397, 213] on link "Francine Copeland 1" at bounding box center [423, 208] width 260 height 24
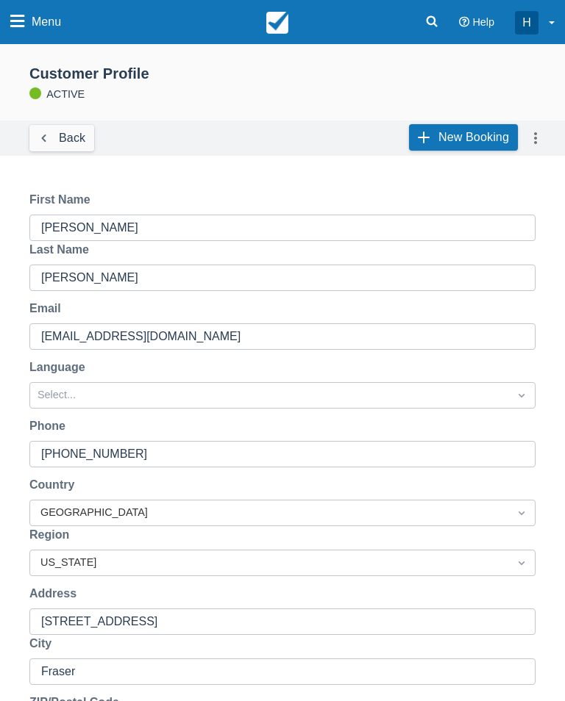
click at [80, 140] on link "Back" at bounding box center [61, 138] width 65 height 26
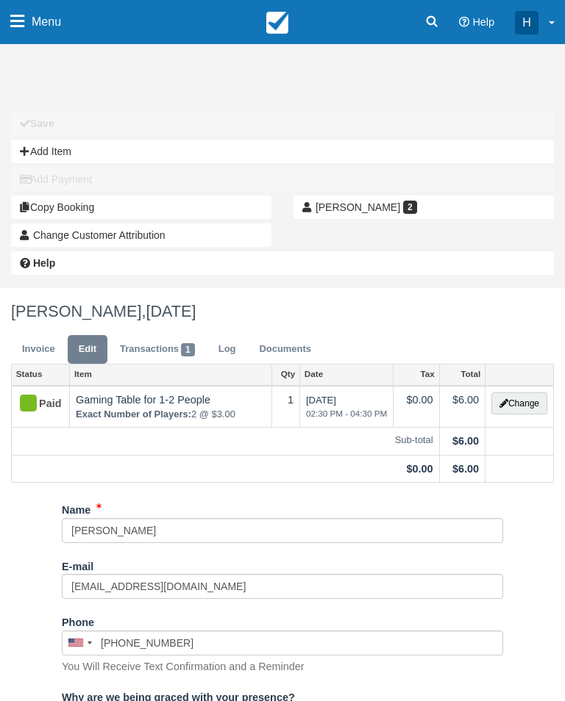
scroll to position [1, 0]
click at [515, 405] on button "Change" at bounding box center [519, 404] width 56 height 22
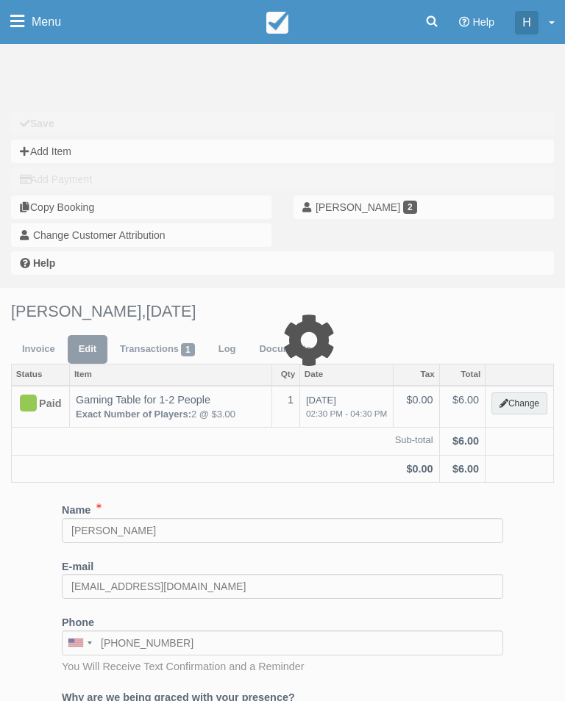
select select "6"
type input "6.00"
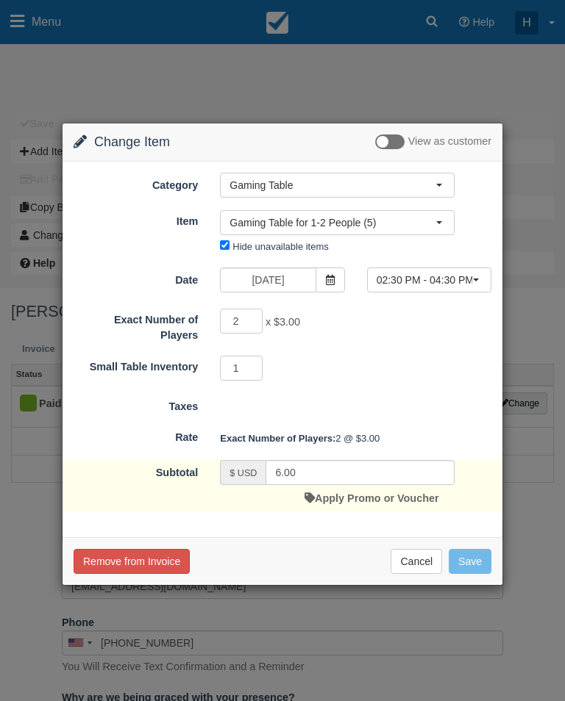
click at [421, 549] on button "Cancel" at bounding box center [415, 561] width 51 height 25
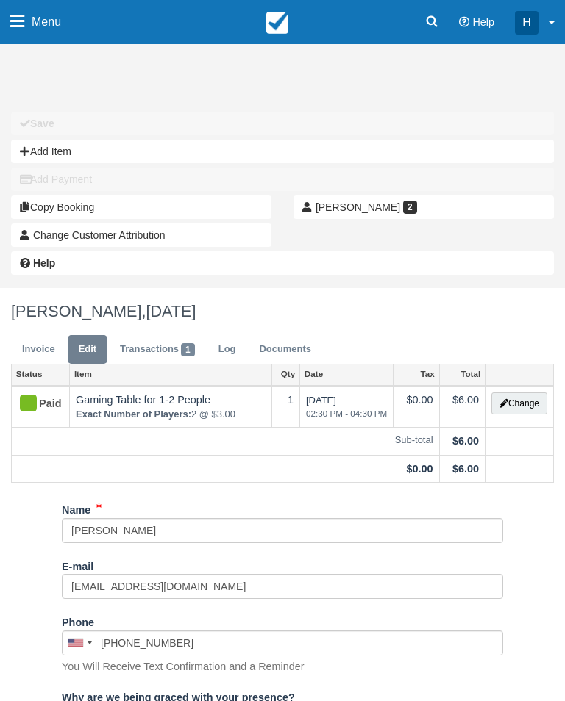
click at [231, 351] on link "Log" at bounding box center [227, 349] width 40 height 29
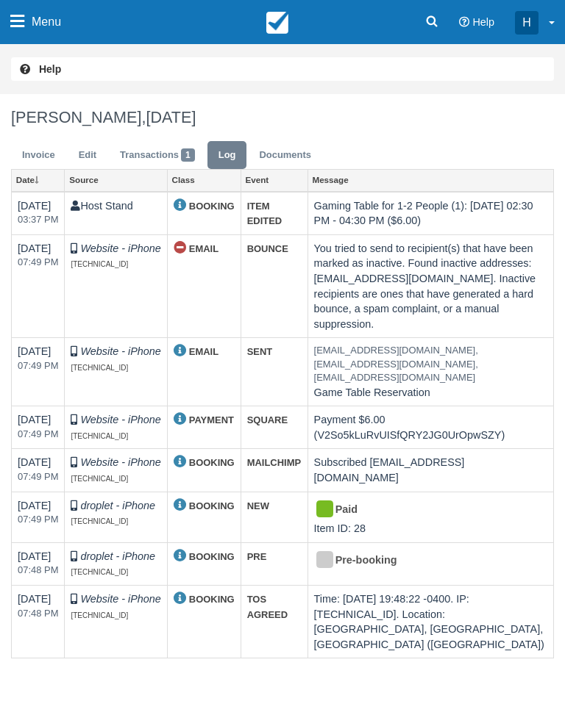
click at [176, 157] on link "Transactions 1" at bounding box center [157, 155] width 97 height 29
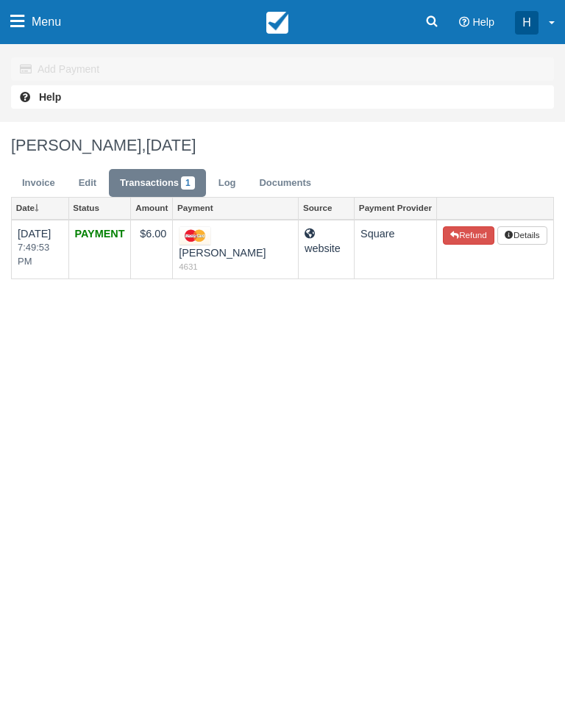
click at [454, 234] on button "Refund" at bounding box center [468, 235] width 51 height 19
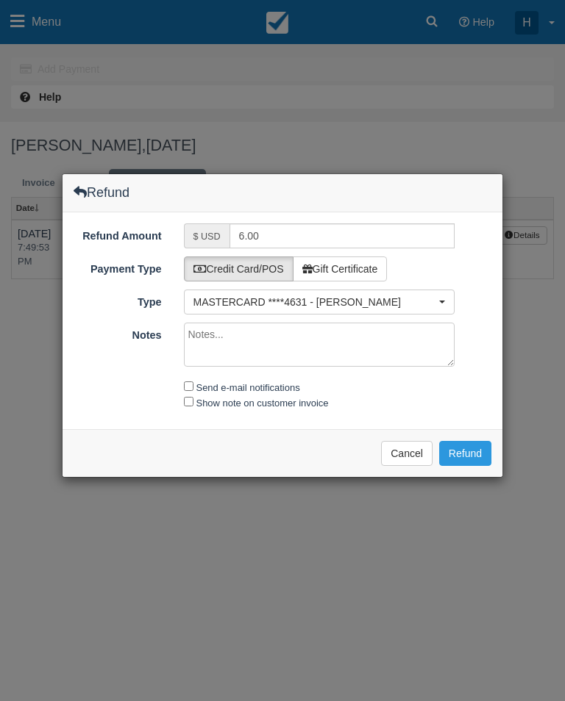
click at [475, 456] on button "Refund" at bounding box center [465, 453] width 52 height 25
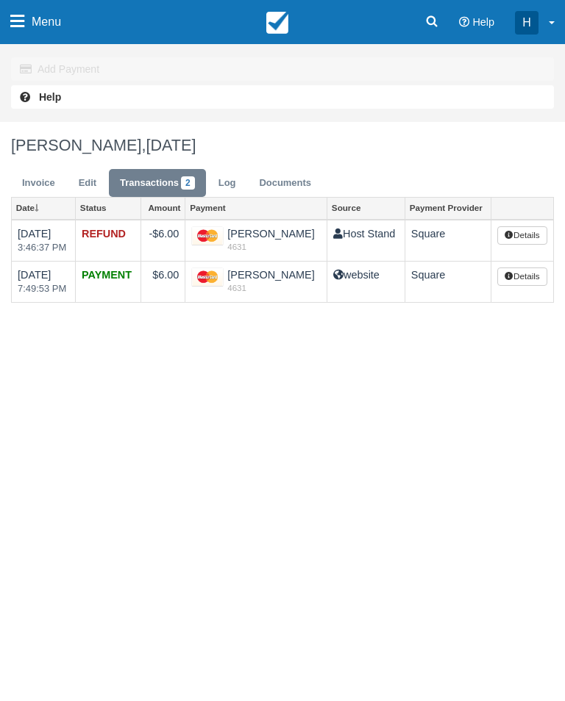
click at [41, 176] on link "Invoice" at bounding box center [38, 183] width 55 height 29
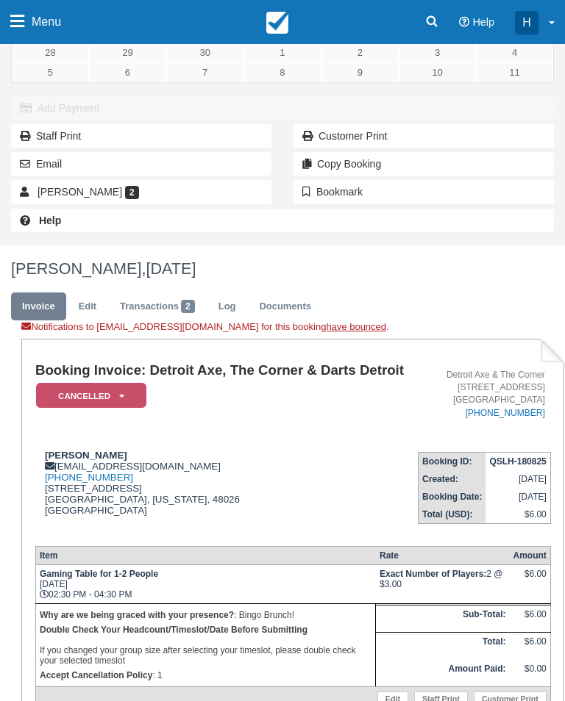
scroll to position [115, 0]
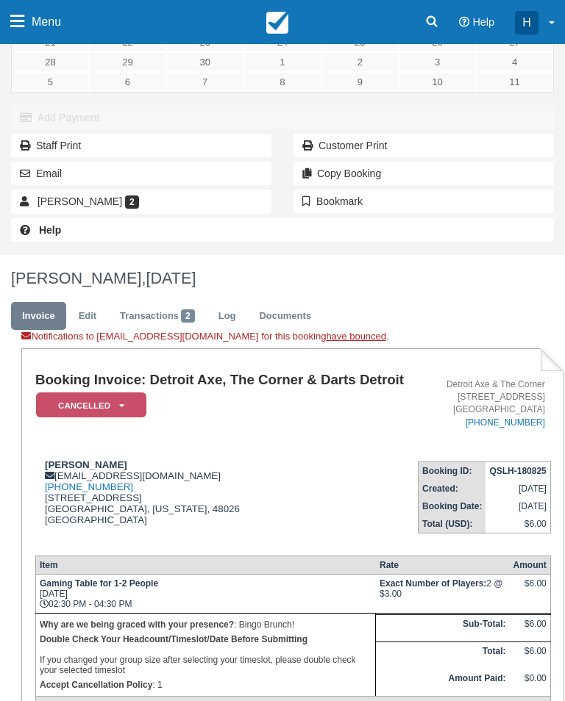
click at [151, 199] on link "[PERSON_NAME] 2" at bounding box center [141, 202] width 260 height 24
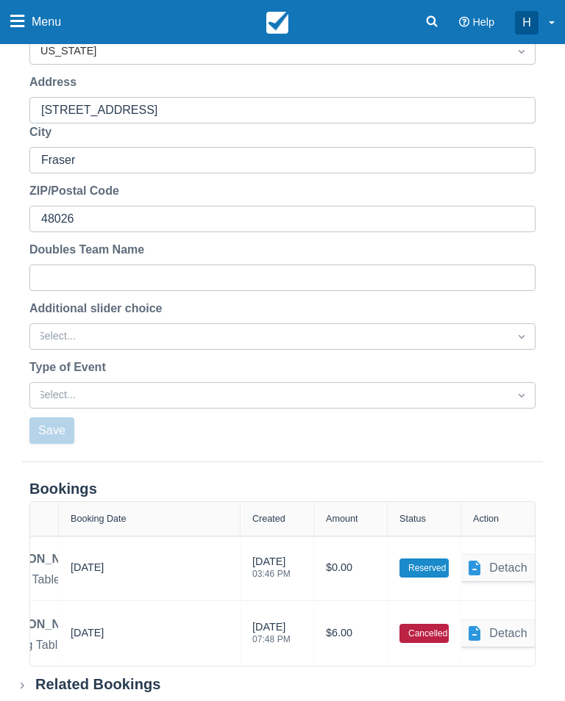
scroll to position [0, 192]
click at [350, 568] on div "$0.00" at bounding box center [350, 568] width 49 height 41
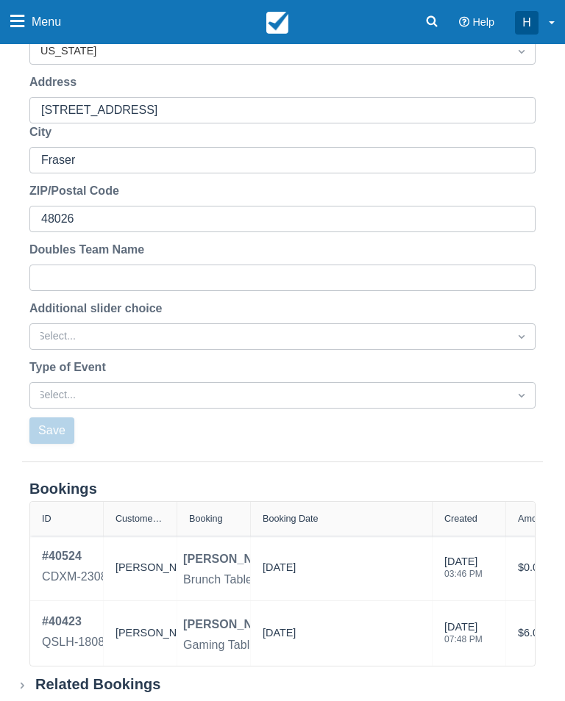
scroll to position [0, 0]
click at [338, 573] on div "09/07/25" at bounding box center [340, 568] width 157 height 41
click at [91, 685] on div "Related Bookings" at bounding box center [98, 685] width 126 height 18
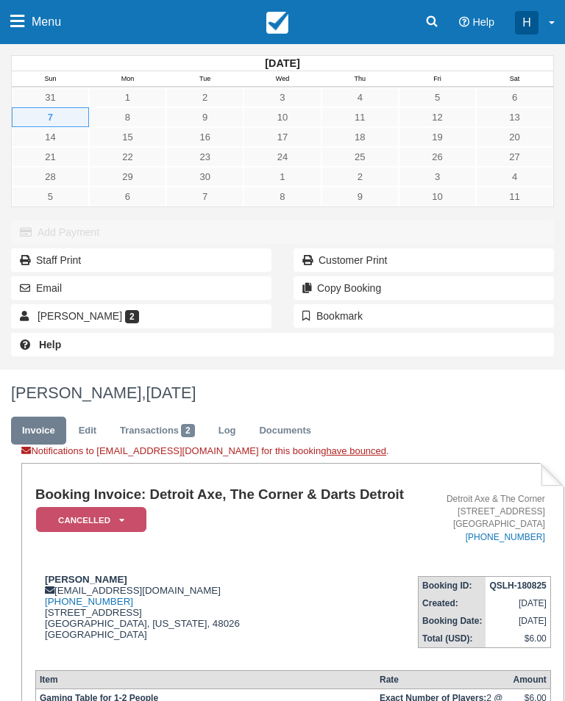
scroll to position [137, 0]
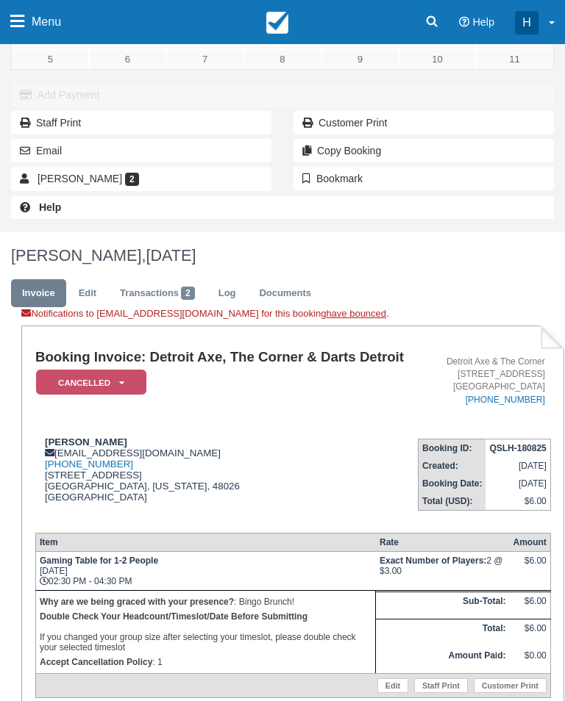
click at [29, 23] on link "Menu" at bounding box center [35, 22] width 71 height 44
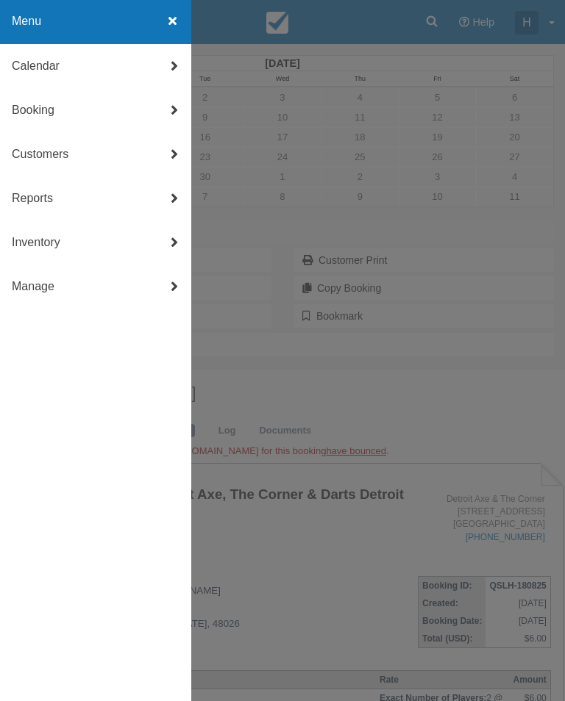
click at [154, 63] on link "Calendar" at bounding box center [95, 66] width 191 height 44
click at [104, 251] on link "Day" at bounding box center [95, 243] width 191 height 44
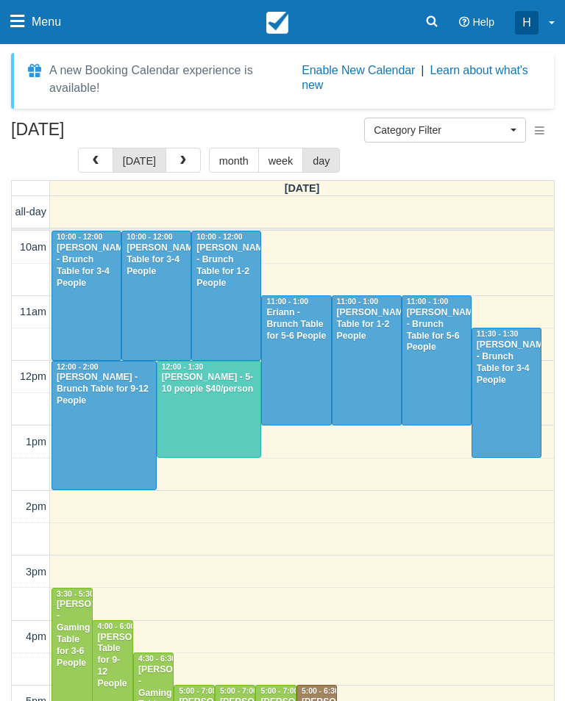
select select
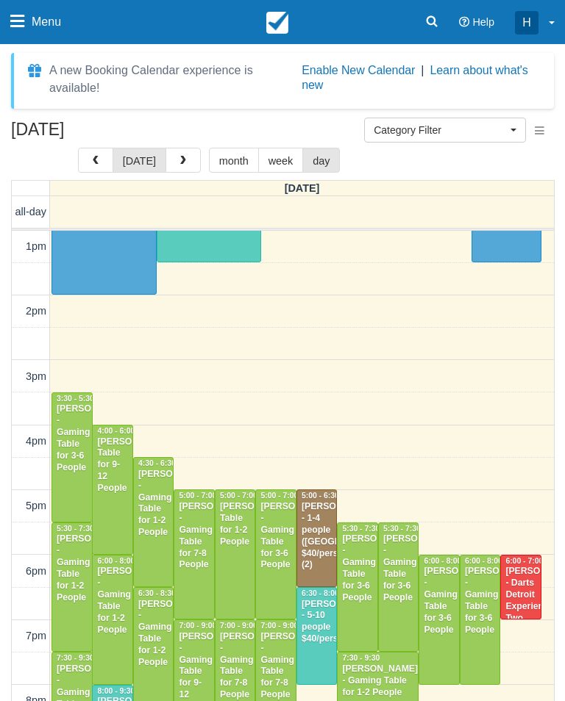
click at [173, 159] on button "button" at bounding box center [182, 160] width 35 height 25
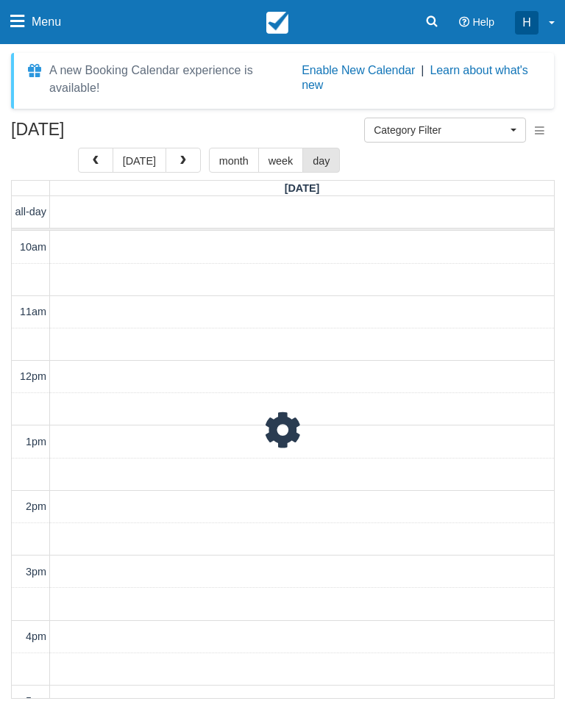
scroll to position [326, 0]
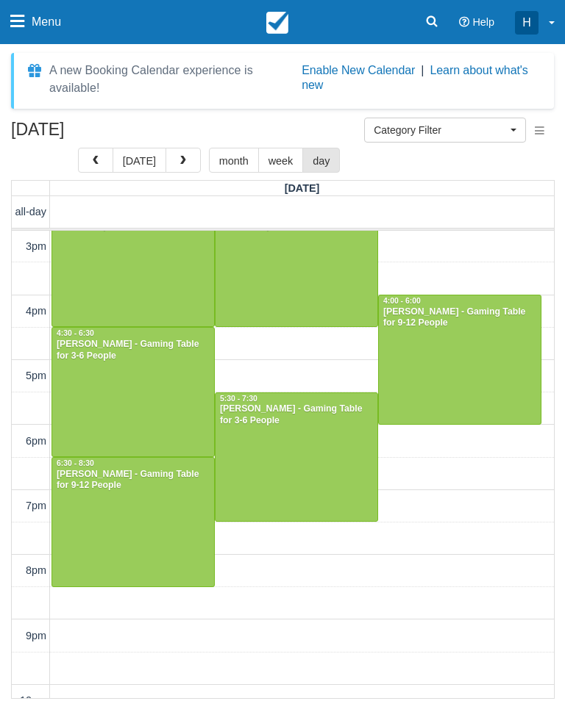
click at [178, 161] on span "button" at bounding box center [183, 161] width 10 height 10
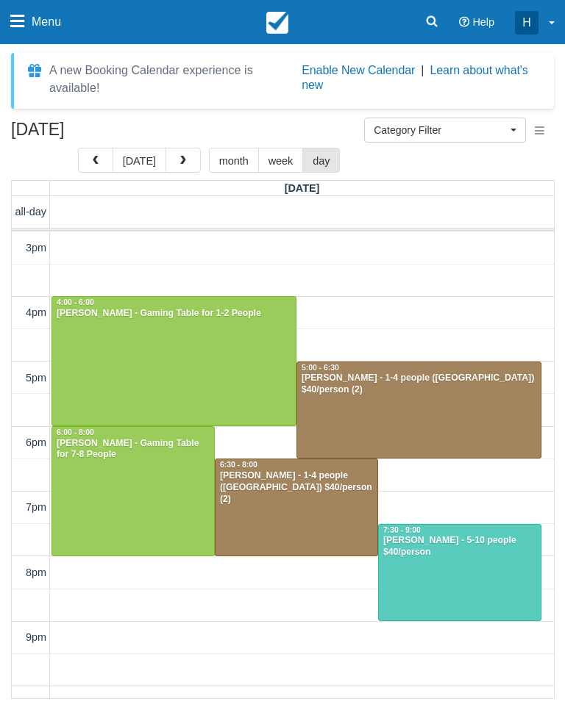
scroll to position [182, 0]
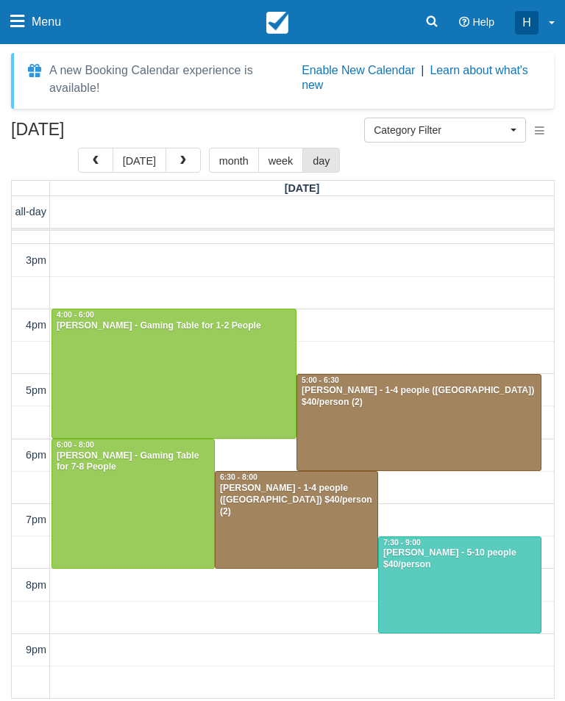
click at [191, 151] on button "button" at bounding box center [182, 160] width 35 height 25
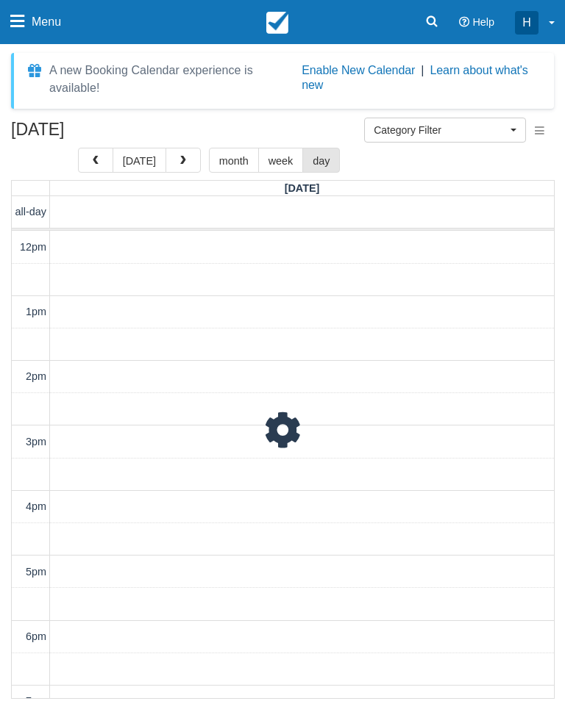
scroll to position [196, 0]
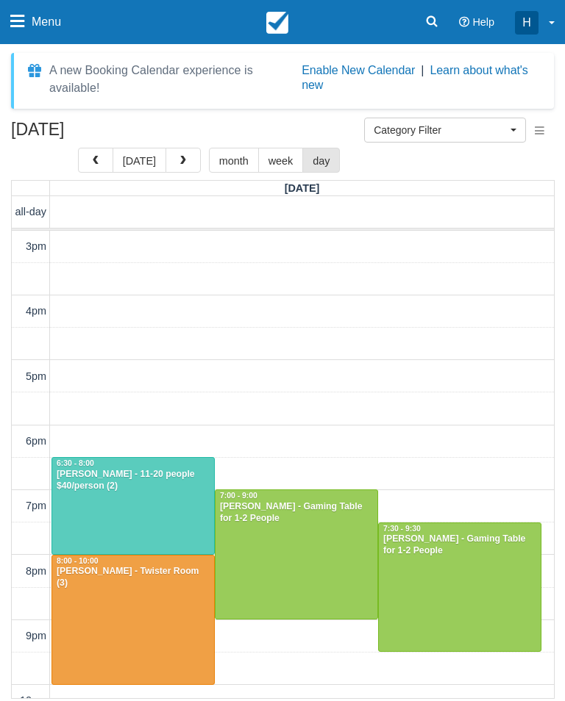
click at [178, 157] on span "button" at bounding box center [183, 161] width 10 height 10
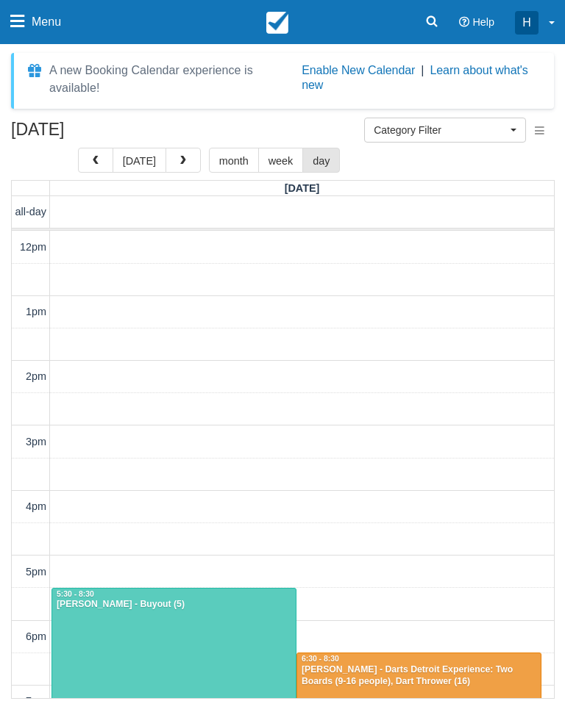
scroll to position [196, 0]
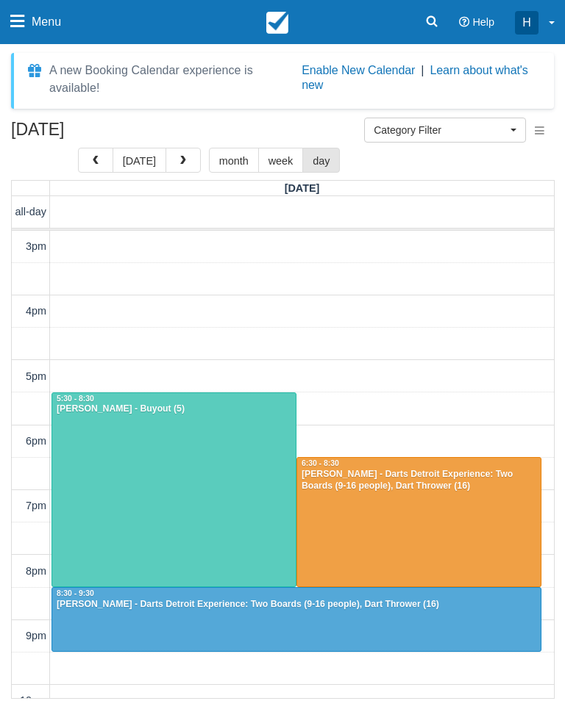
click at [178, 159] on span "button" at bounding box center [183, 161] width 10 height 10
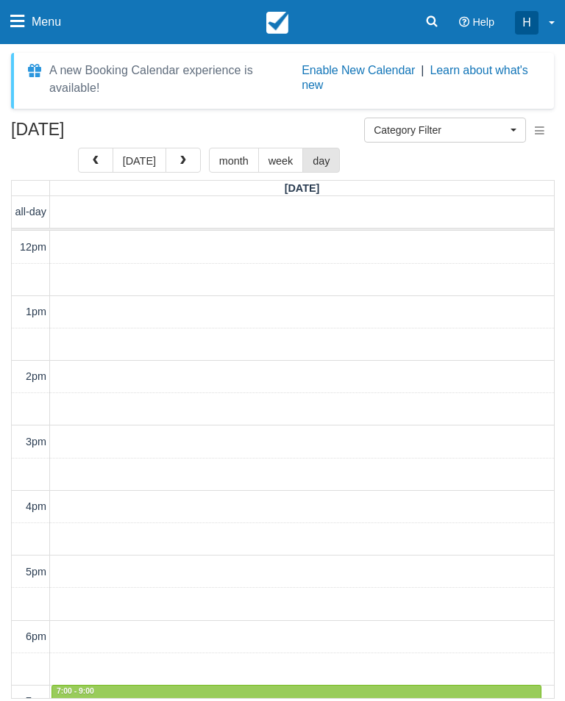
scroll to position [196, 0]
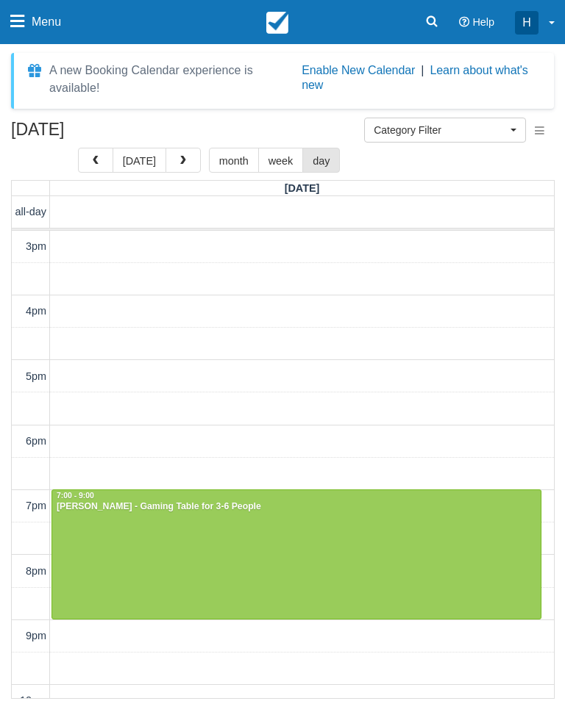
click at [178, 159] on span "button" at bounding box center [183, 161] width 10 height 10
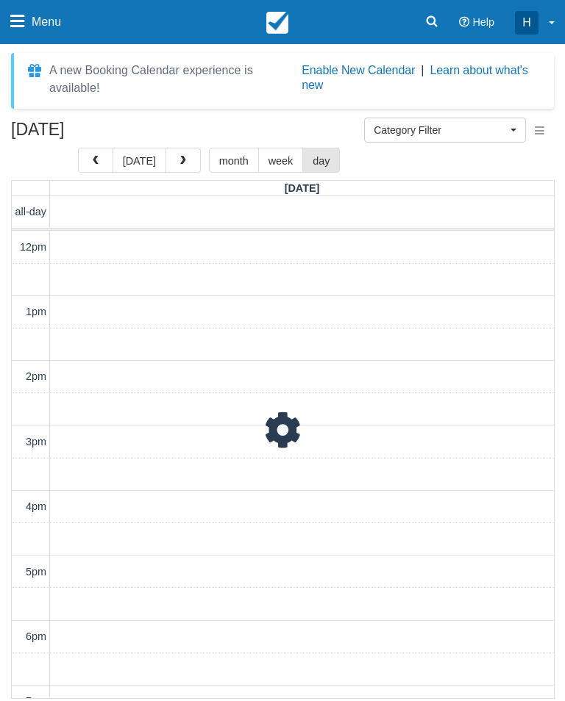
scroll to position [196, 0]
click at [172, 163] on button "button" at bounding box center [182, 160] width 35 height 25
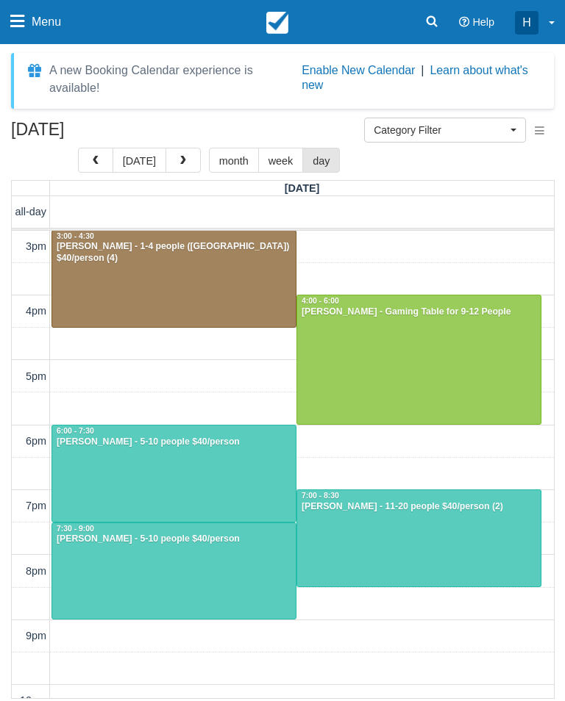
click at [168, 157] on button "button" at bounding box center [182, 160] width 35 height 25
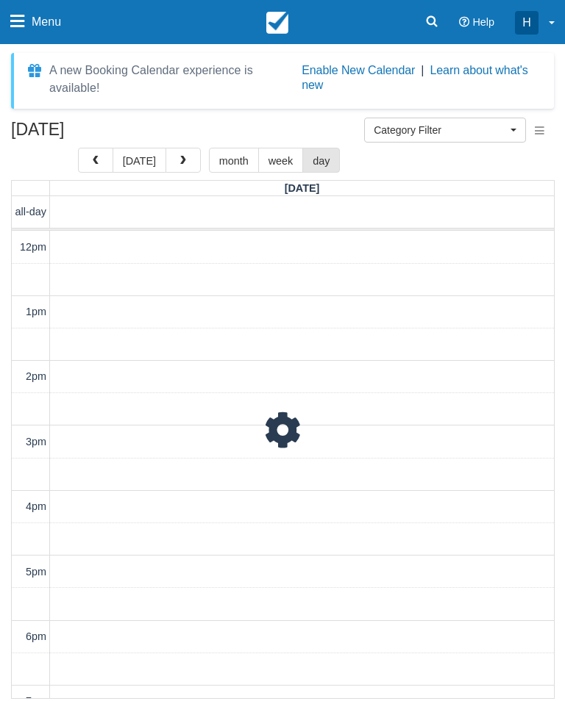
click at [173, 155] on button "button" at bounding box center [182, 160] width 35 height 25
click at [171, 157] on button "button" at bounding box center [182, 160] width 35 height 25
click at [174, 157] on button "button" at bounding box center [182, 160] width 35 height 25
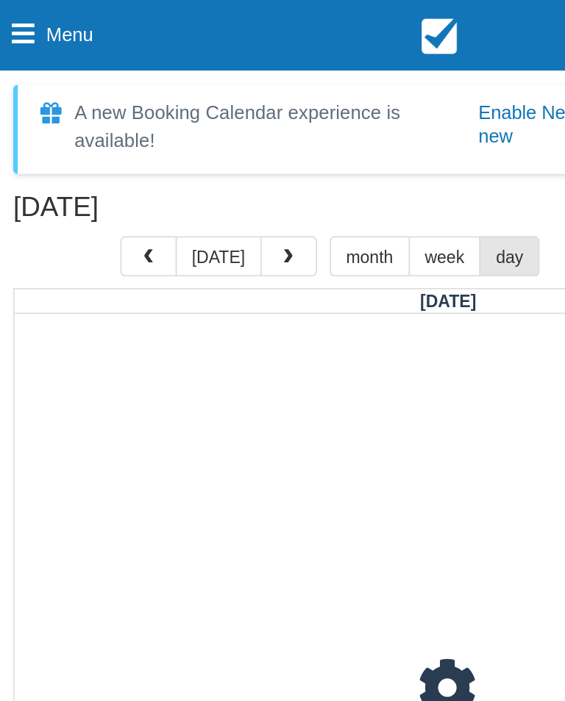
click at [107, 99] on div "A new Booking Calendar experience is available! Enable New Calendar | Learn abo…" at bounding box center [295, 81] width 493 height 38
click at [178, 157] on span "button" at bounding box center [183, 161] width 10 height 10
click at [178, 156] on span "button" at bounding box center [183, 161] width 10 height 10
click at [178, 157] on span "button" at bounding box center [183, 161] width 10 height 10
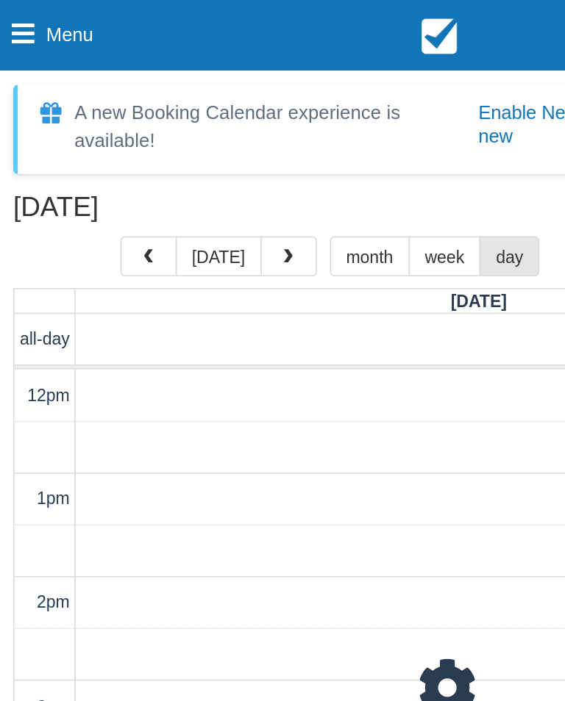
scroll to position [196, 0]
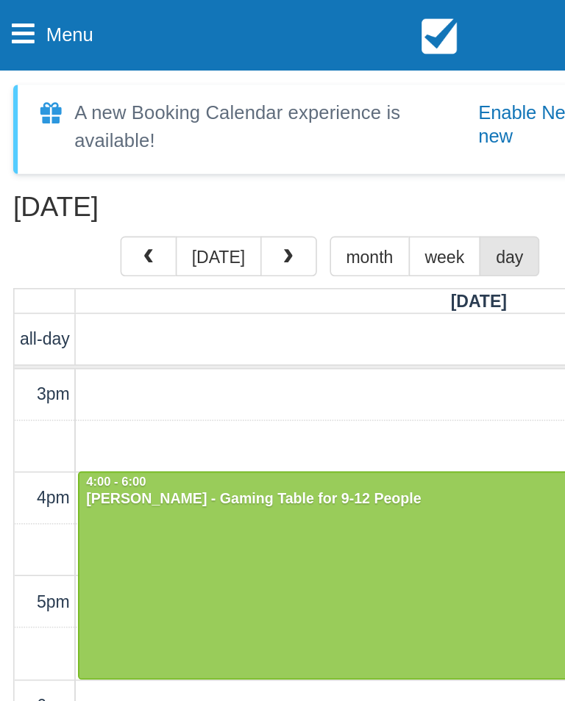
click at [177, 152] on button "button" at bounding box center [182, 160] width 35 height 25
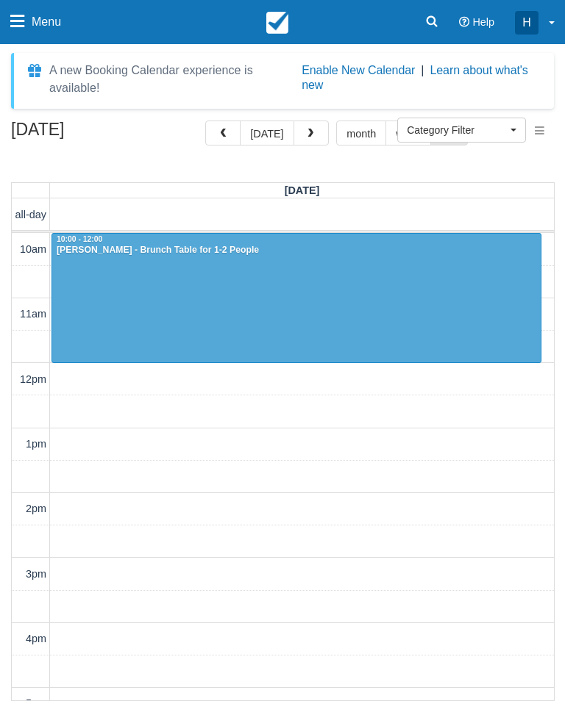
click at [269, 135] on button "[DATE]" at bounding box center [267, 133] width 54 height 25
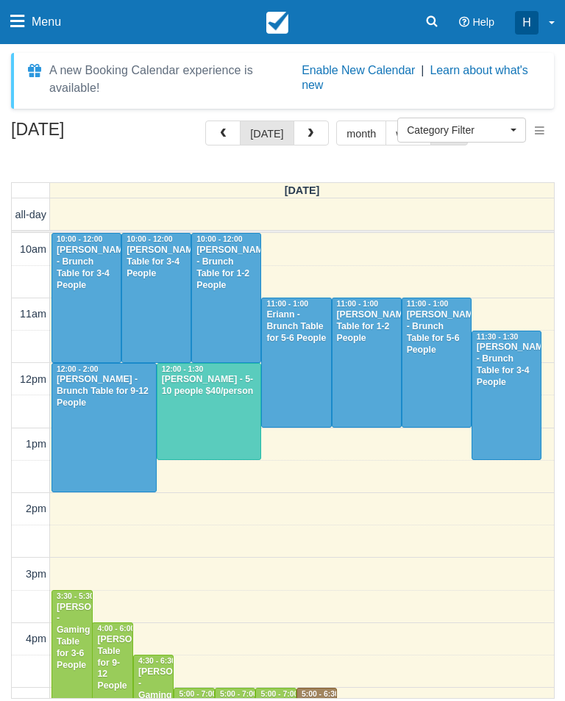
scroll to position [326, 0]
